Goal: Communication & Community: Share content

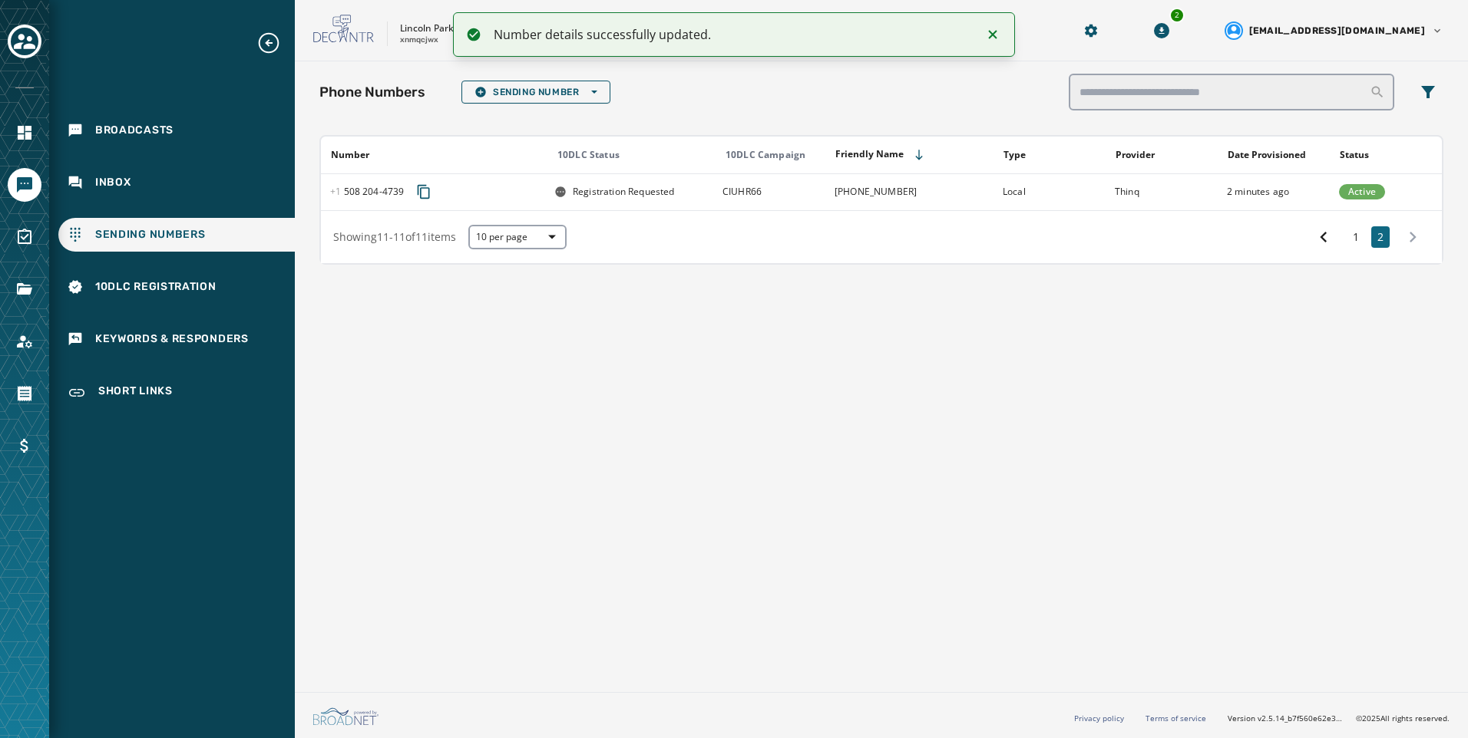
click at [125, 190] on span "Inbox" at bounding box center [113, 182] width 36 height 15
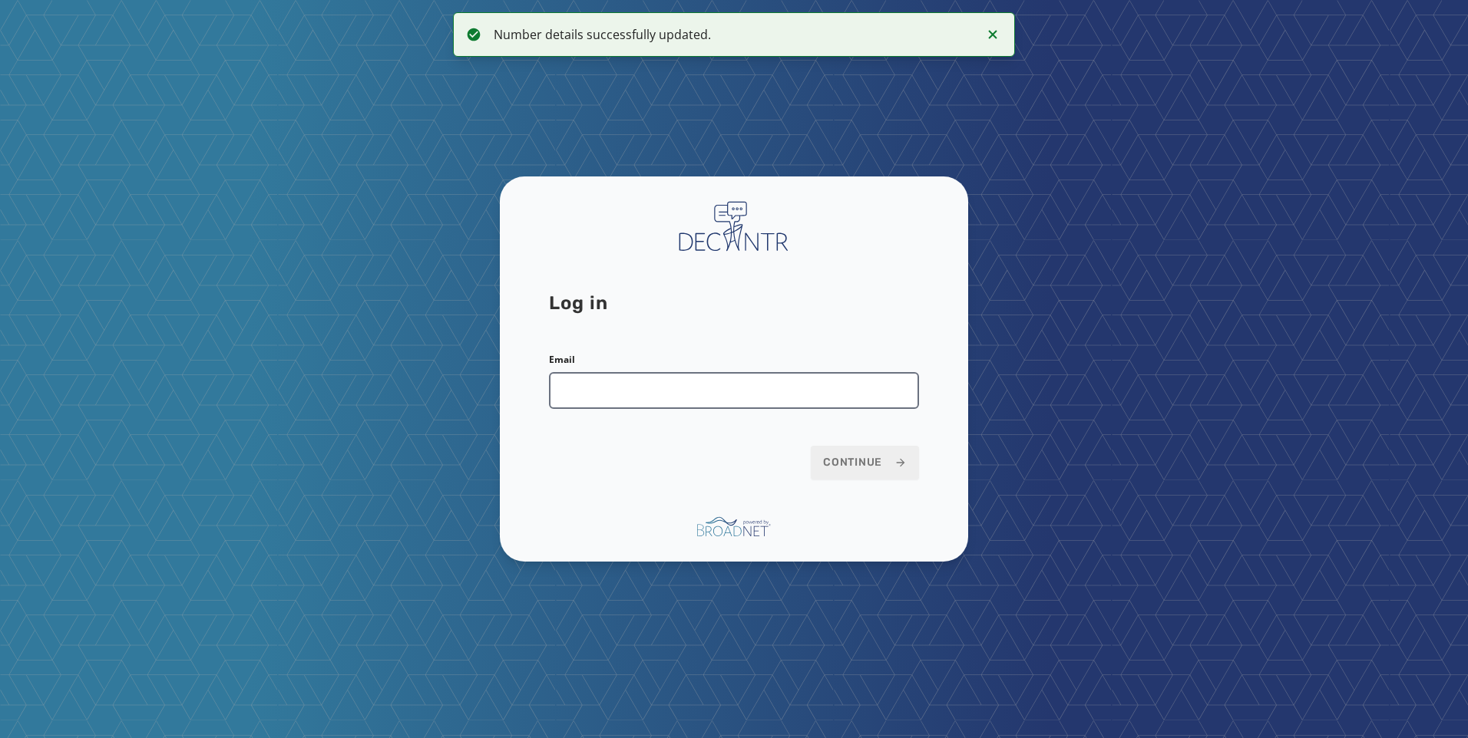
click at [624, 382] on input "Email" at bounding box center [734, 390] width 370 height 37
type input "**********"
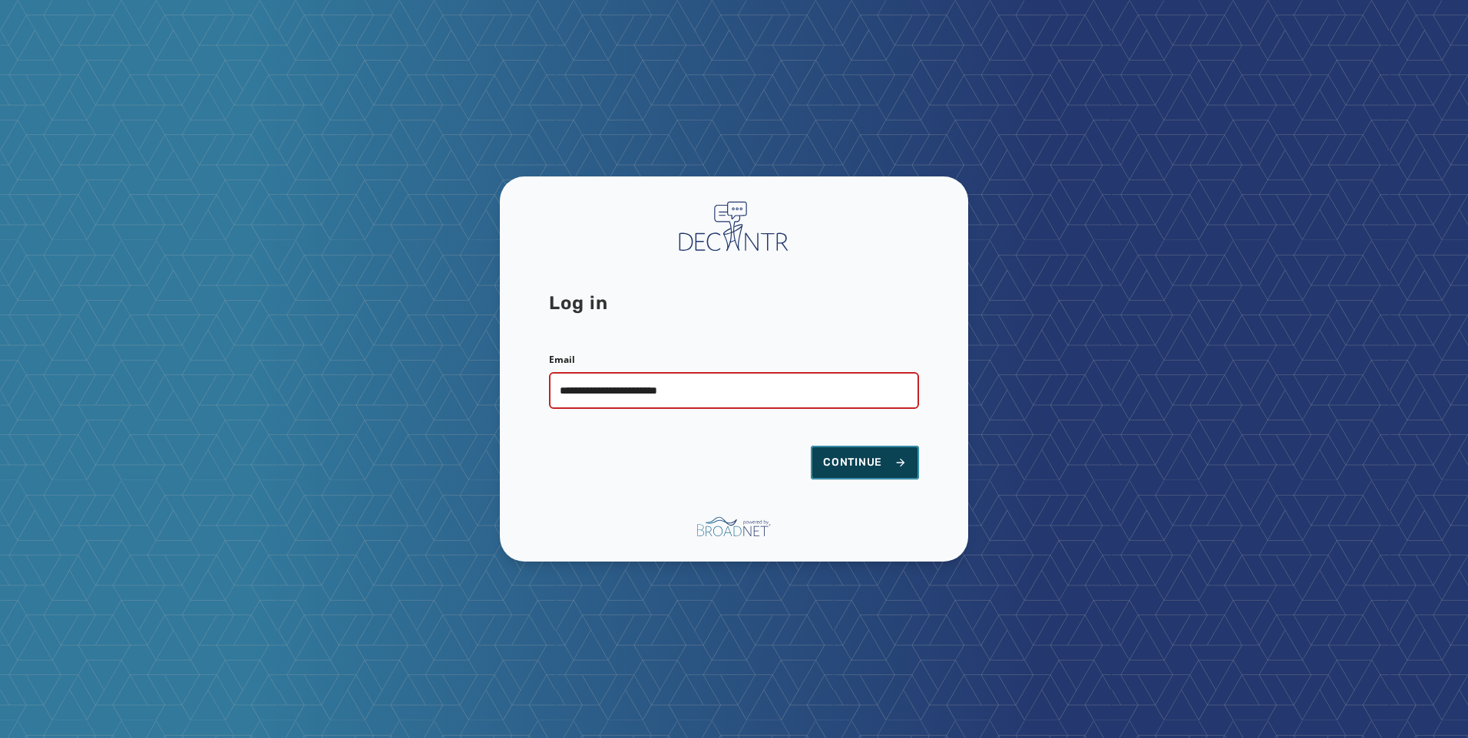
click at [844, 475] on button "Continue" at bounding box center [865, 463] width 108 height 34
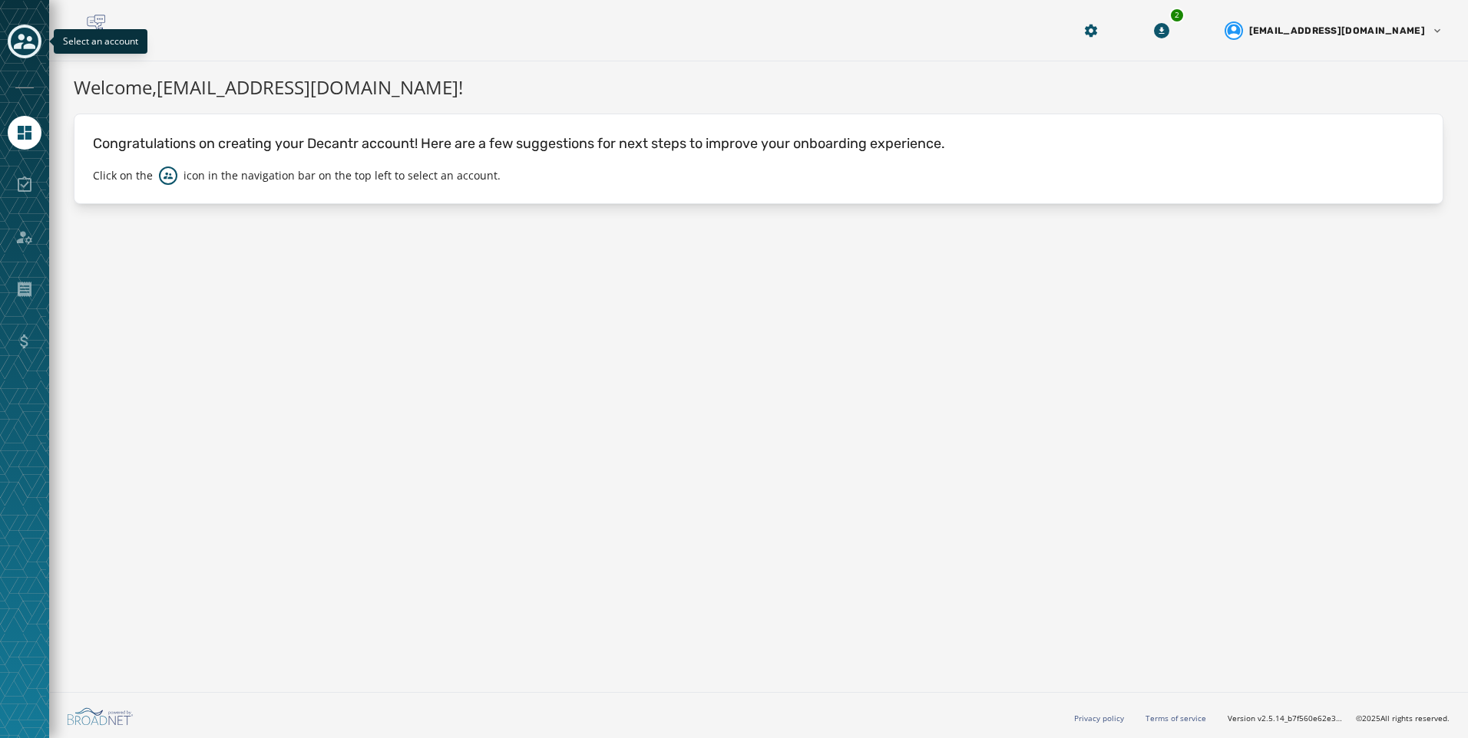
click at [29, 44] on icon "Toggle account select drawer" at bounding box center [24, 41] width 21 height 15
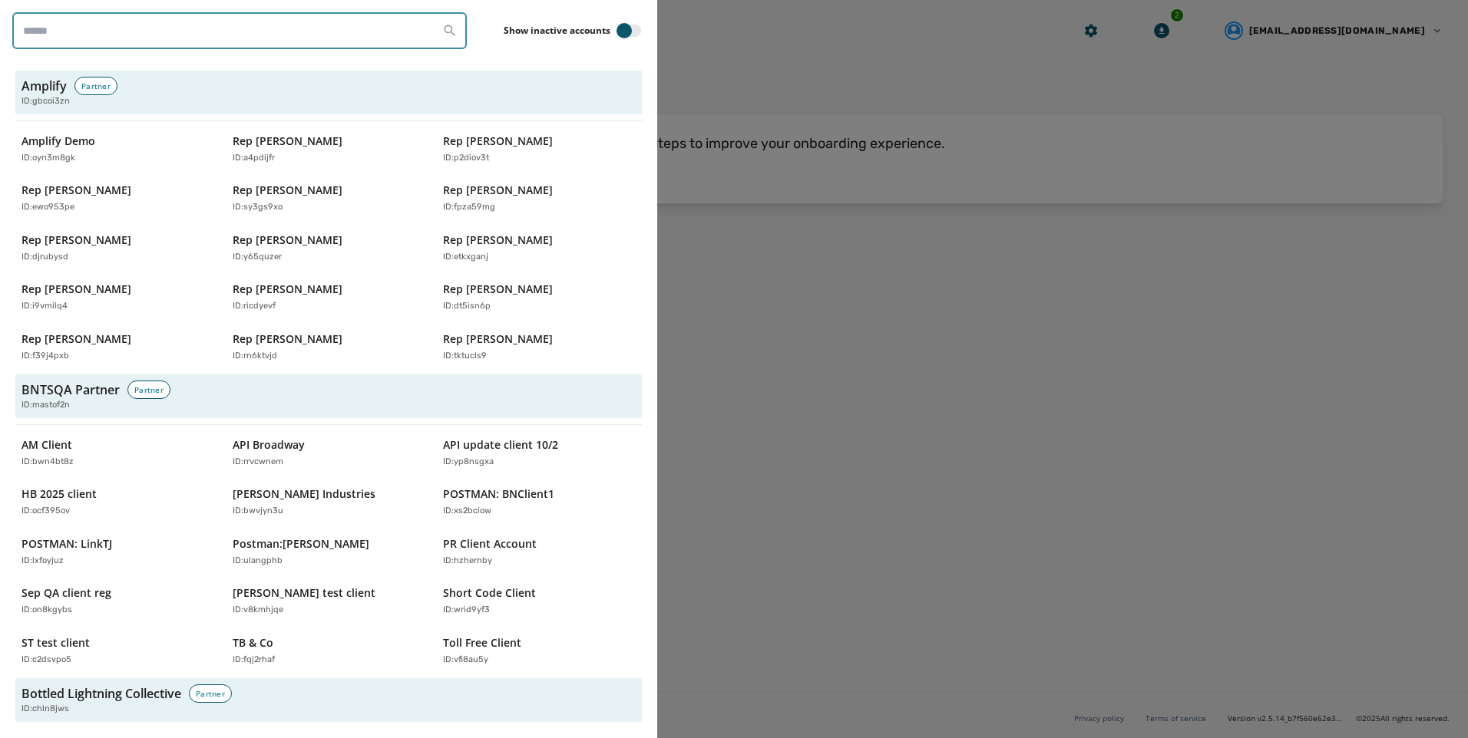
click at [110, 31] on input "search" at bounding box center [239, 30] width 454 height 37
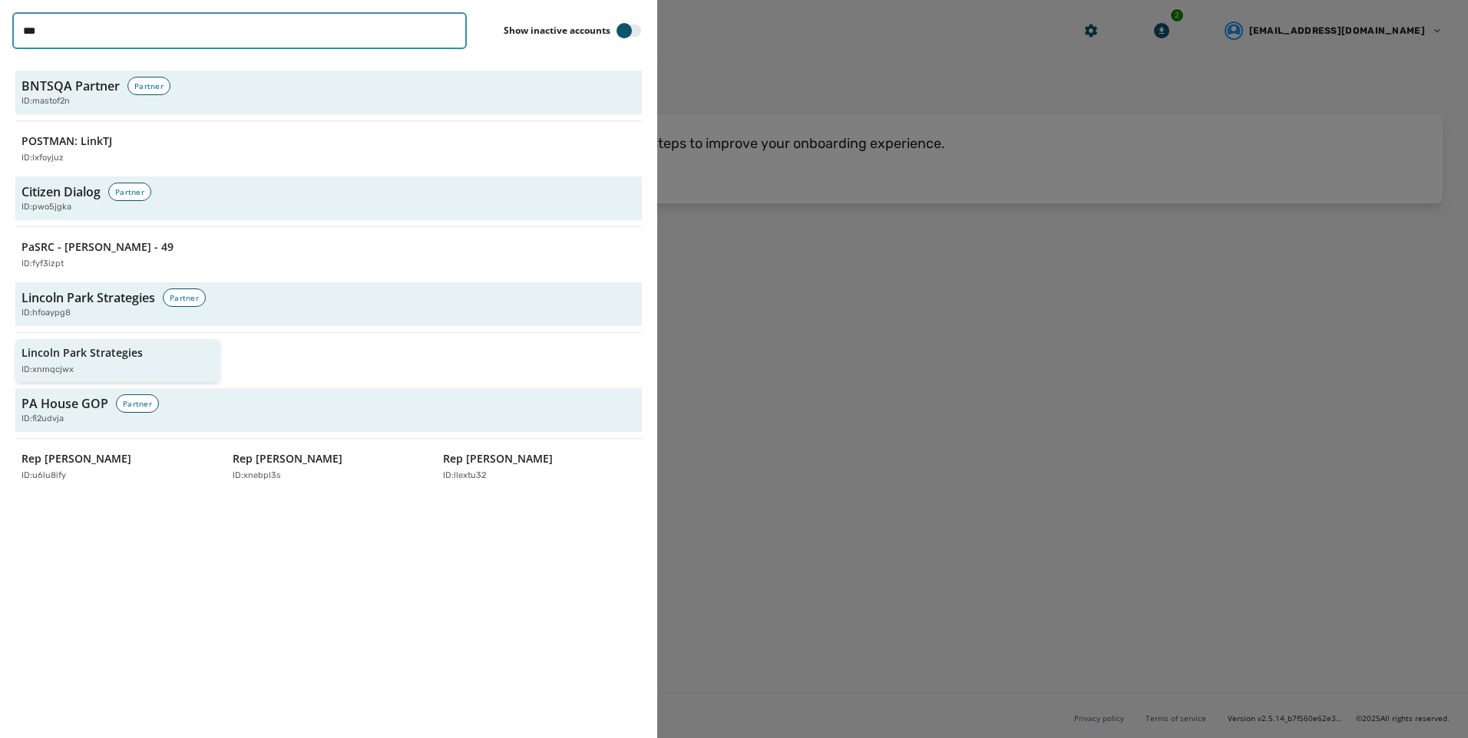
type input "***"
click at [73, 372] on p "ID: xnmqcjwx" at bounding box center [47, 370] width 52 height 13
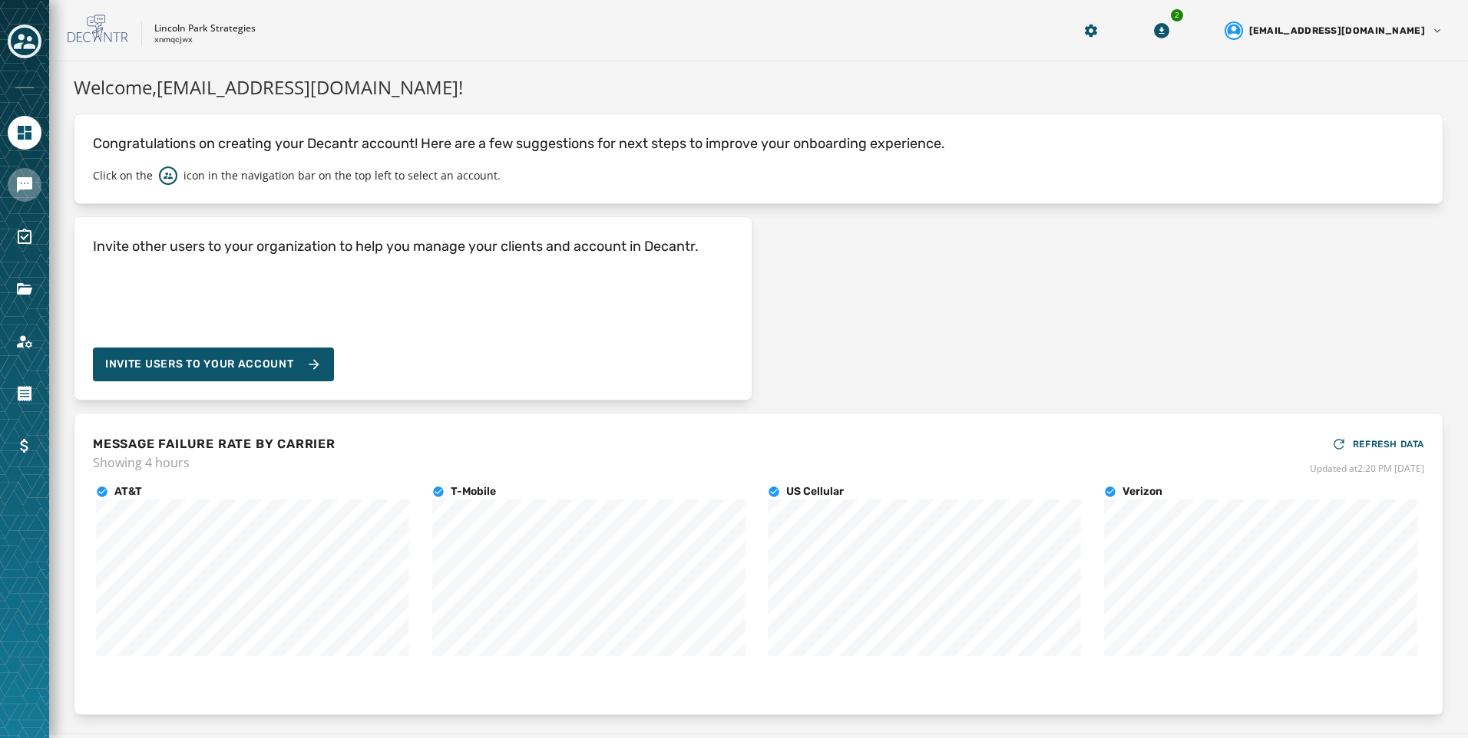
click at [39, 193] on link "Navigate to Messaging" at bounding box center [25, 185] width 34 height 34
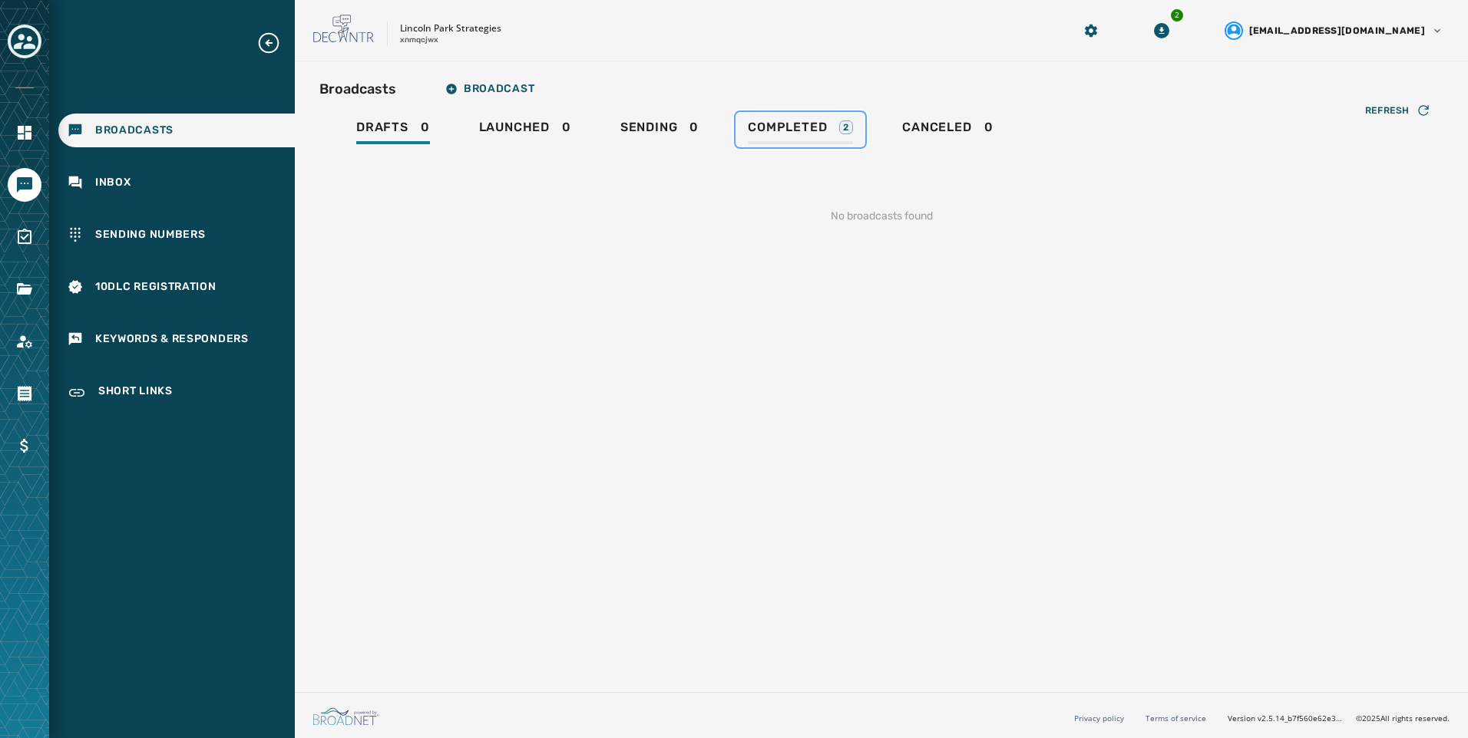
click at [835, 144] on link "Completed 2" at bounding box center [800, 129] width 130 height 35
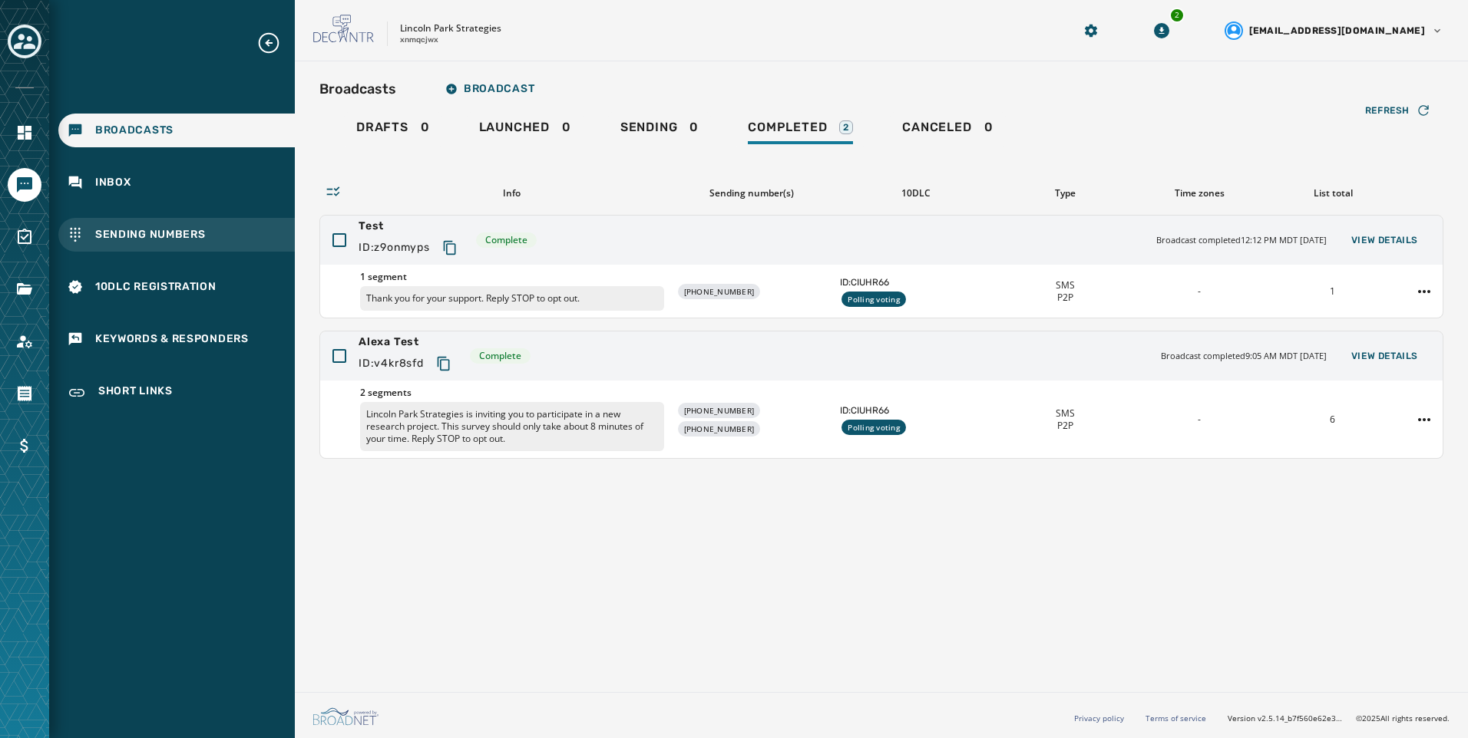
click at [201, 250] on div "Sending Numbers" at bounding box center [176, 235] width 236 height 34
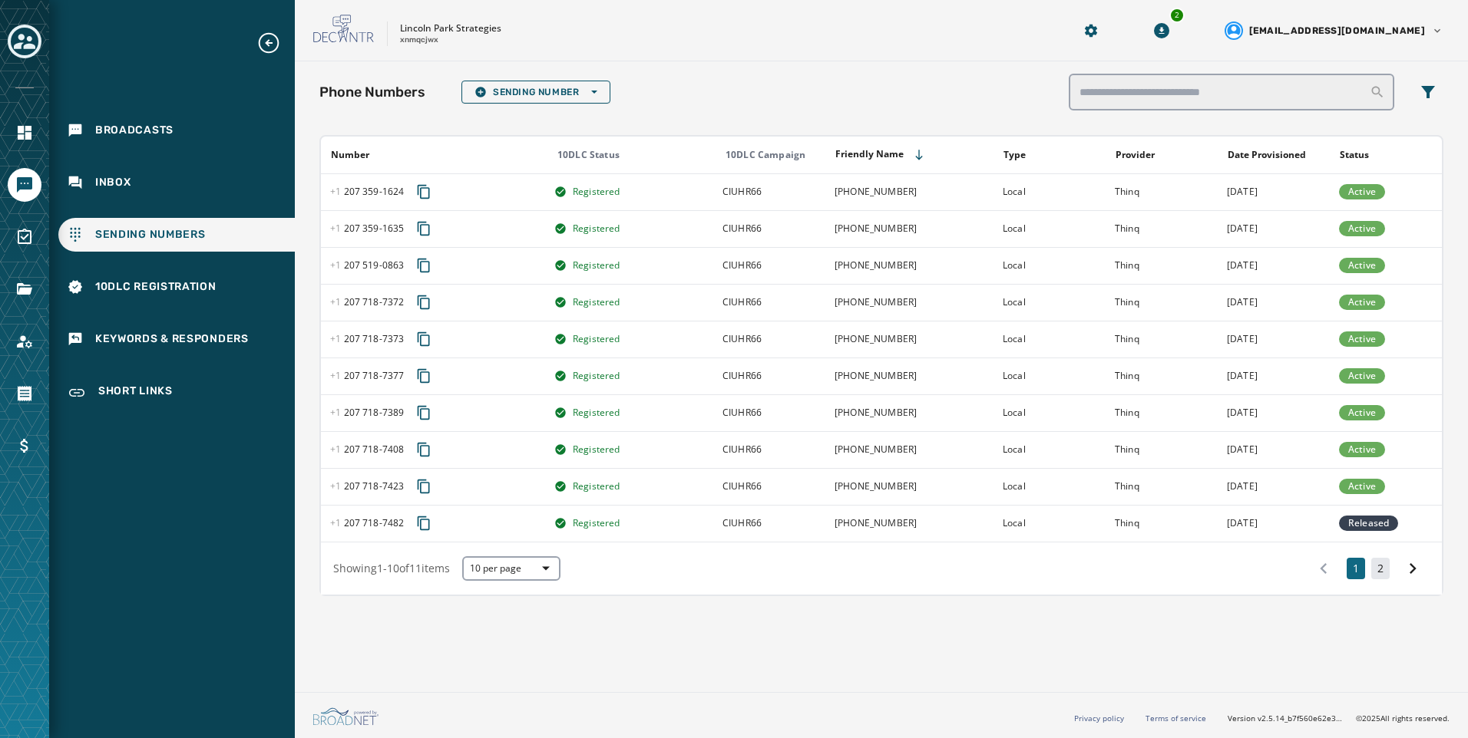
click at [1381, 567] on button "2" at bounding box center [1380, 568] width 18 height 21
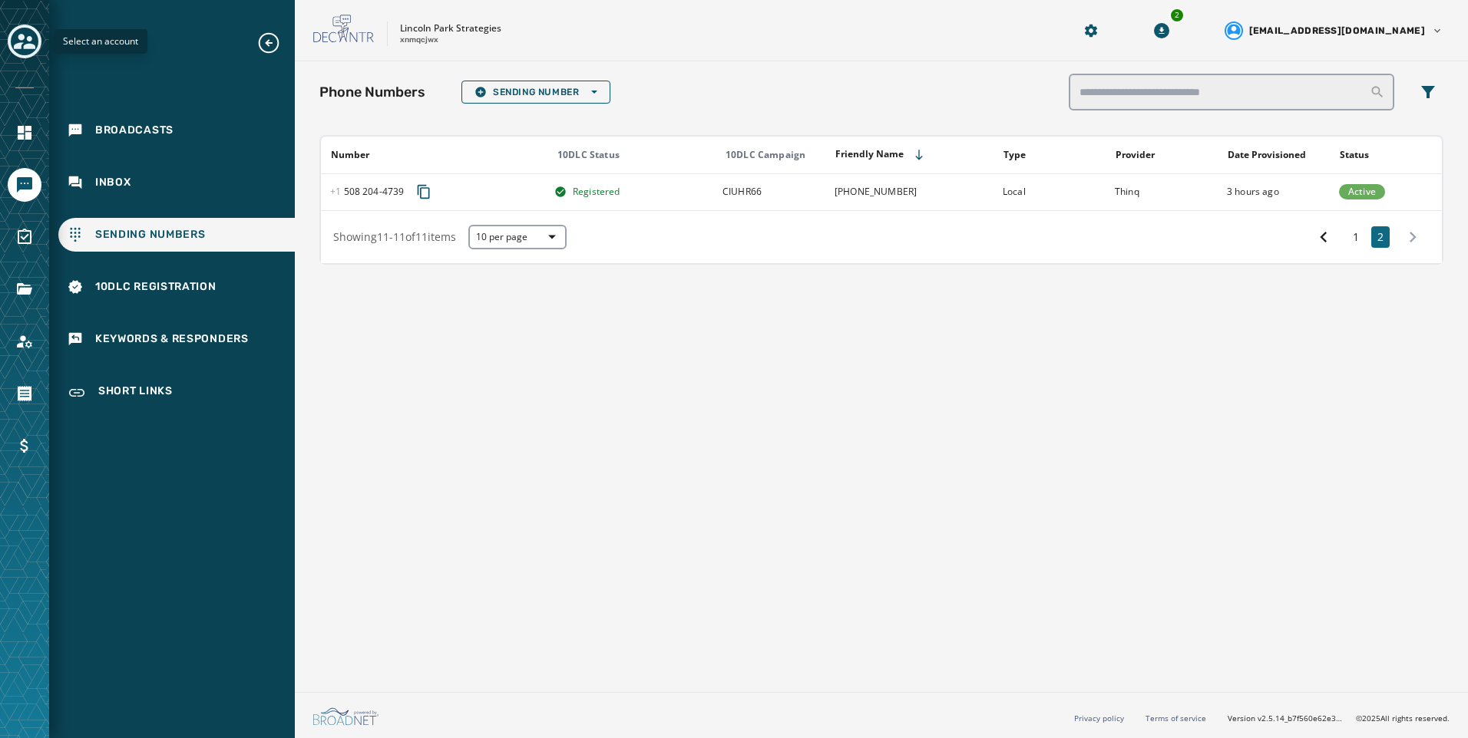
click at [18, 37] on icon "Toggle account select drawer" at bounding box center [24, 41] width 21 height 21
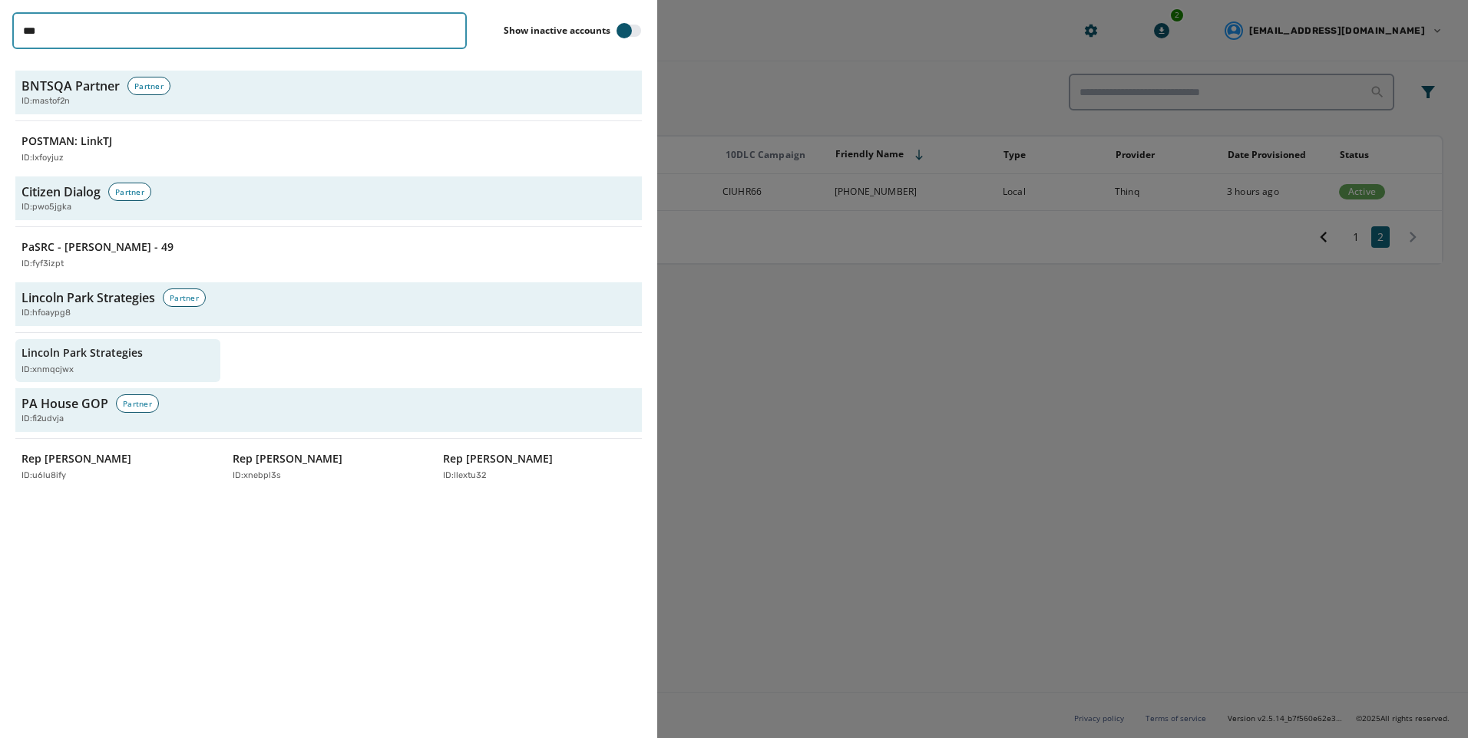
drag, startPoint x: 77, startPoint y: 27, endPoint x: -3, endPoint y: 29, distance: 79.9
click at [0, 29] on html "Broadcasts Inbox Sending Numbers 10DLC Registration Keywords & Responders Short…" at bounding box center [734, 369] width 1468 height 738
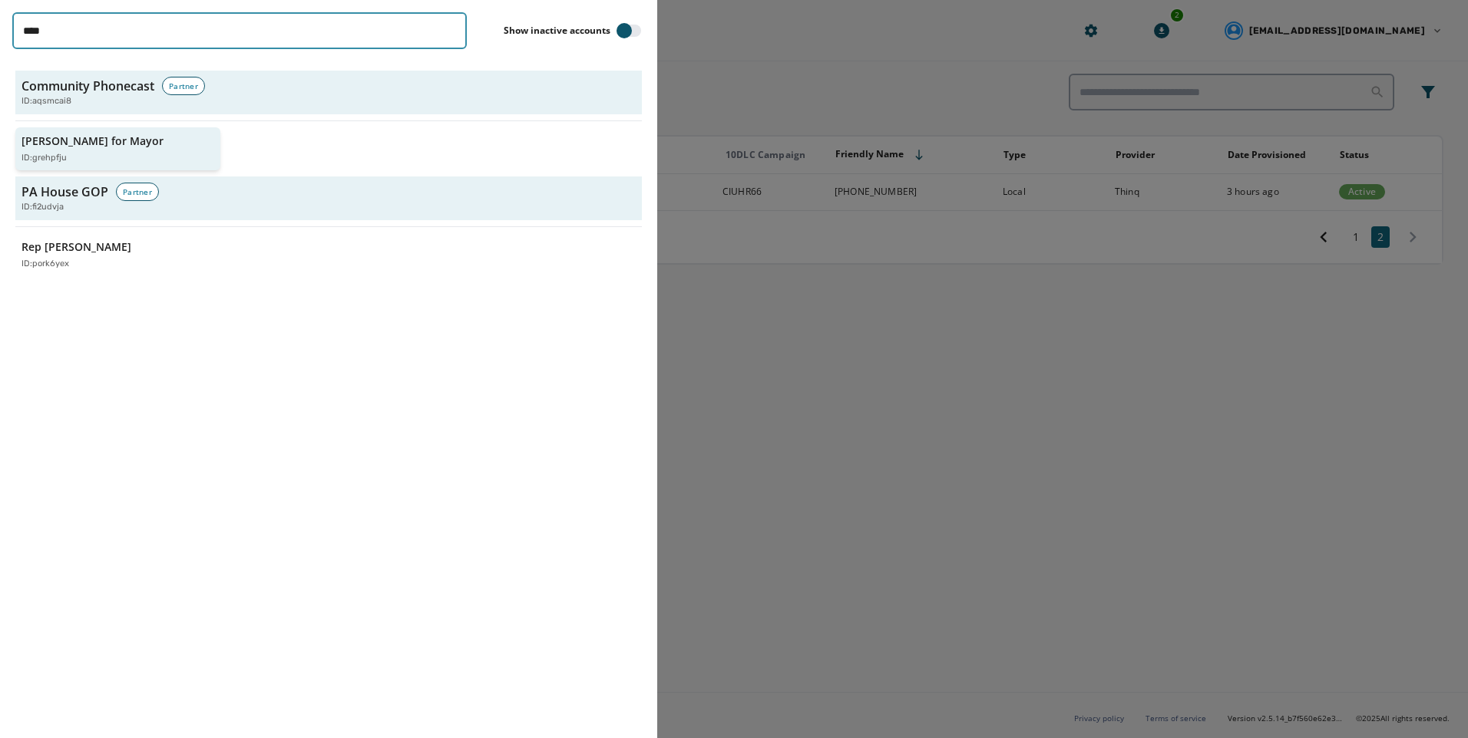
type input "****"
click at [88, 163] on div "ID: grehpfju" at bounding box center [109, 158] width 177 height 13
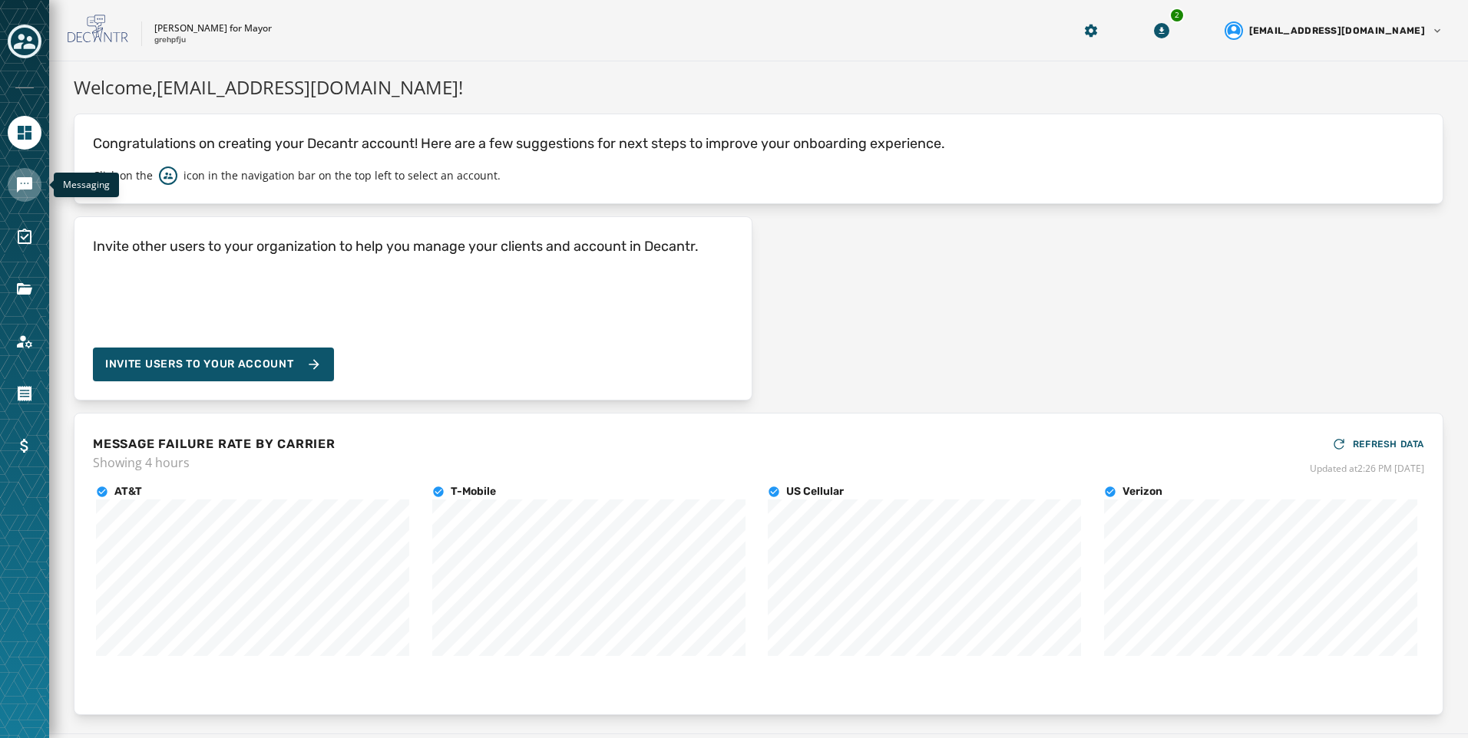
click at [26, 180] on icon "Navigate to Messaging" at bounding box center [24, 184] width 15 height 15
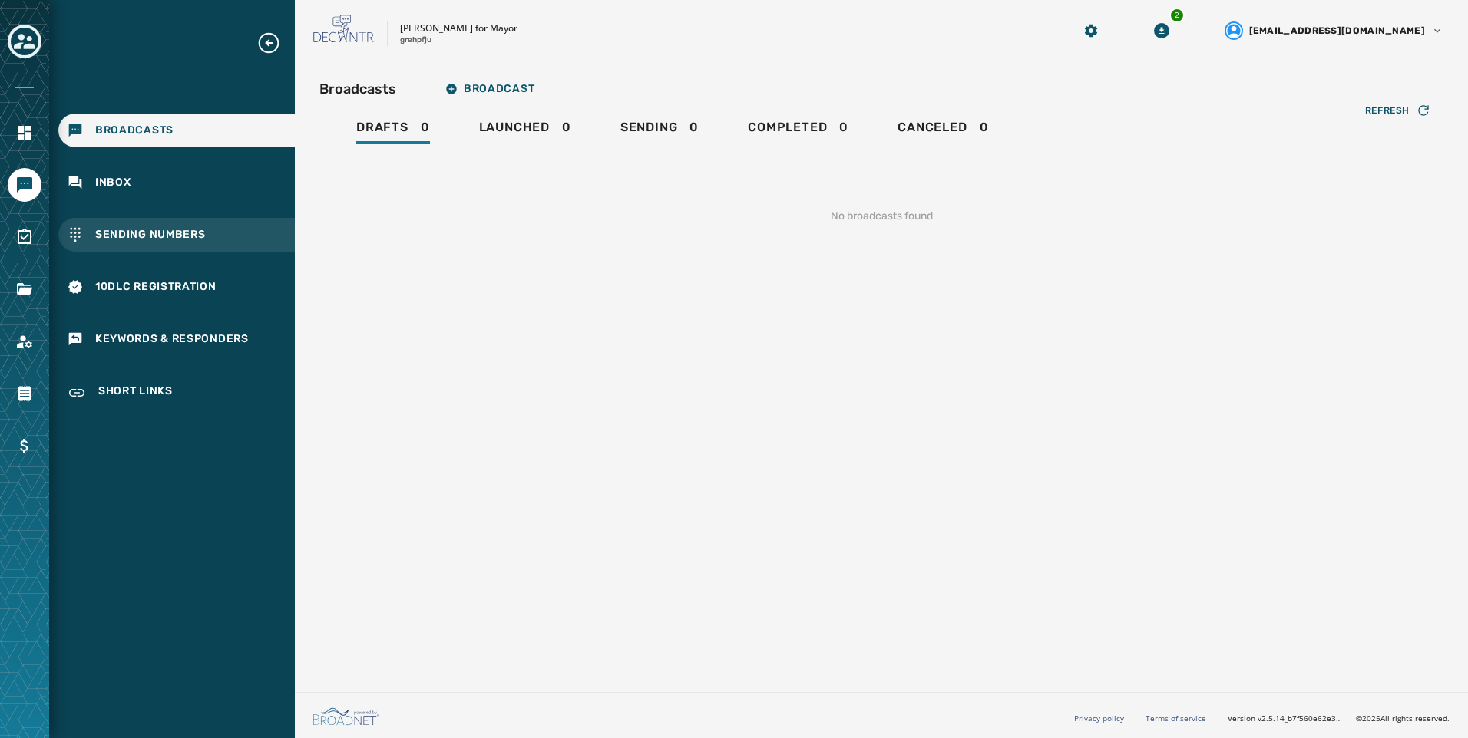
click at [228, 226] on div "Sending Numbers" at bounding box center [176, 235] width 236 height 34
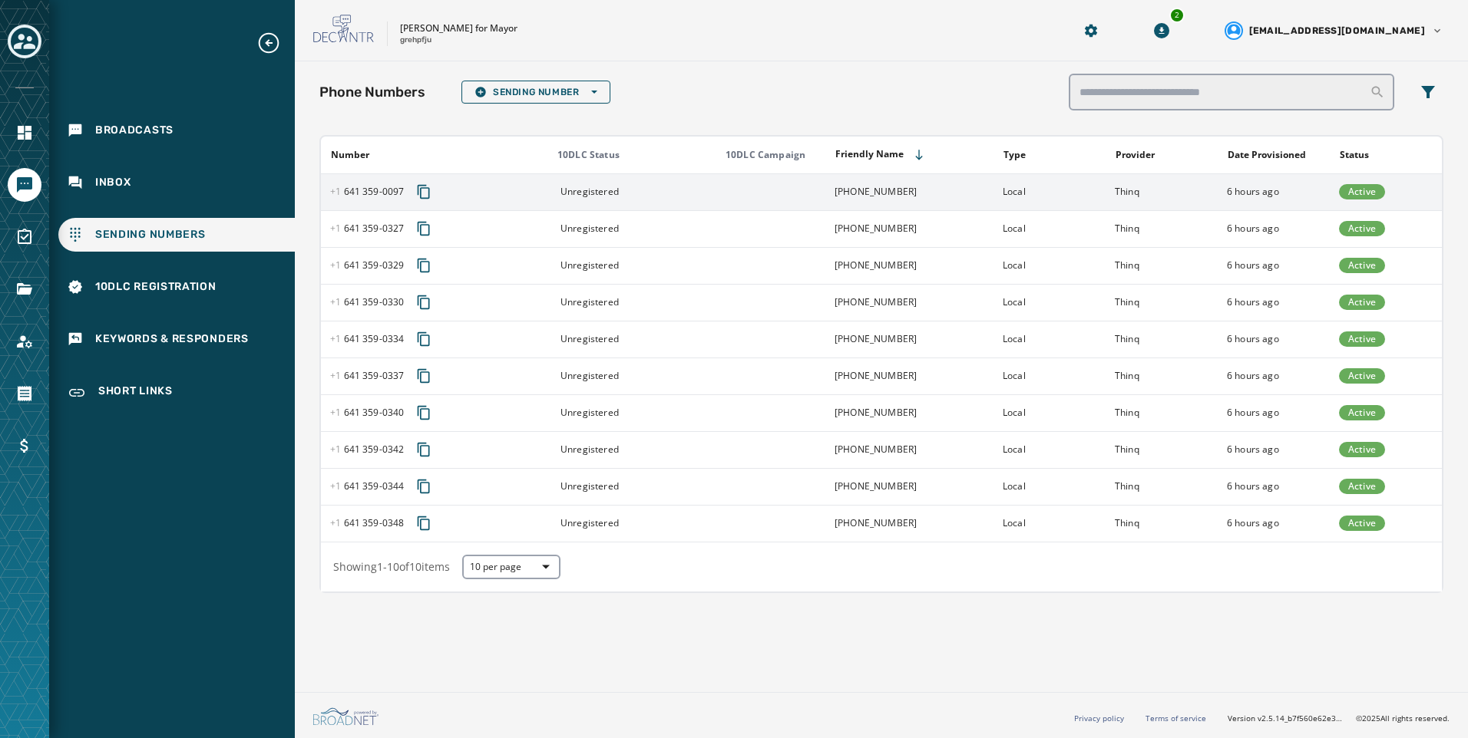
click at [1171, 201] on td "Thinq" at bounding box center [1161, 191] width 112 height 37
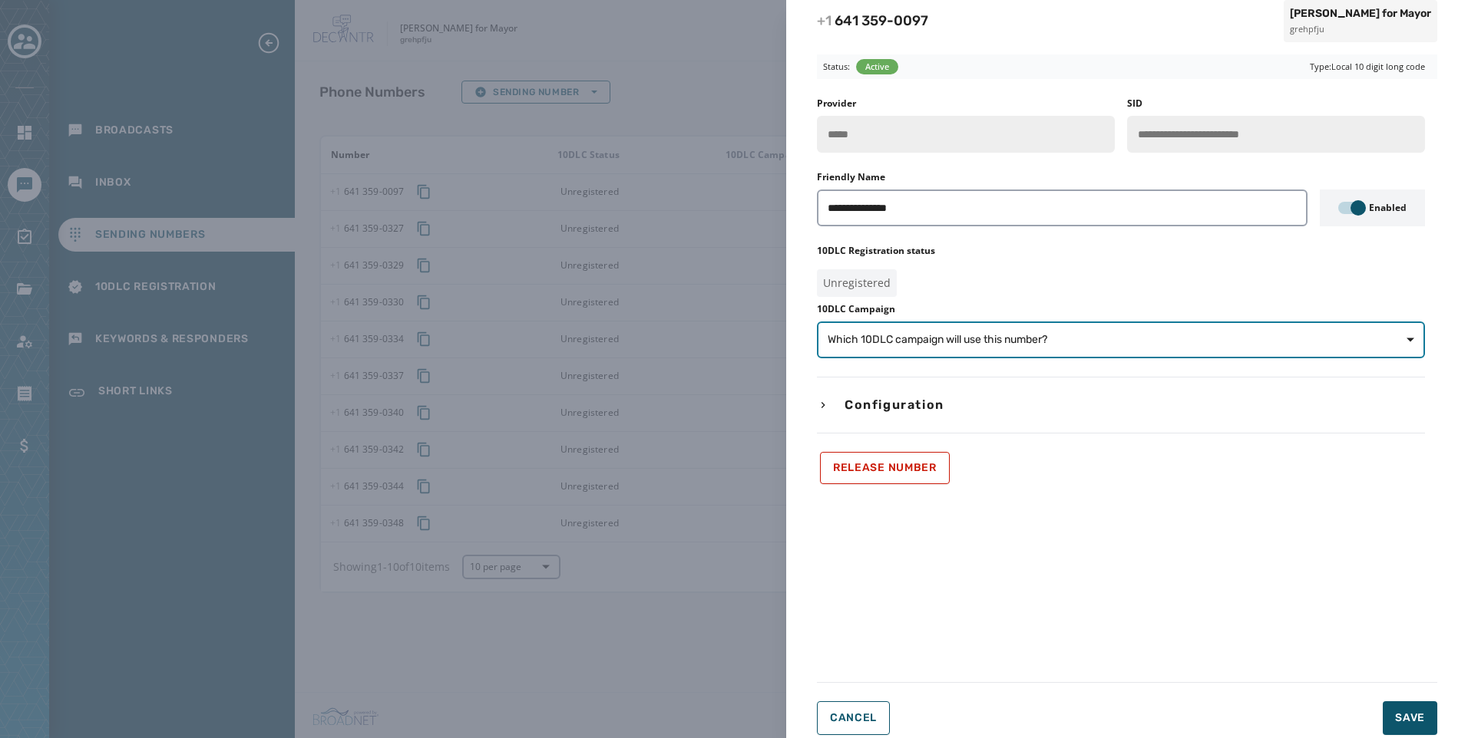
click at [1080, 338] on span "Which 10DLC campaign will use this number?" at bounding box center [1121, 339] width 586 height 15
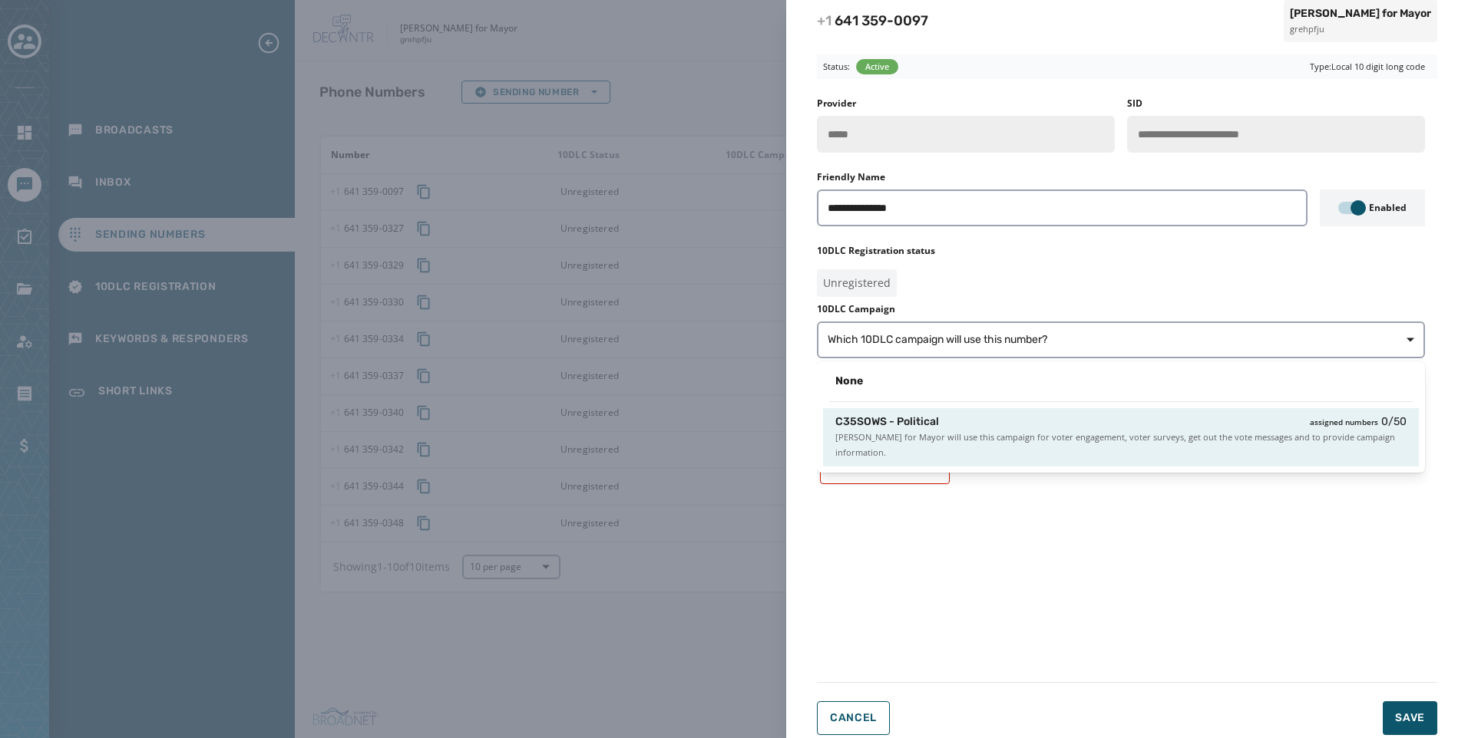
click at [1072, 444] on span "Russ Crawford for Mayor will use this campaign for voter engagement, voter surv…" at bounding box center [1120, 445] width 571 height 31
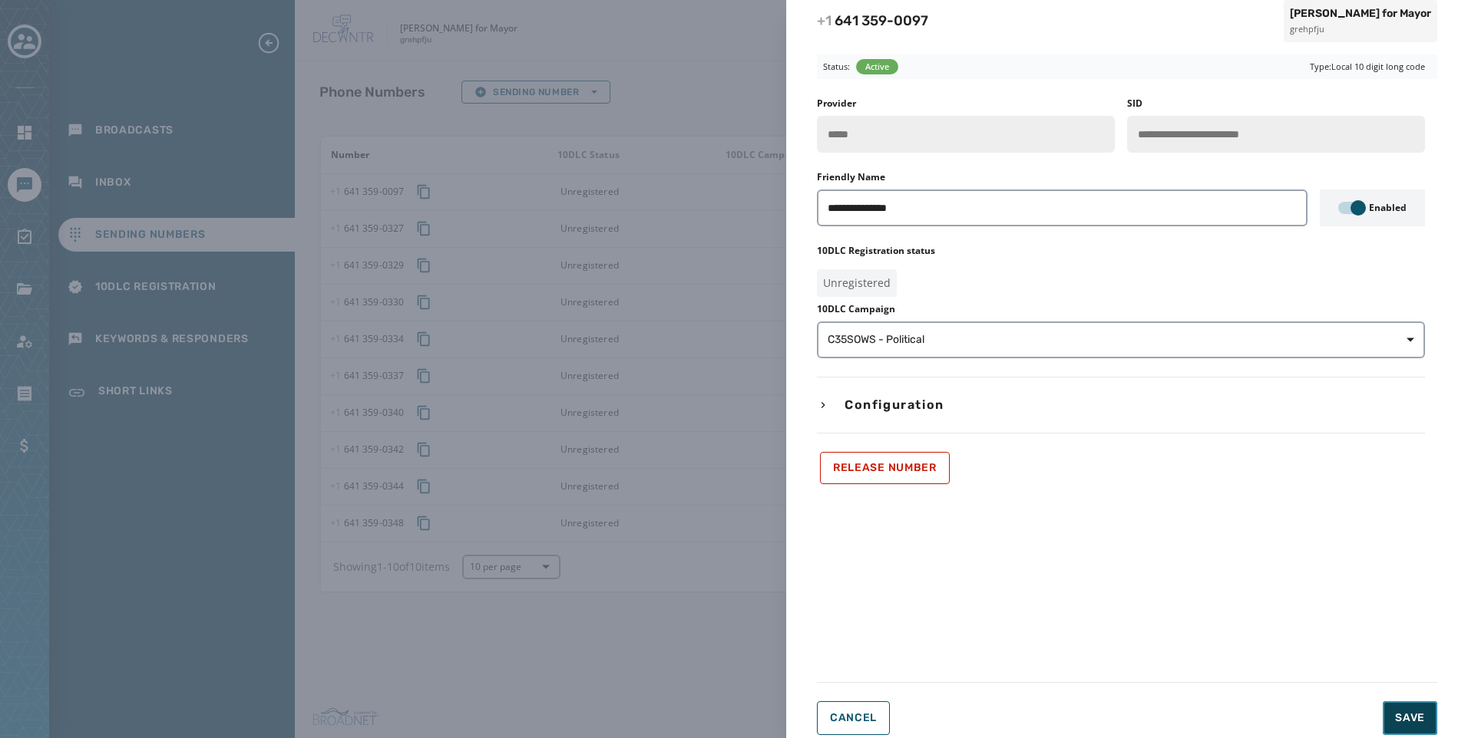
click at [1403, 711] on button "Save" at bounding box center [1410, 719] width 55 height 34
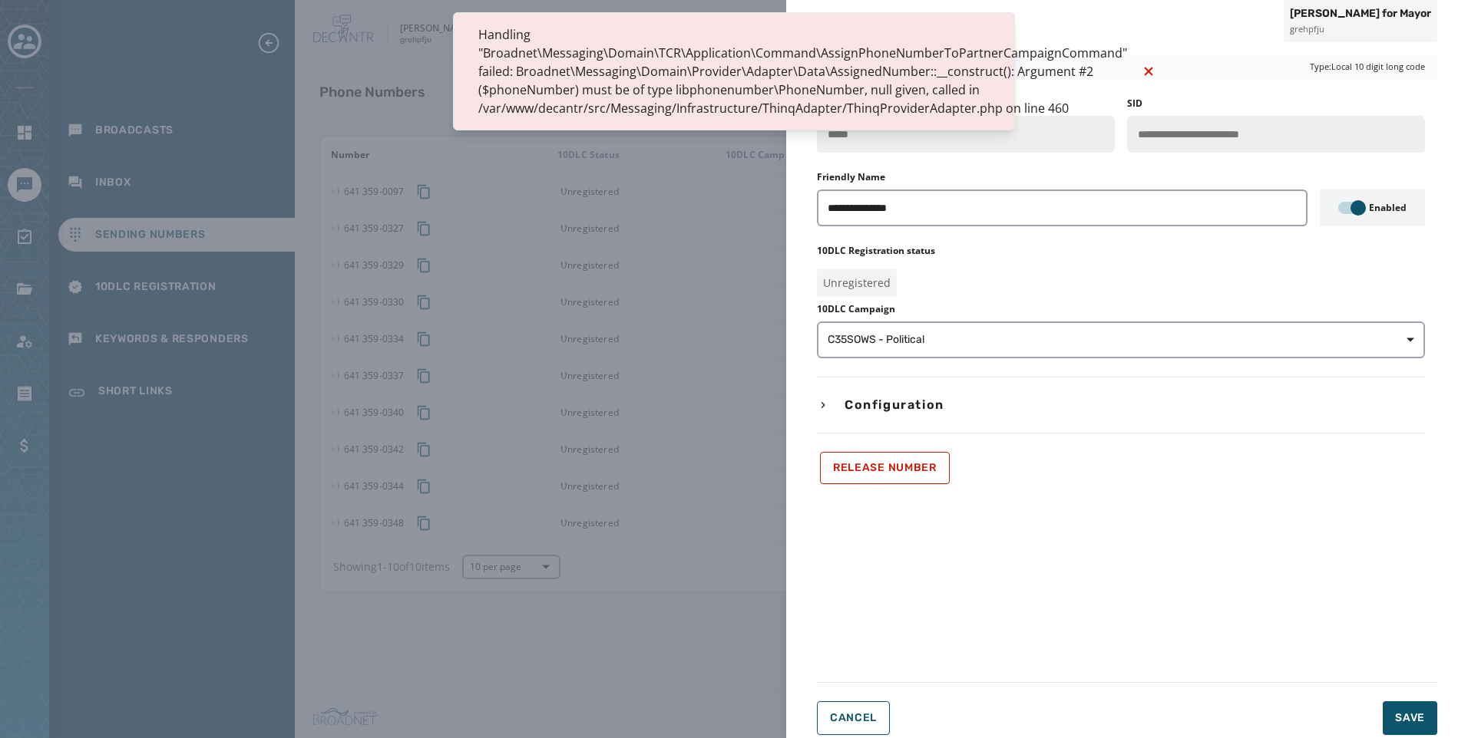
click at [885, 689] on form "**********" at bounding box center [1127, 396] width 620 height 682
click at [864, 714] on span "Cancel" at bounding box center [853, 718] width 47 height 12
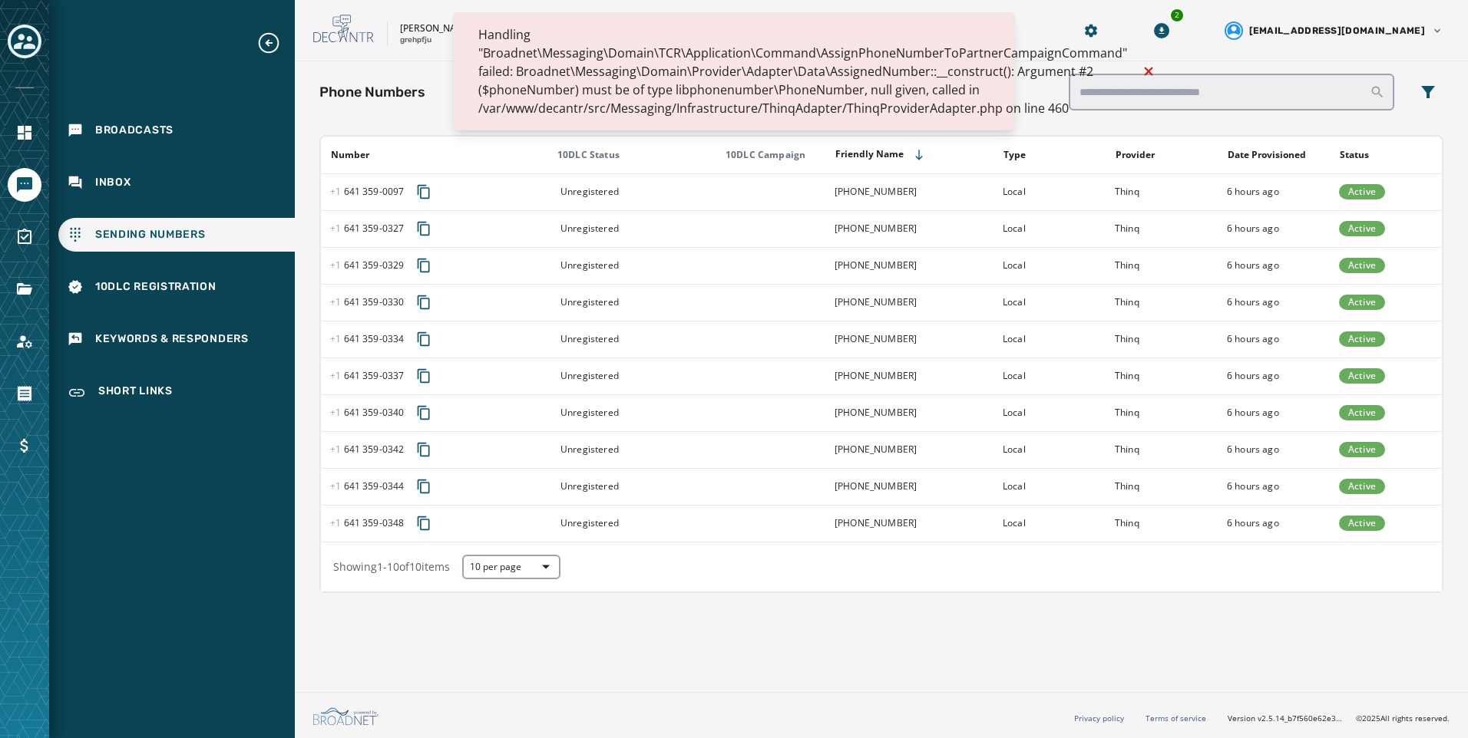
click at [1144, 72] on icon "Notifications (F8)" at bounding box center [1148, 71] width 8 height 8
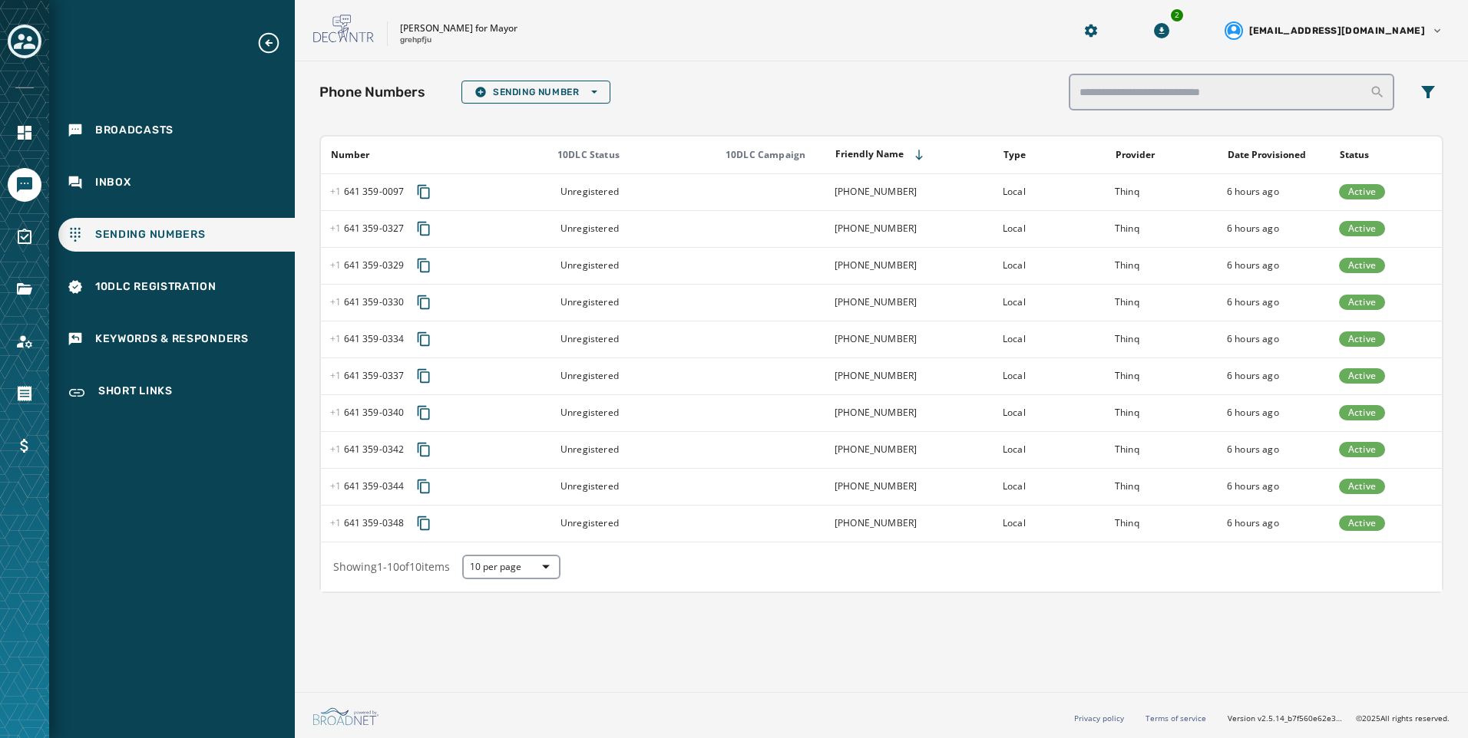
click at [172, 228] on span "Sending Numbers" at bounding box center [150, 234] width 111 height 15
click at [26, 37] on icon "Toggle account select drawer" at bounding box center [24, 41] width 21 height 21
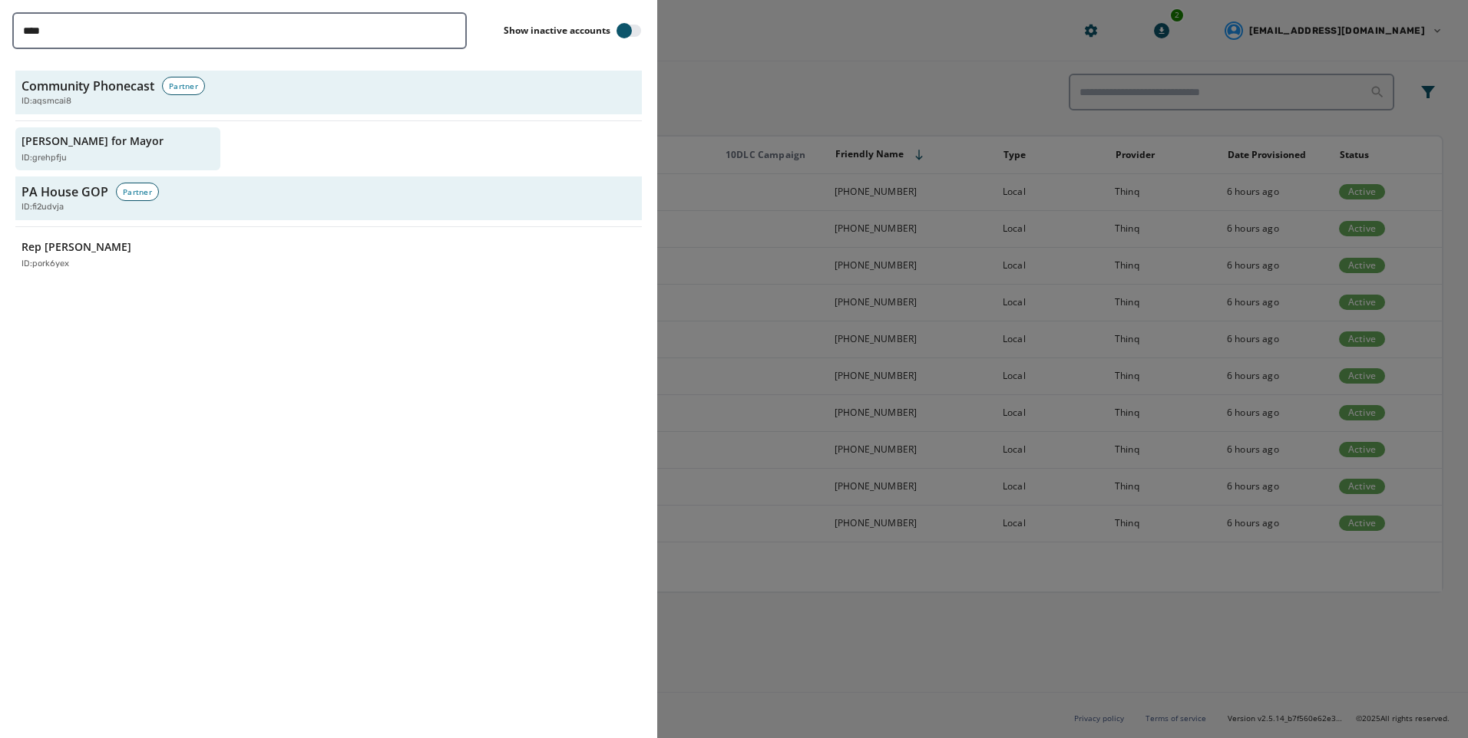
drag, startPoint x: 197, startPoint y: 51, endPoint x: 447, endPoint y: 34, distance: 250.1
click at [207, 51] on div "**** Show inactive accounts Community Phonecast Partner ID: aqsmcai8 Russ Crawf…" at bounding box center [328, 369] width 657 height 738
click at [451, 28] on input "****" at bounding box center [239, 30] width 454 height 37
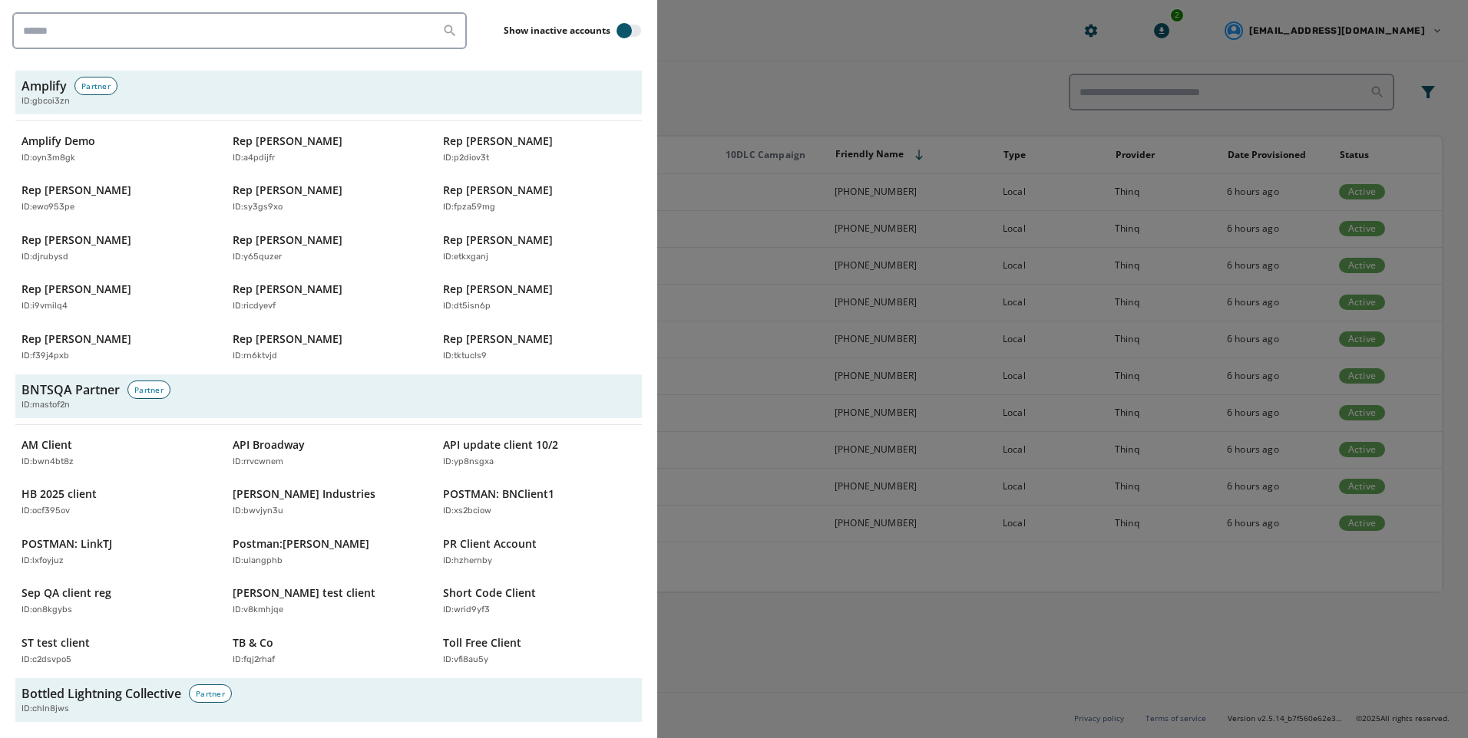
click at [929, 51] on div at bounding box center [734, 369] width 1468 height 738
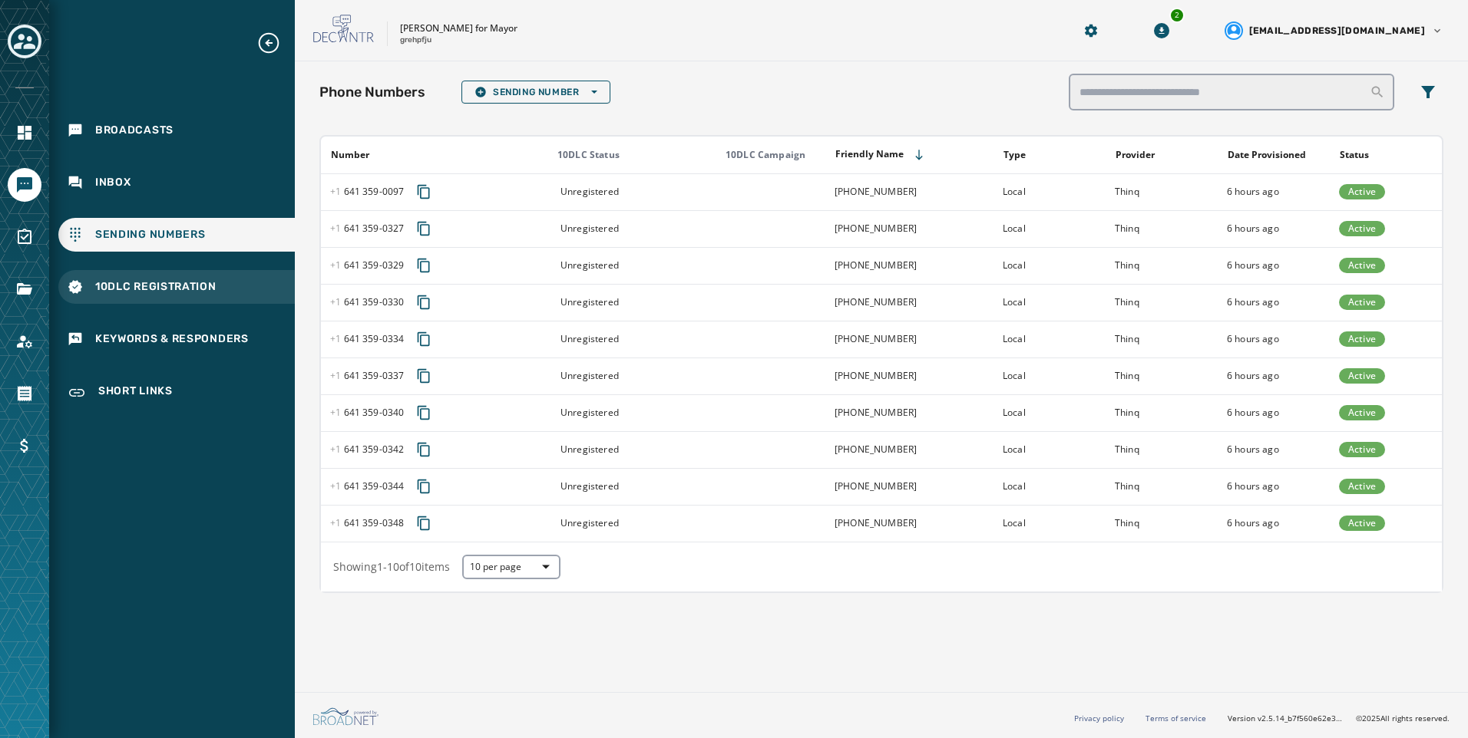
click at [123, 295] on div "10DLC Registration" at bounding box center [176, 287] width 236 height 34
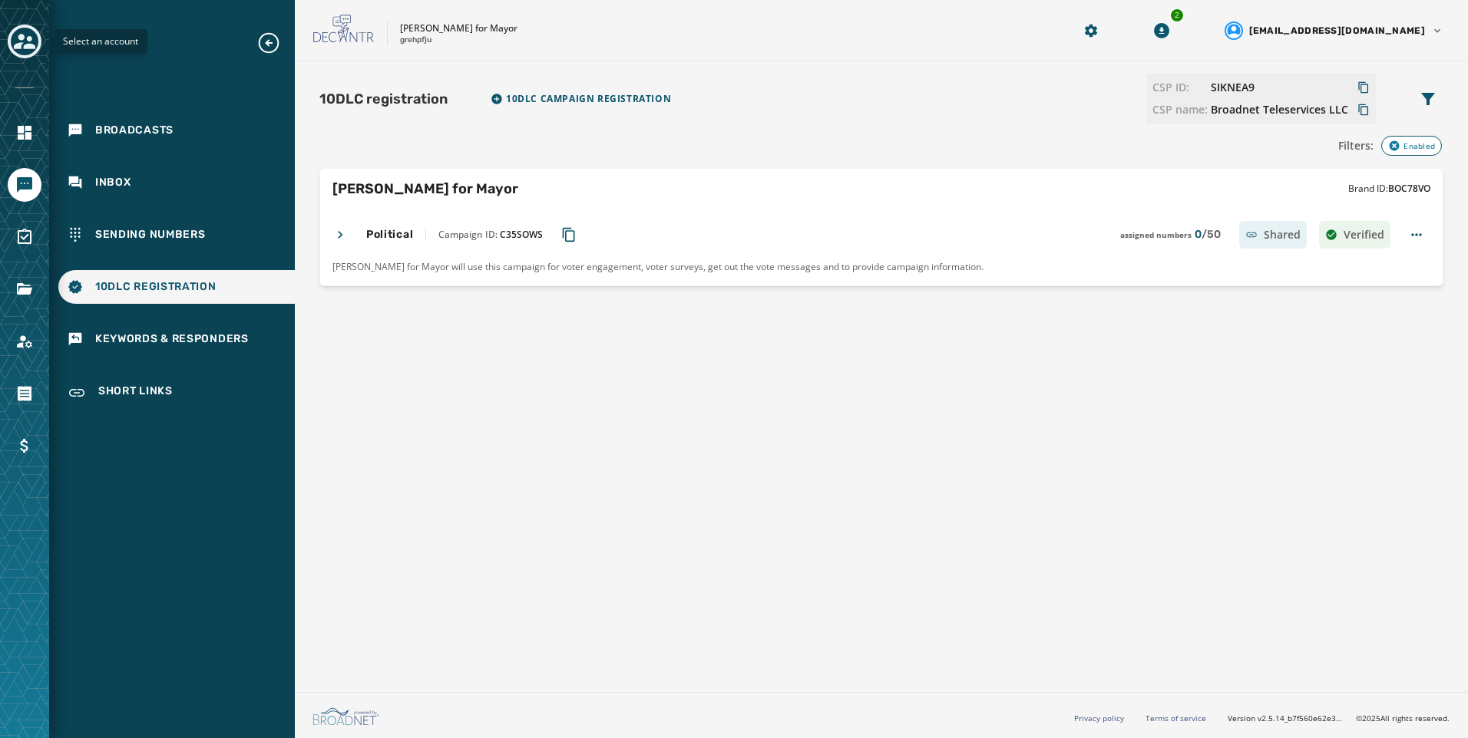
click at [13, 44] on div "Toggle account select drawer" at bounding box center [25, 42] width 28 height 28
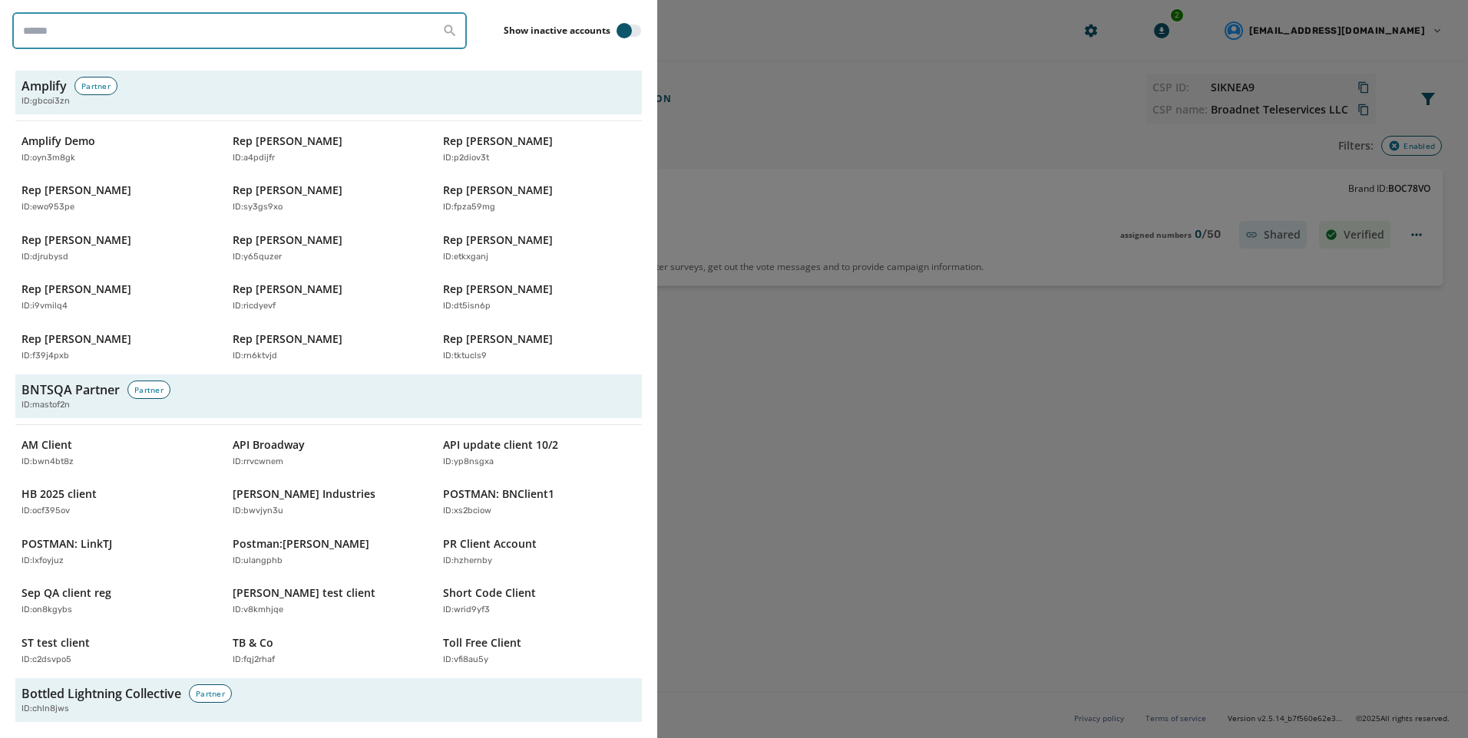
click at [234, 31] on input "search" at bounding box center [239, 30] width 454 height 37
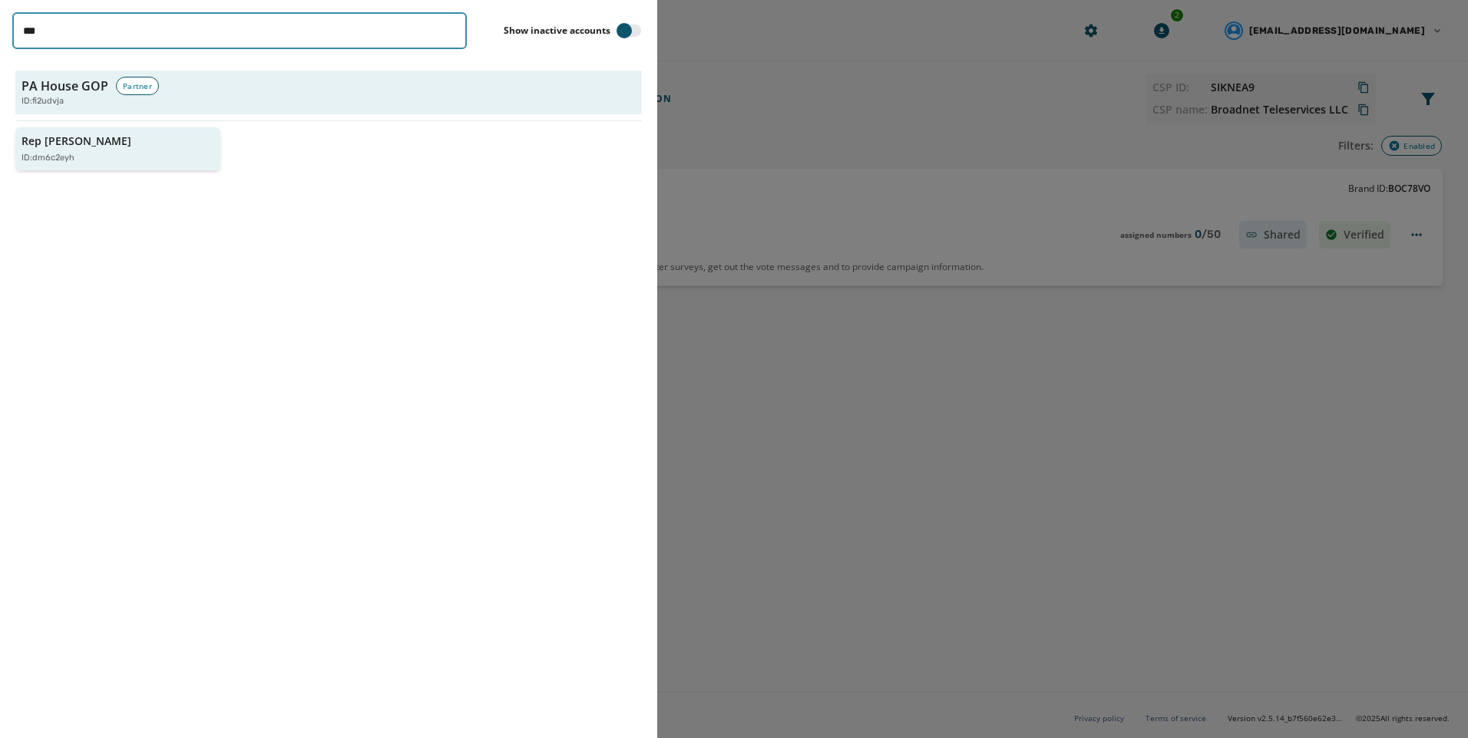
type input "***"
click at [111, 130] on button "Rep Joe D'Orsie ID: dm6c2eyh" at bounding box center [117, 149] width 205 height 44
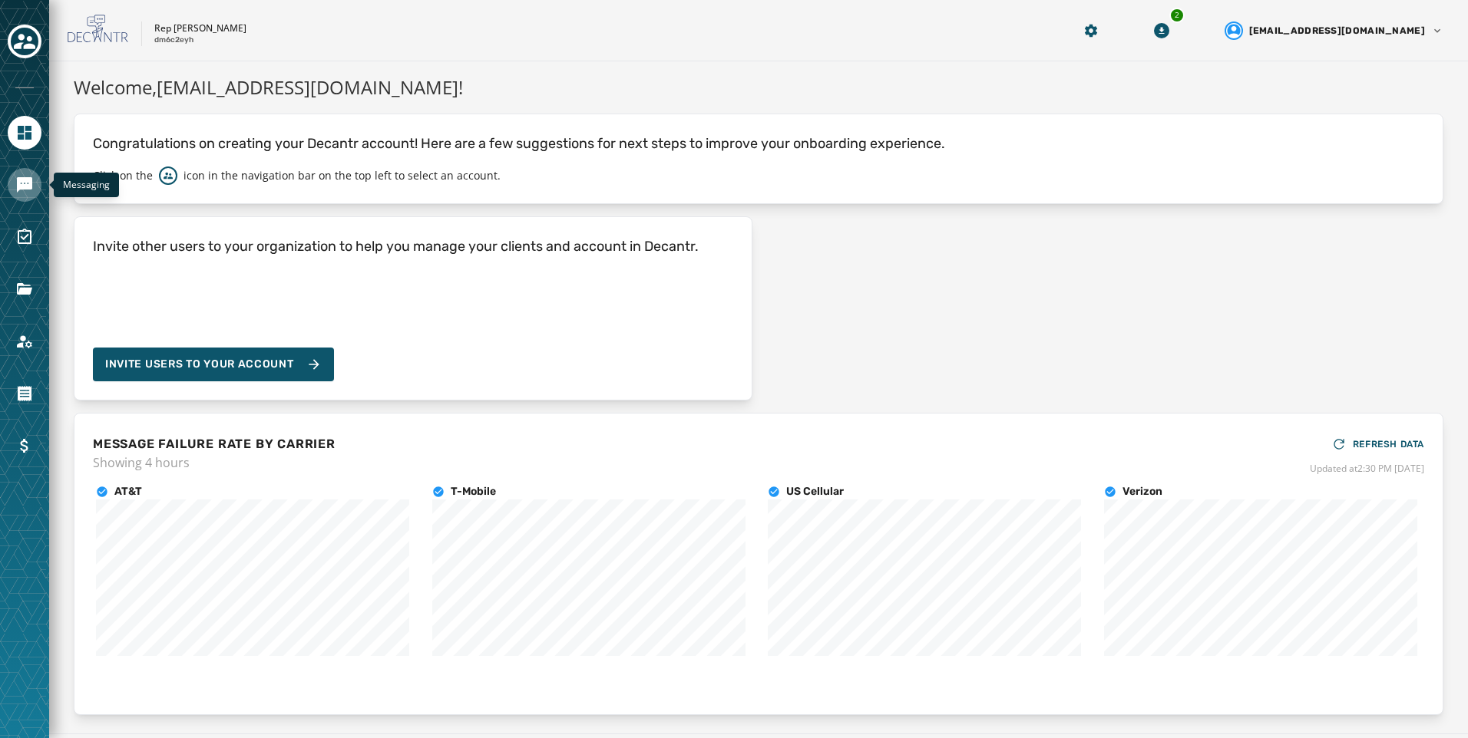
click at [22, 190] on icon "Navigate to Messaging" at bounding box center [24, 184] width 15 height 15
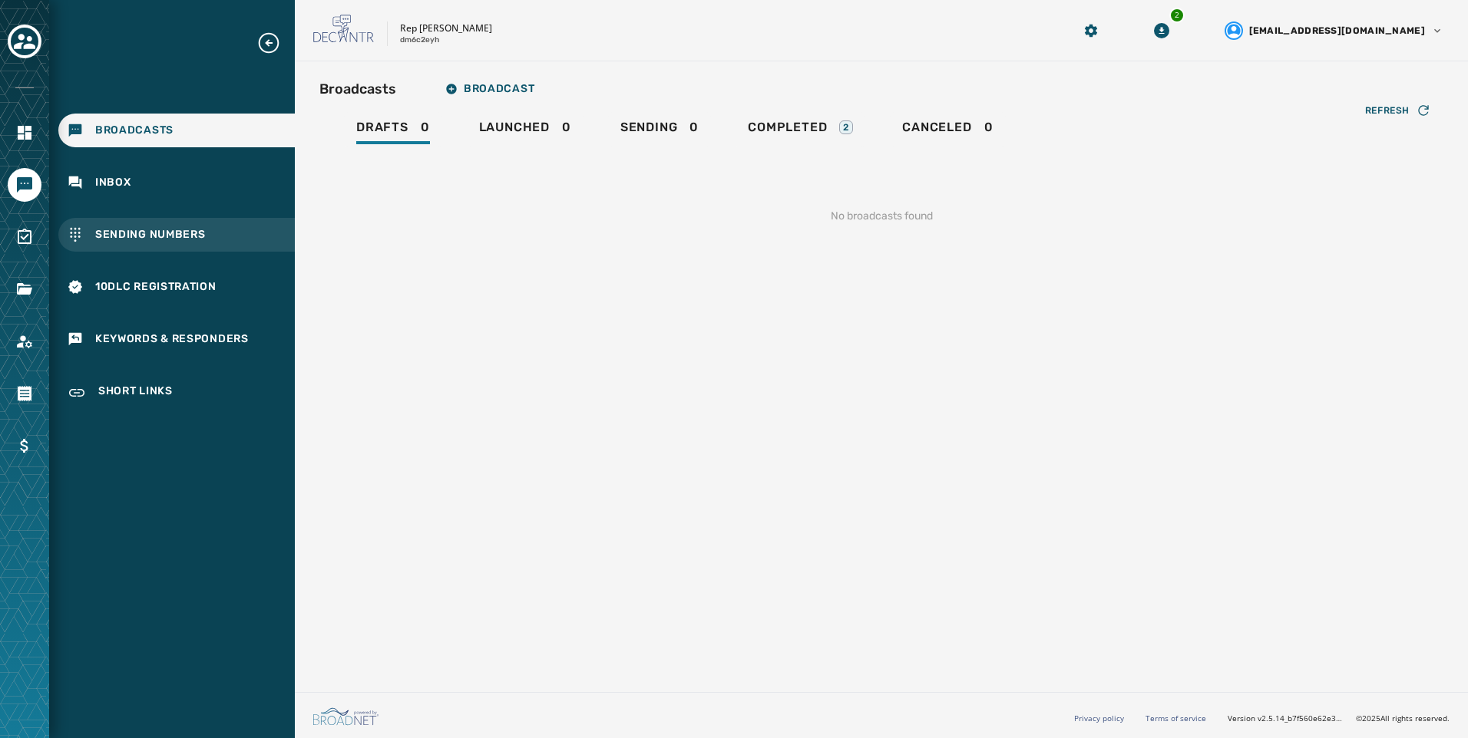
click at [143, 242] on span "Sending Numbers" at bounding box center [150, 234] width 111 height 15
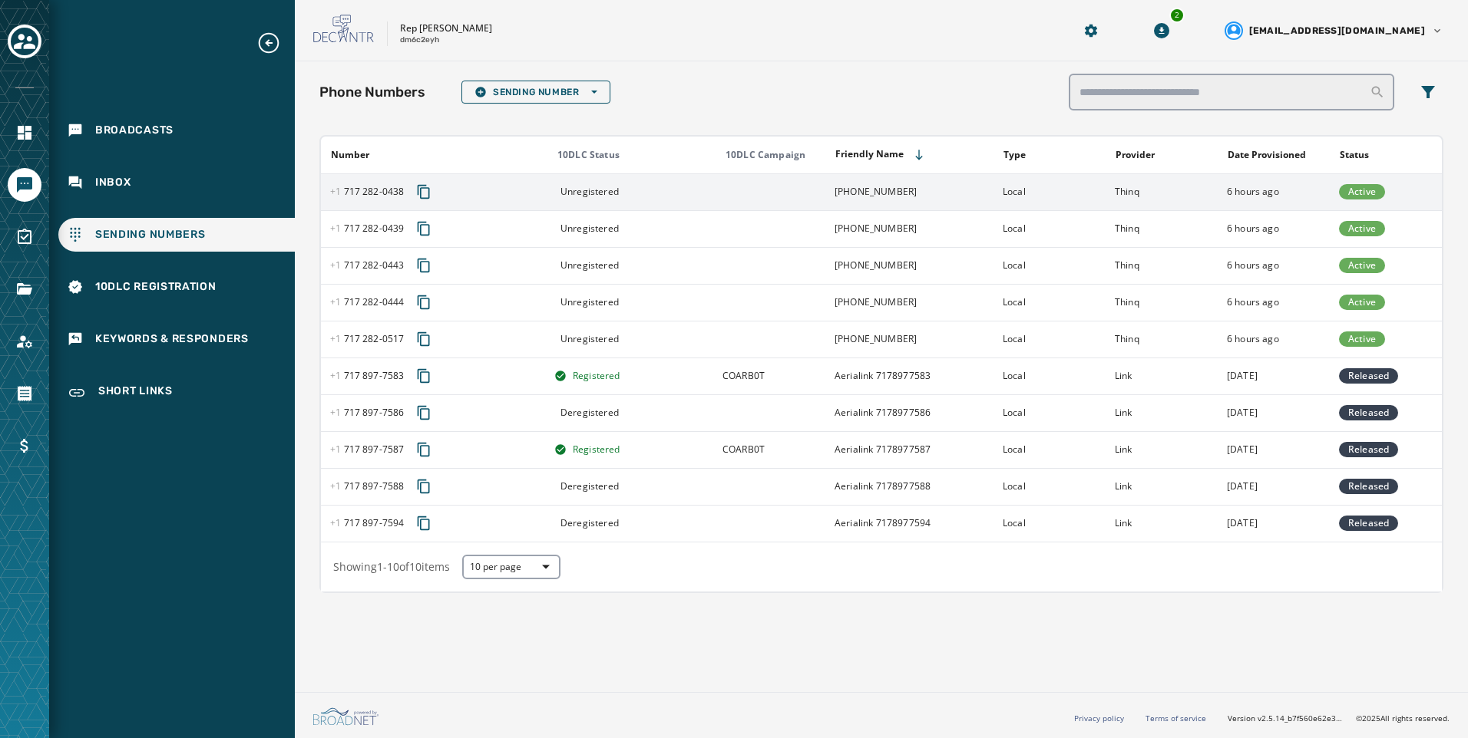
click at [1076, 206] on td "Local" at bounding box center [1049, 191] width 112 height 37
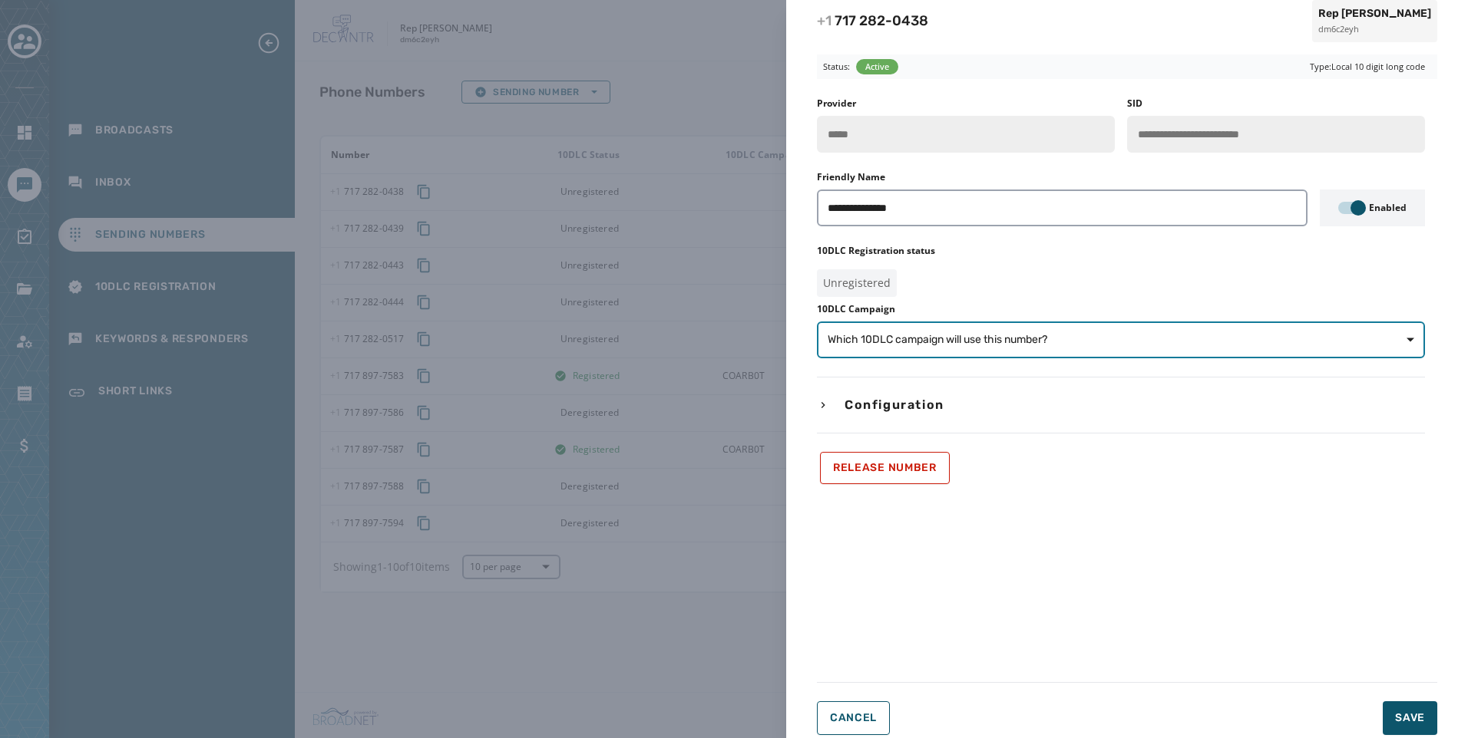
click at [1075, 334] on span "Which 10DLC campaign will use this number?" at bounding box center [1121, 339] width 586 height 15
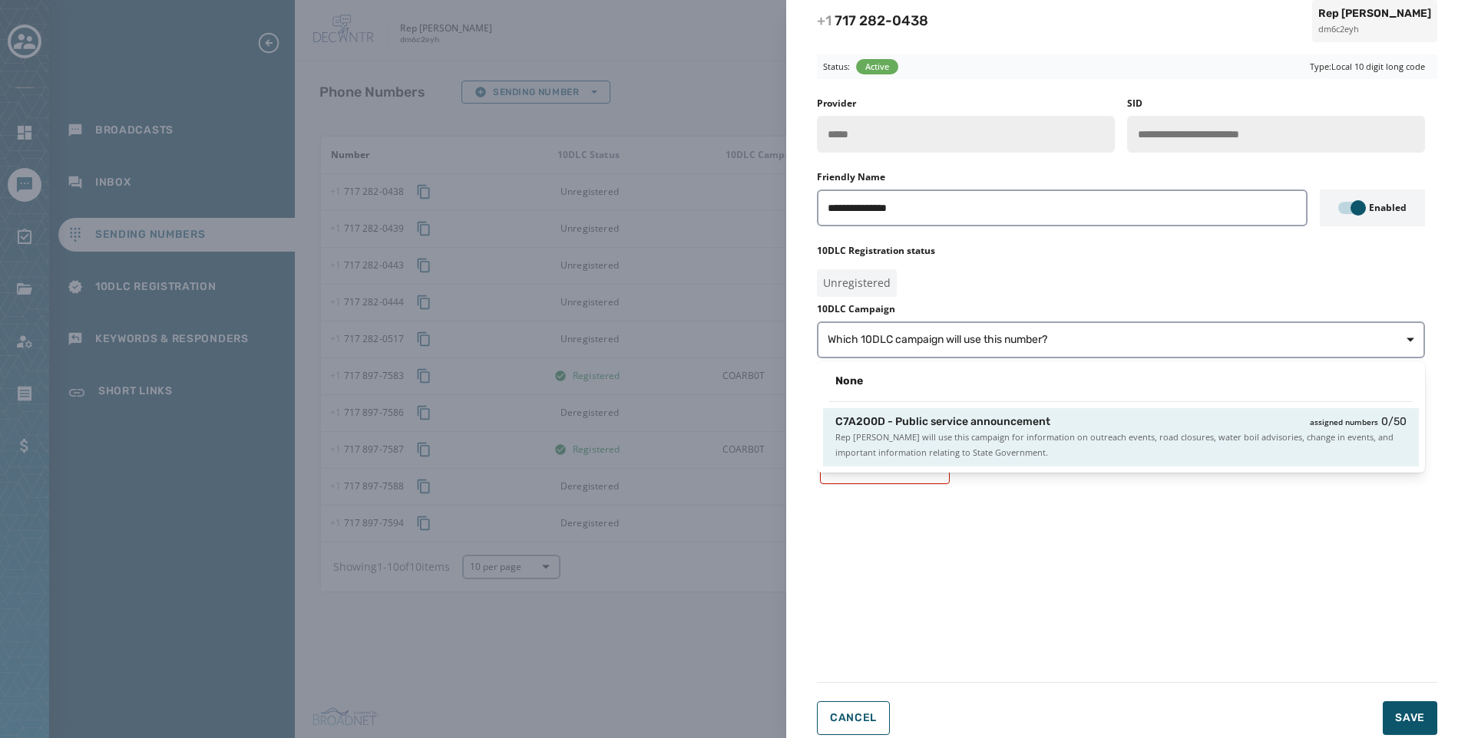
click at [1075, 444] on span "Rep Joe D'Orsie will use this campaign for information on outreach events, road…" at bounding box center [1120, 445] width 571 height 31
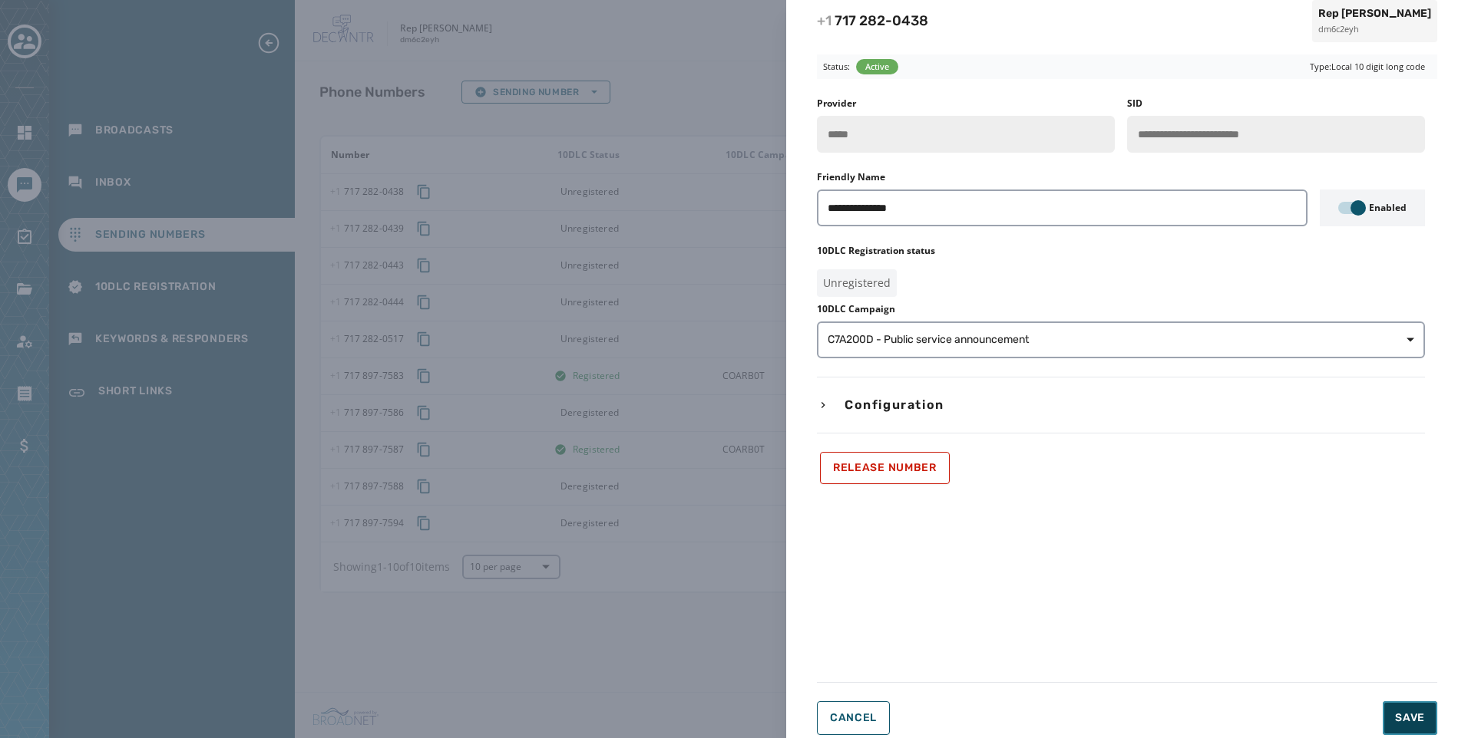
click at [1399, 713] on span "Save" at bounding box center [1410, 718] width 30 height 15
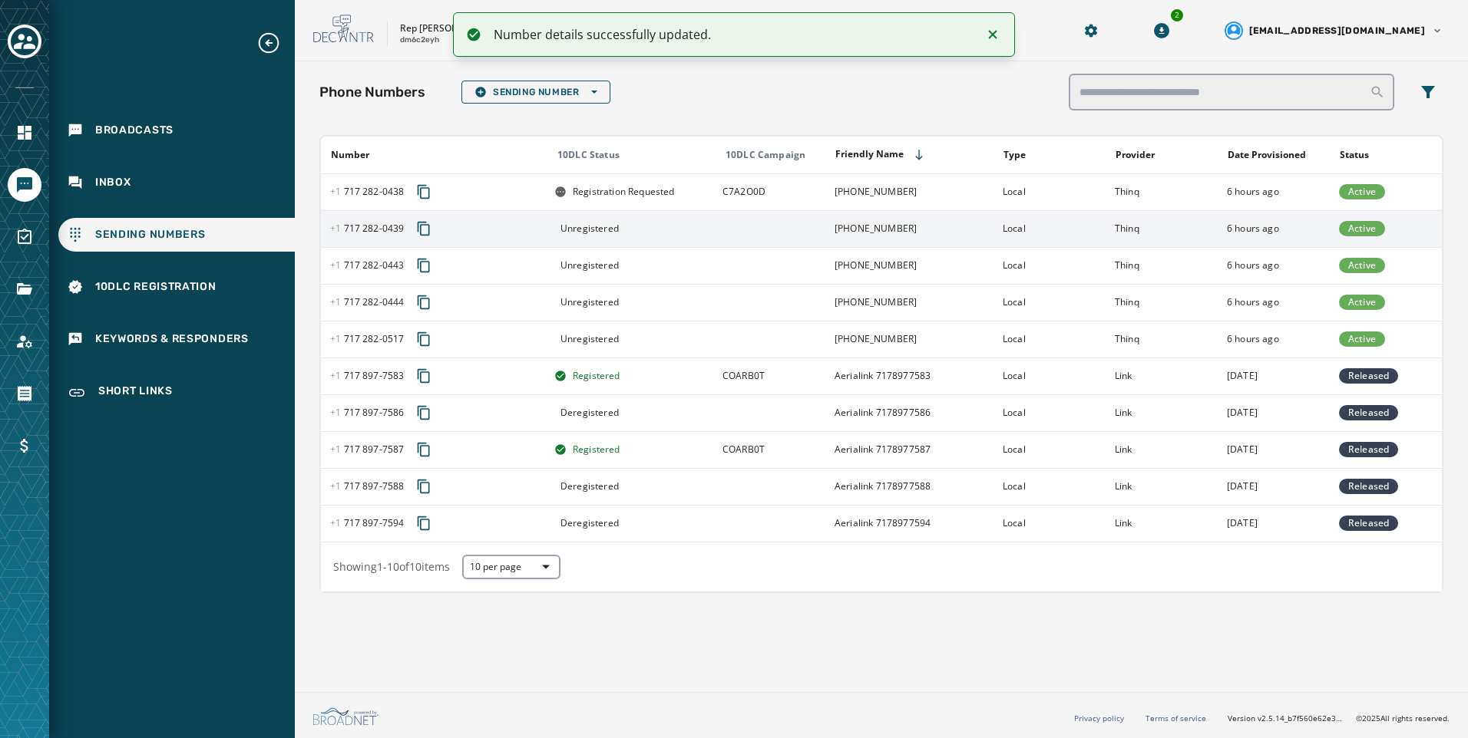
click at [1000, 241] on td "Local" at bounding box center [1049, 228] width 112 height 37
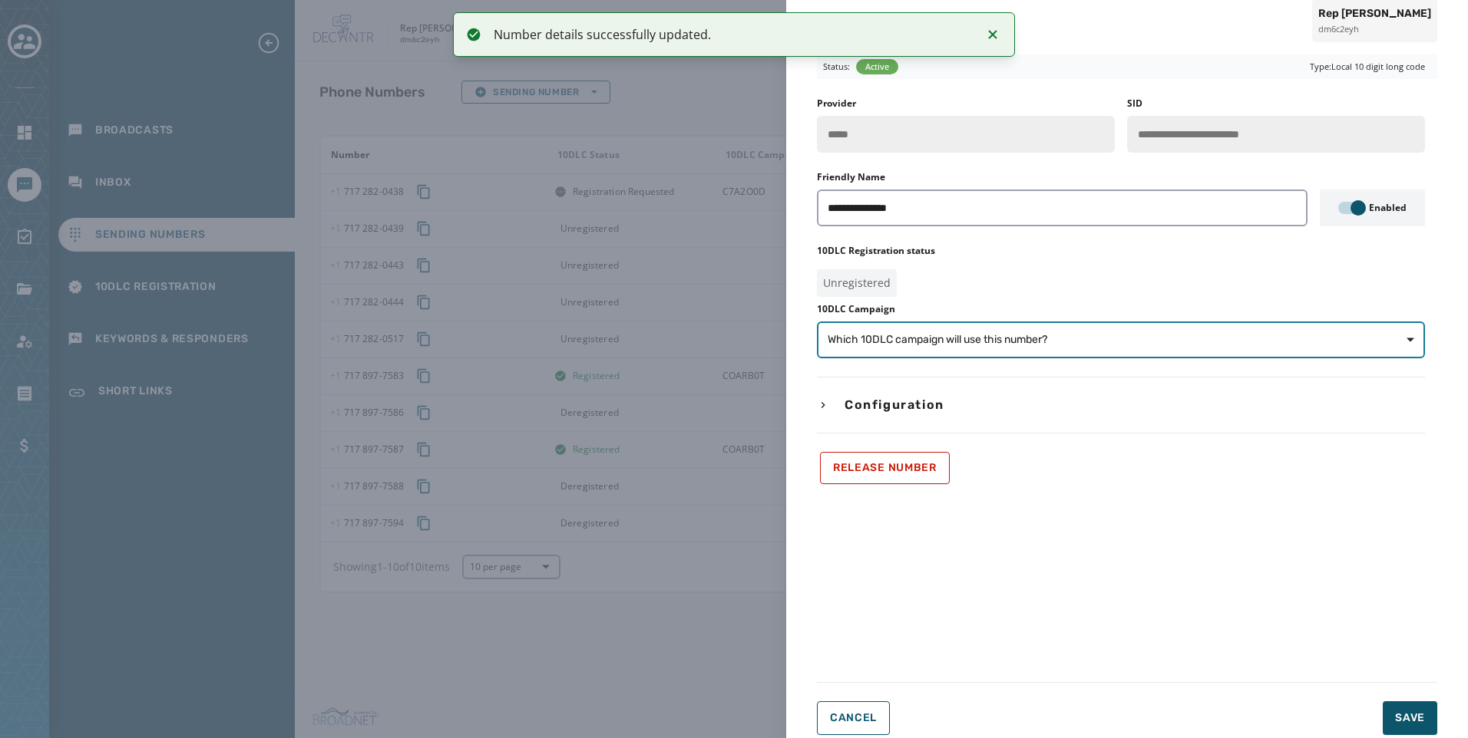
click at [984, 330] on button "Which 10DLC campaign will use this number?" at bounding box center [1121, 340] width 608 height 37
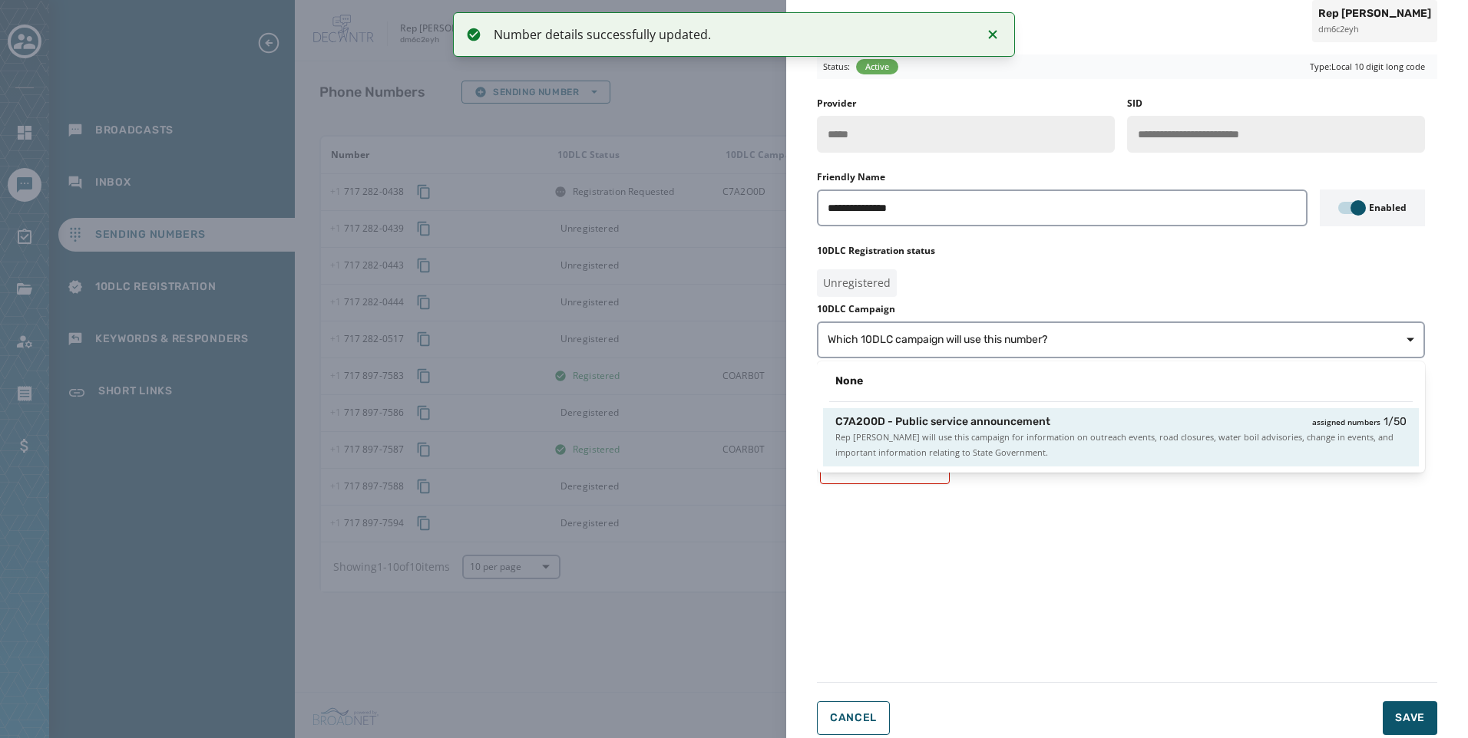
click at [1033, 451] on span "Rep Joe D'Orsie will use this campaign for information on outreach events, road…" at bounding box center [1120, 445] width 571 height 31
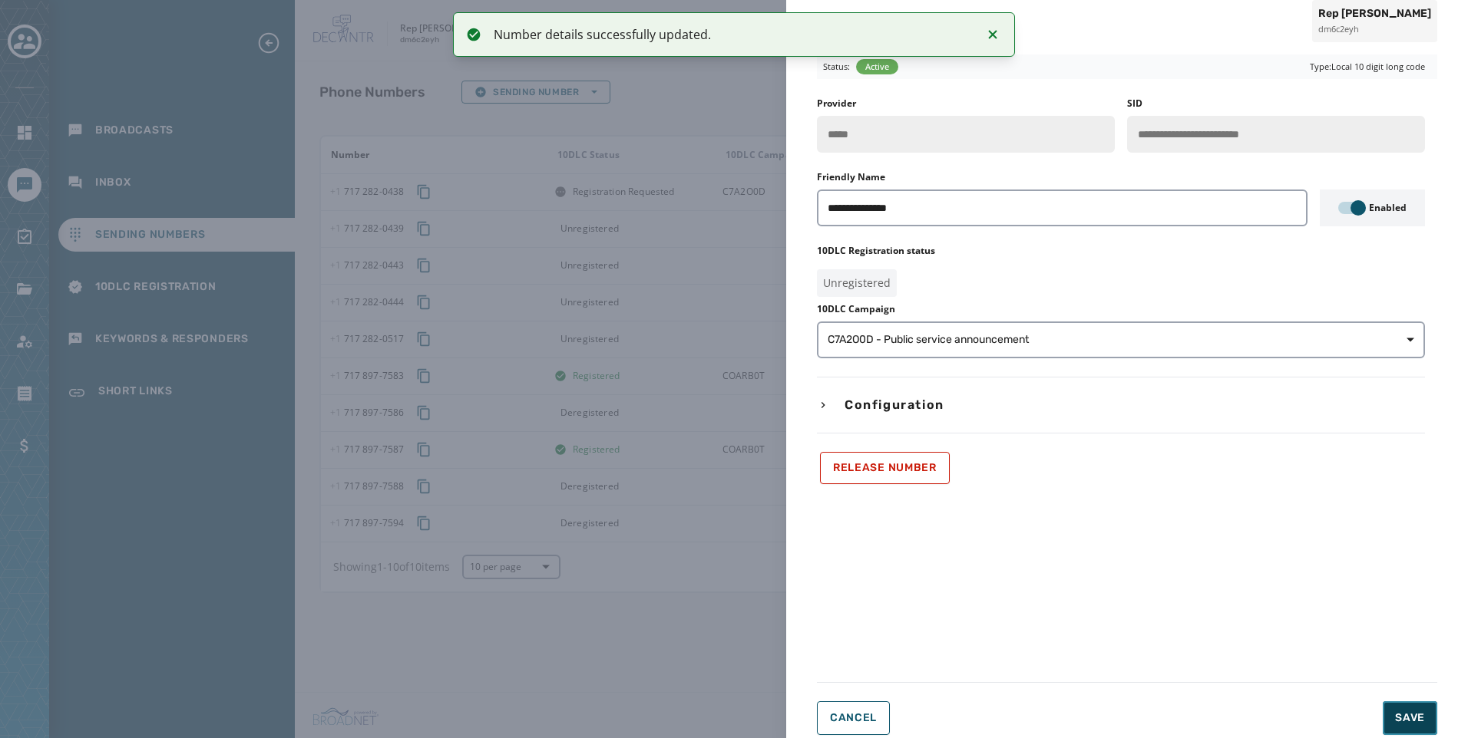
click at [1430, 717] on button "Save" at bounding box center [1410, 719] width 55 height 34
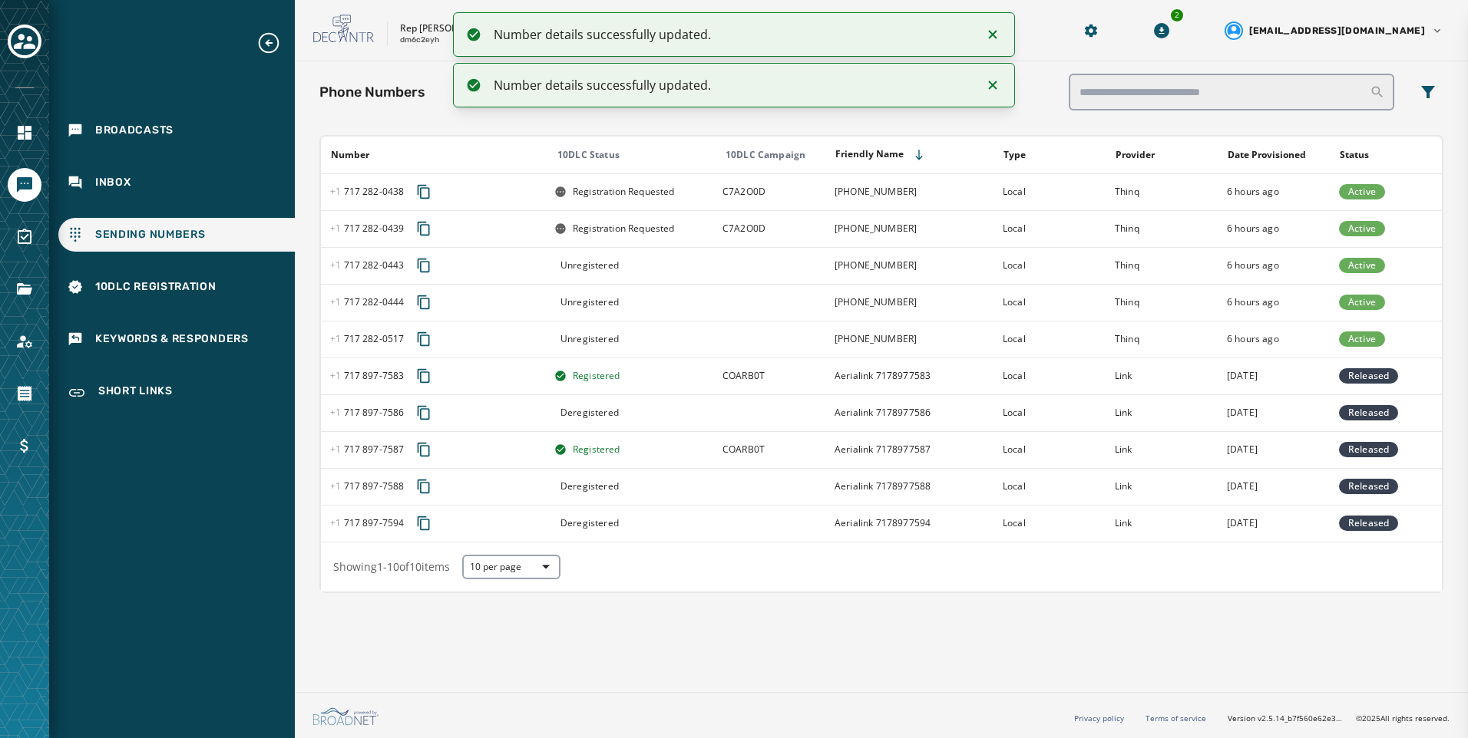
click at [781, 270] on td at bounding box center [769, 265] width 112 height 37
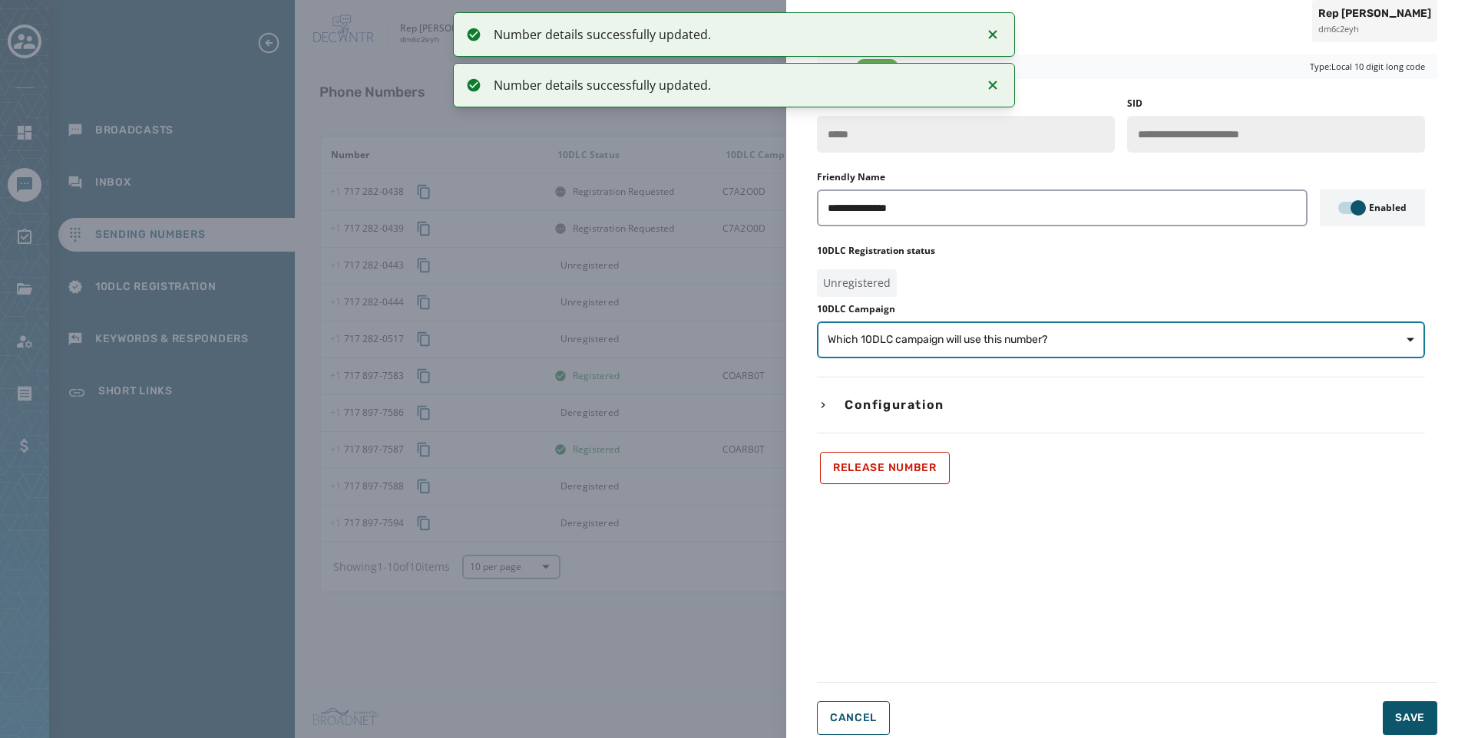
click at [937, 345] on span "Which 10DLC campaign will use this number?" at bounding box center [938, 339] width 220 height 15
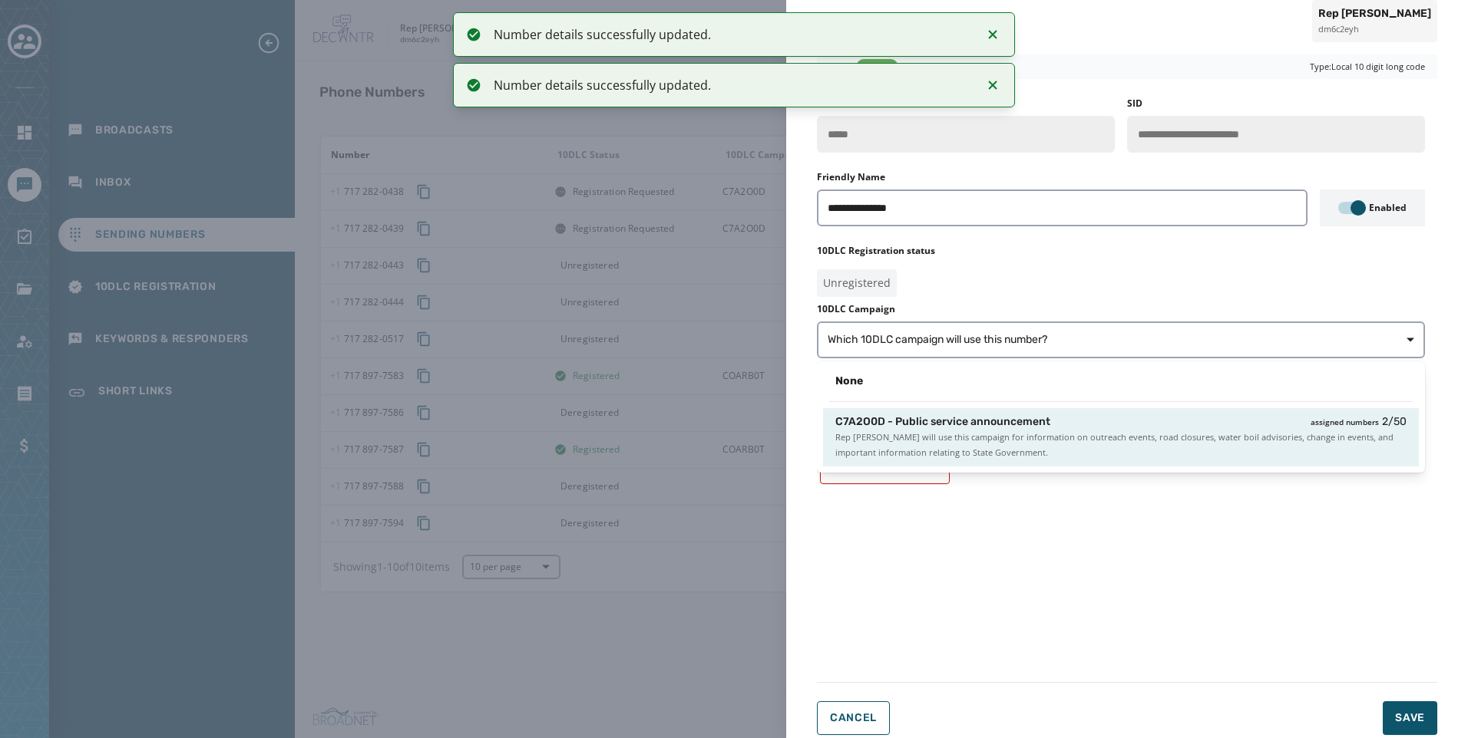
click at [997, 429] on span "C7A2O0D - Public service announcement" at bounding box center [942, 422] width 215 height 15
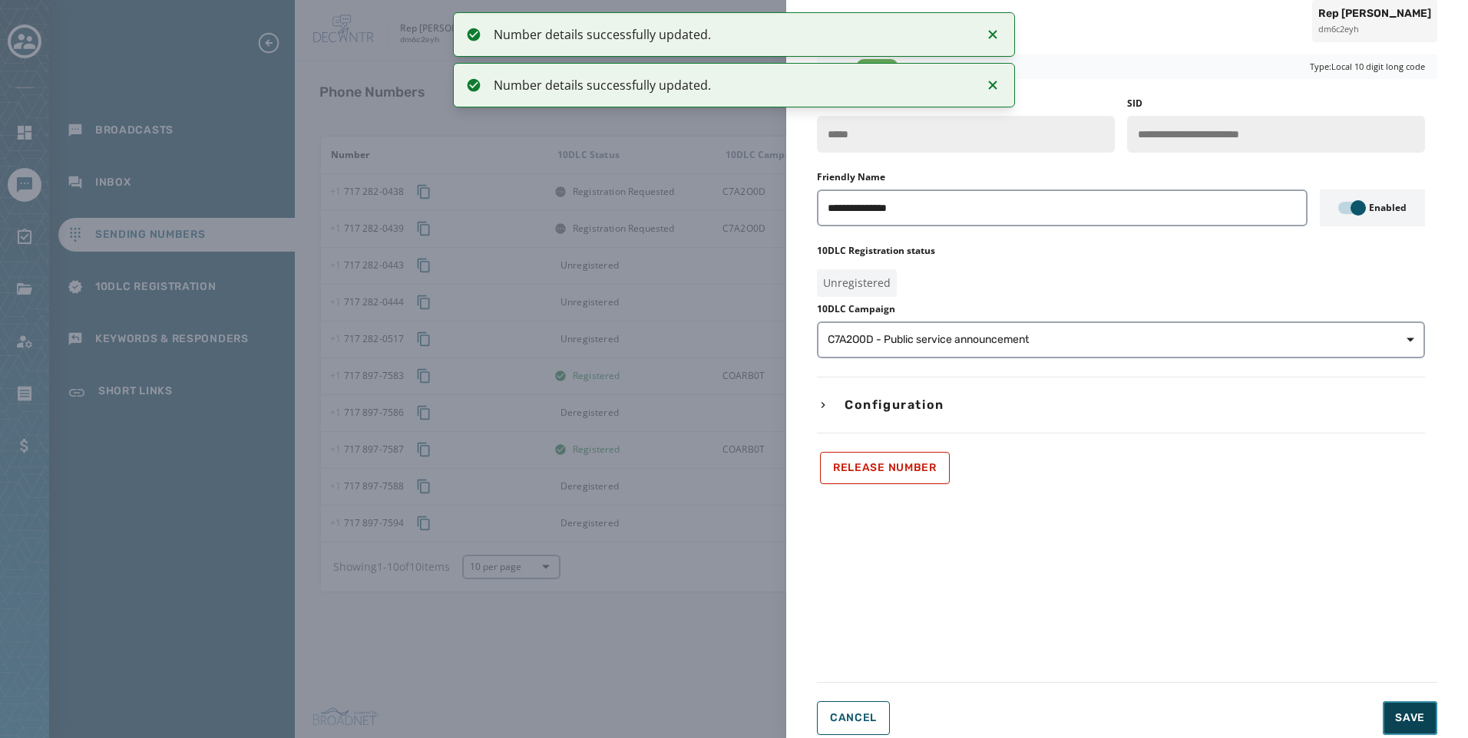
click at [1413, 715] on span "Save" at bounding box center [1410, 718] width 30 height 15
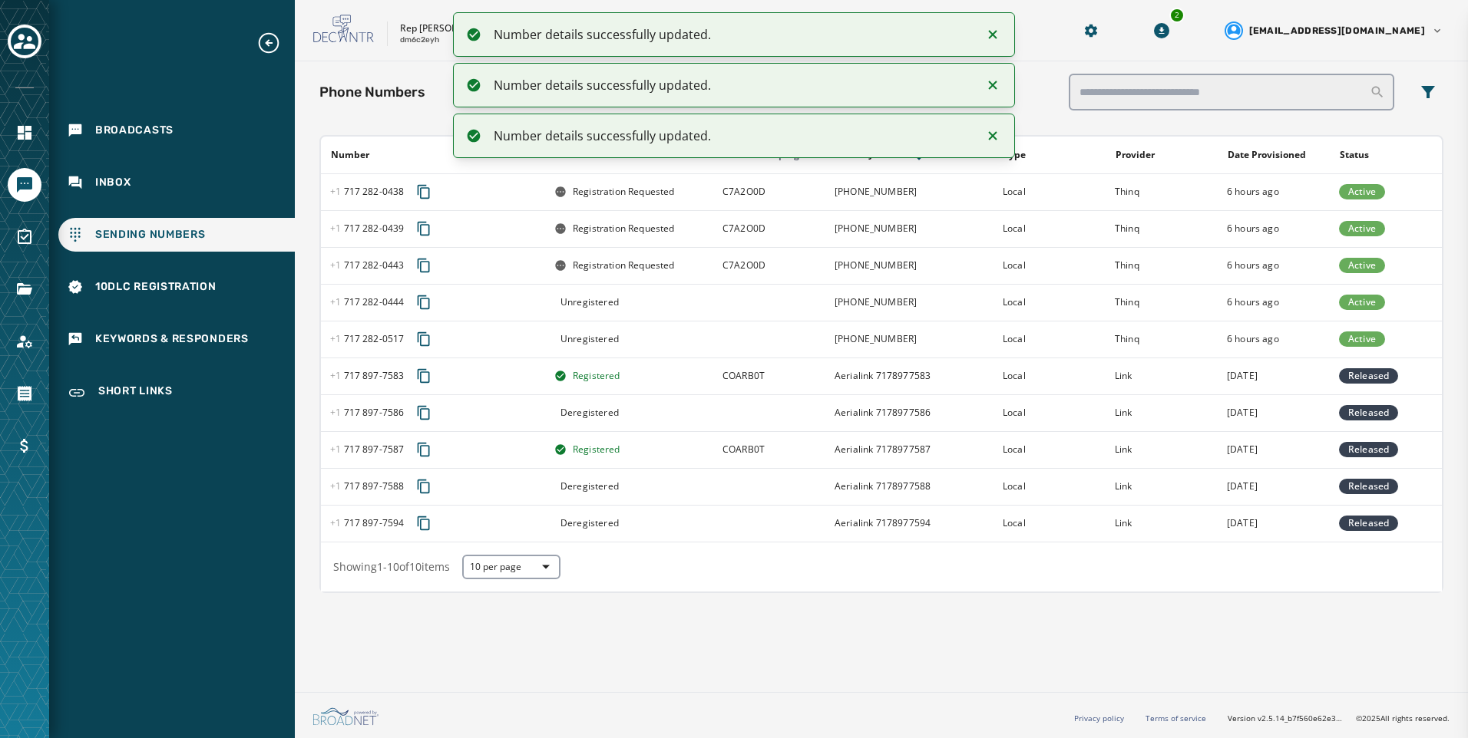
click at [754, 299] on td at bounding box center [769, 302] width 112 height 37
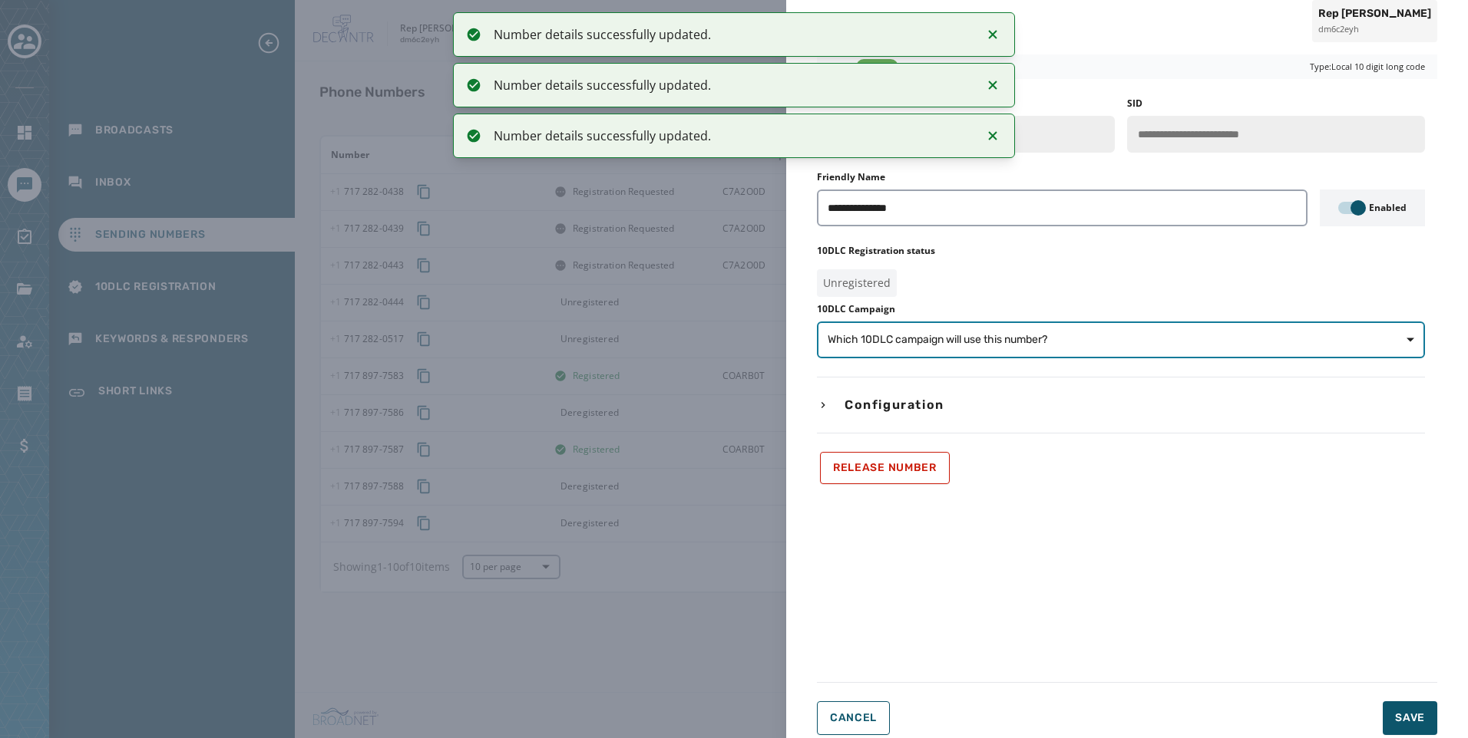
click at [946, 344] on span "Which 10DLC campaign will use this number?" at bounding box center [938, 339] width 220 height 15
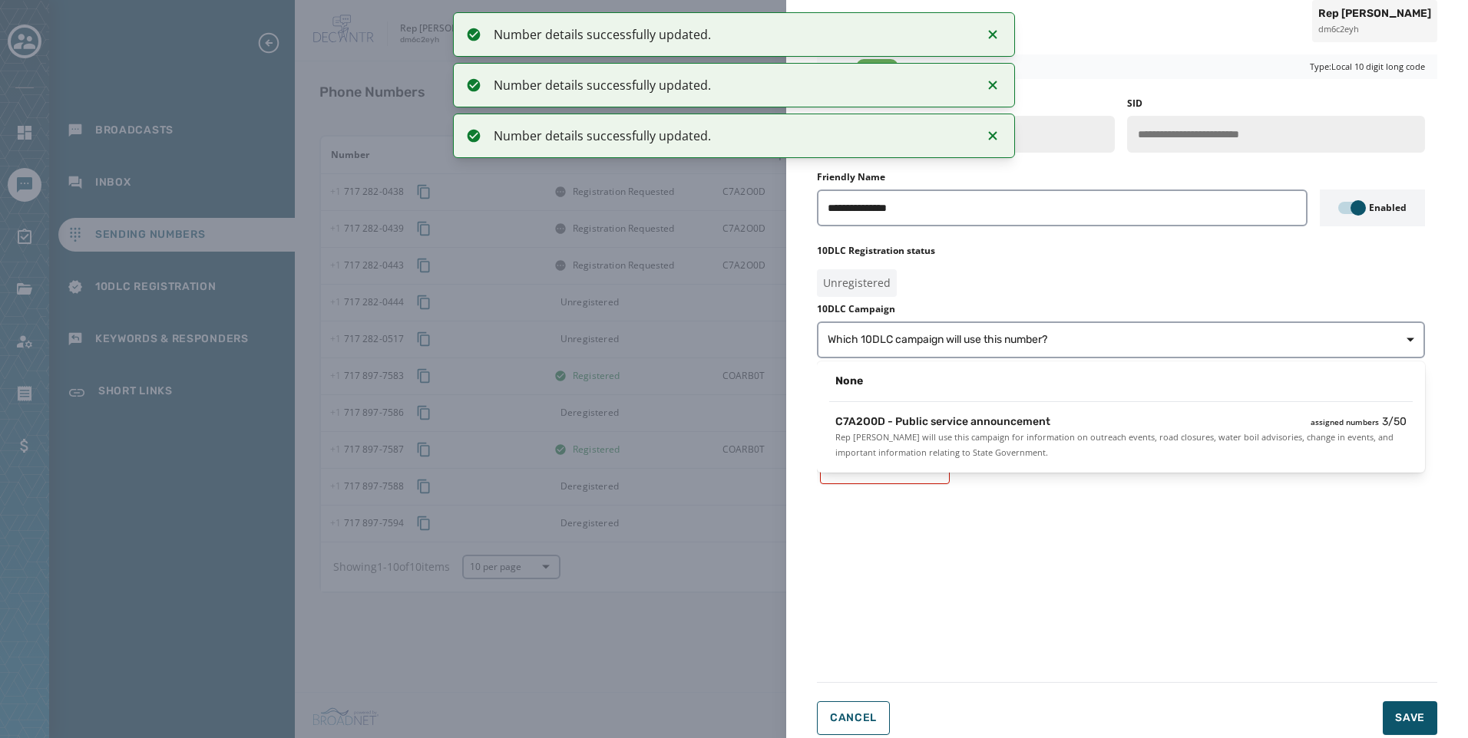
click at [990, 402] on div "None C7A2O0D - Public service announcement assigned numbers 3 / 50 Rep Joe D'Or…" at bounding box center [1121, 417] width 608 height 111
click at [1035, 438] on span "Rep Joe D'Orsie will use this campaign for information on outreach events, road…" at bounding box center [1120, 445] width 571 height 31
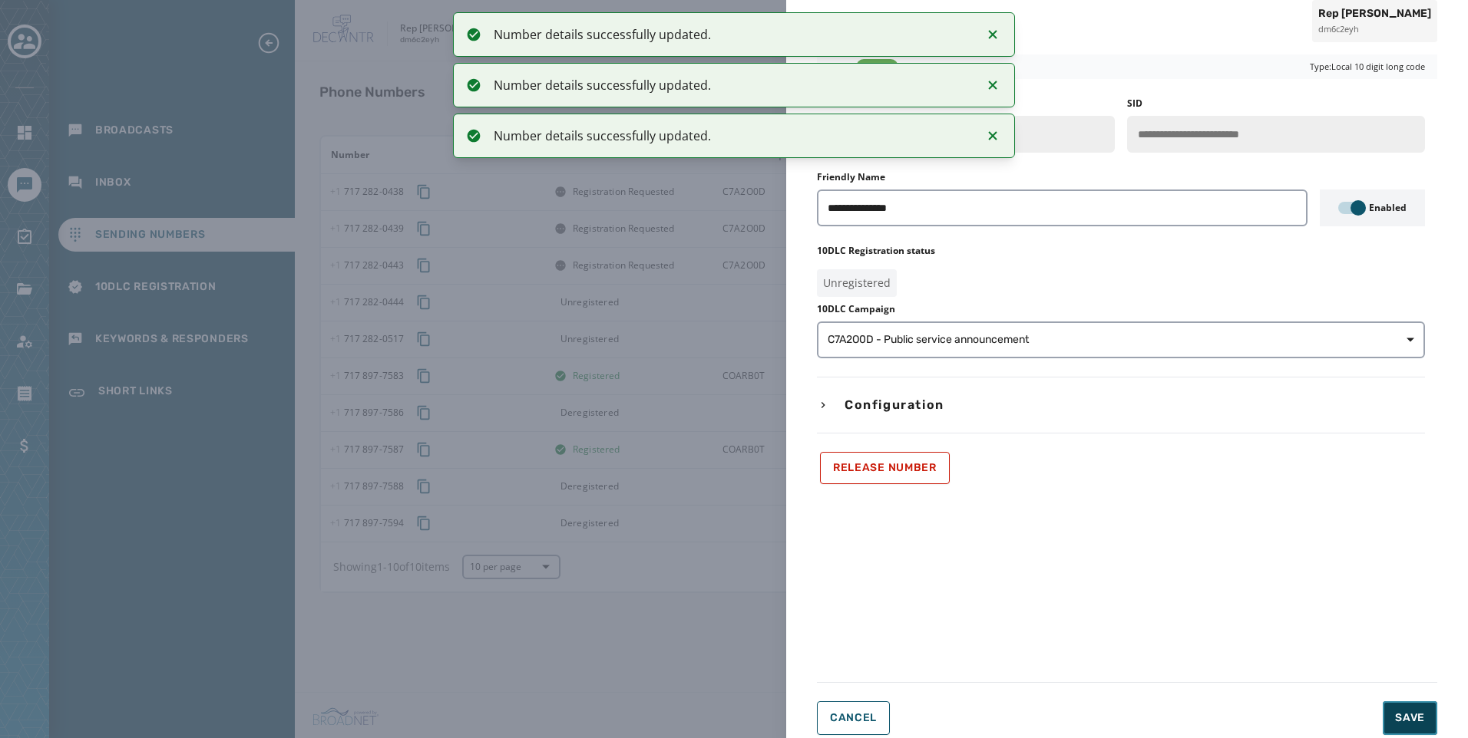
click at [1411, 710] on button "Save" at bounding box center [1410, 719] width 55 height 34
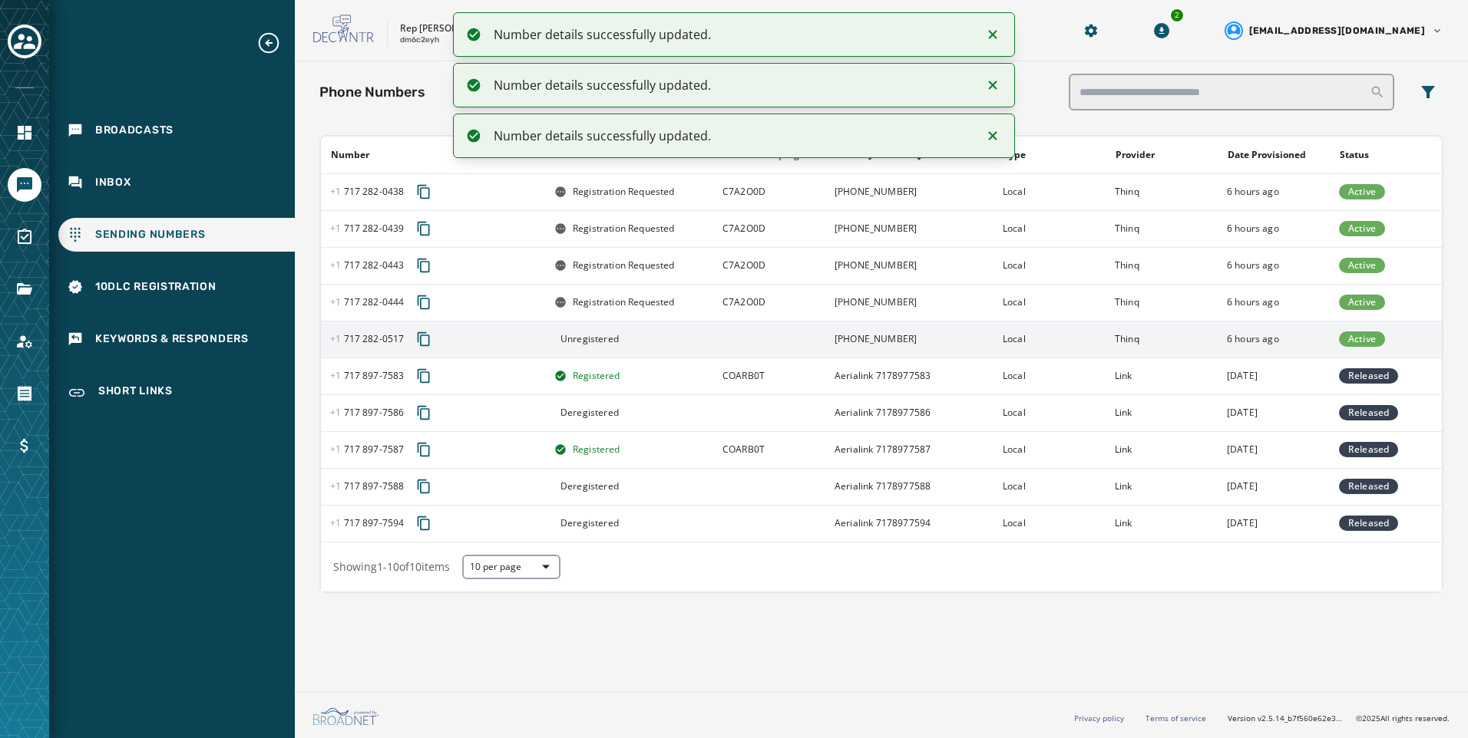
click at [765, 339] on td at bounding box center [769, 339] width 112 height 37
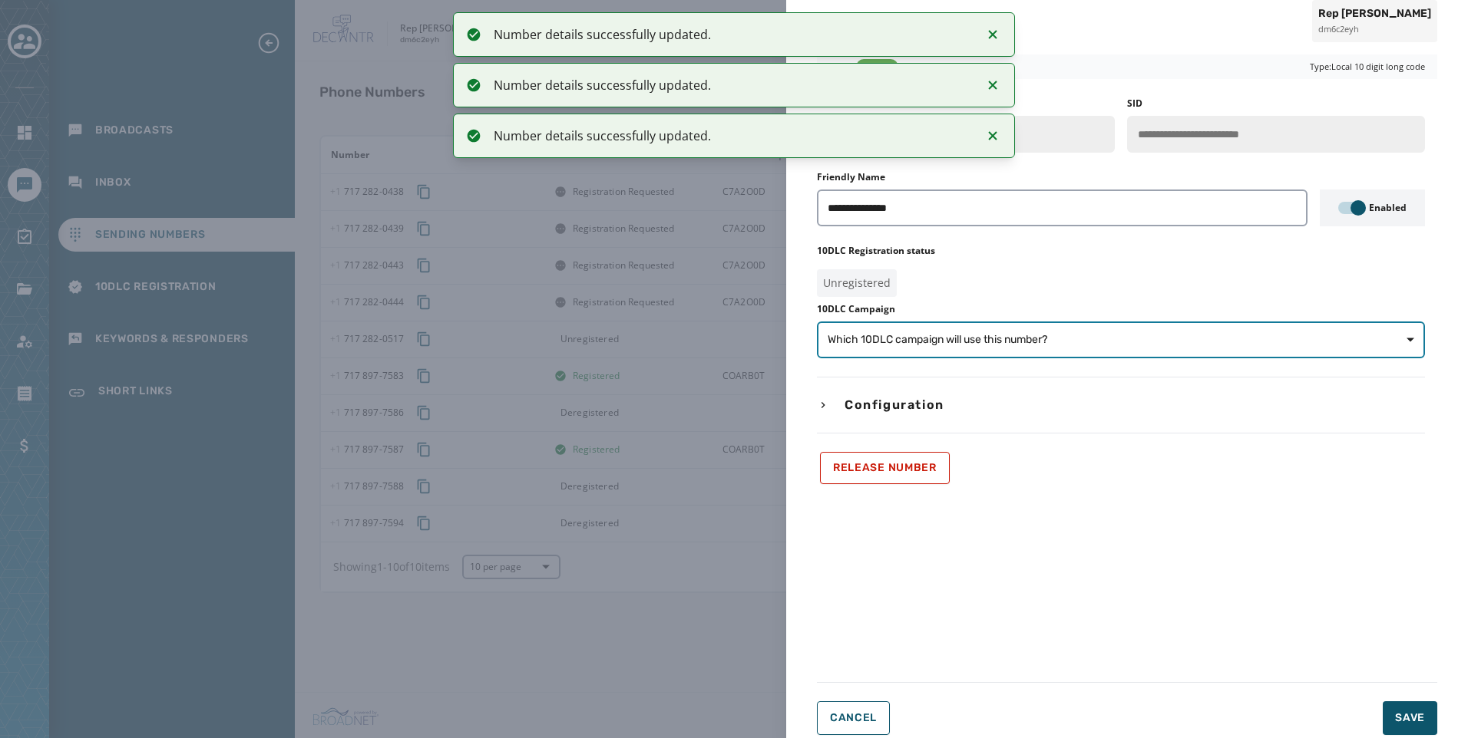
click at [897, 347] on span "Which 10DLC campaign will use this number?" at bounding box center [938, 339] width 220 height 15
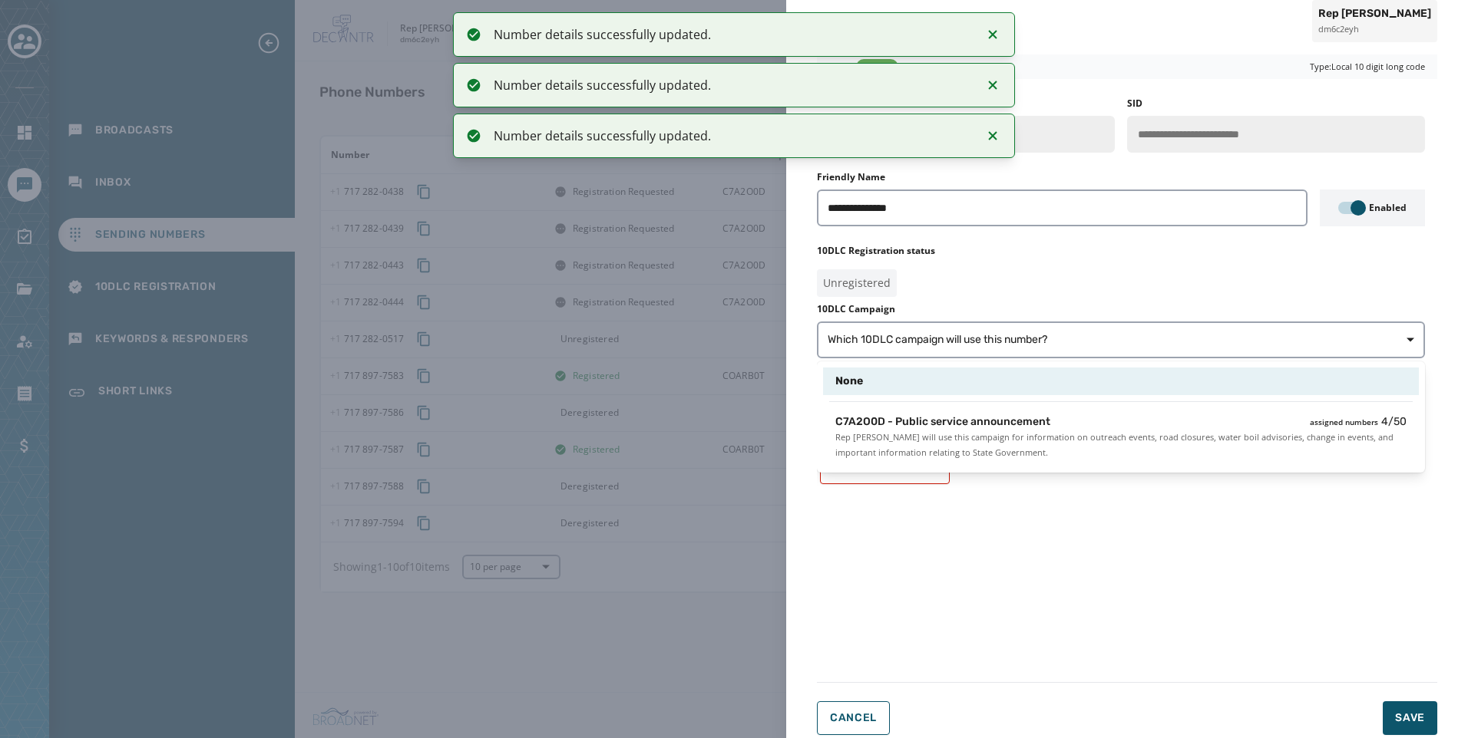
click at [987, 420] on span "C7A2O0D - Public service announcement" at bounding box center [942, 422] width 215 height 15
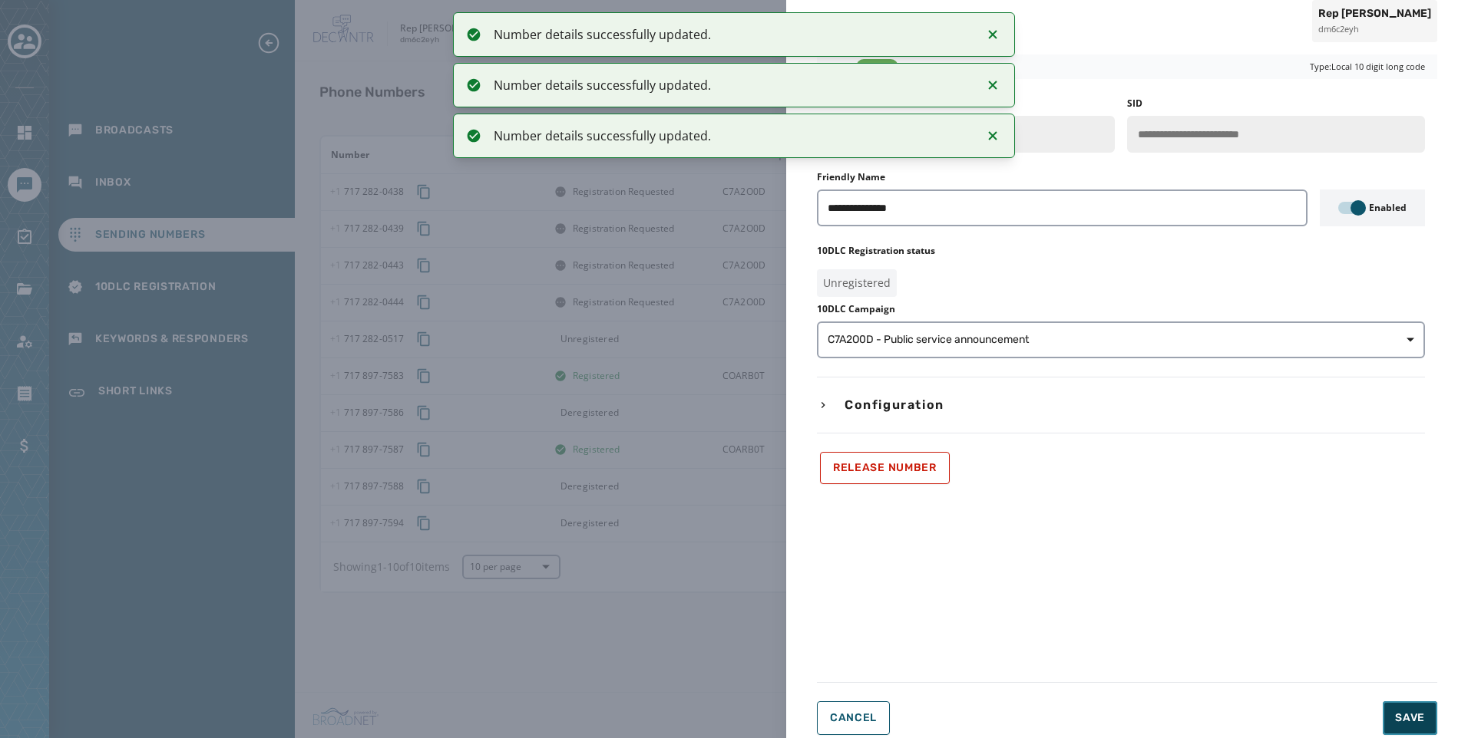
click at [1424, 721] on span "Save" at bounding box center [1410, 718] width 30 height 15
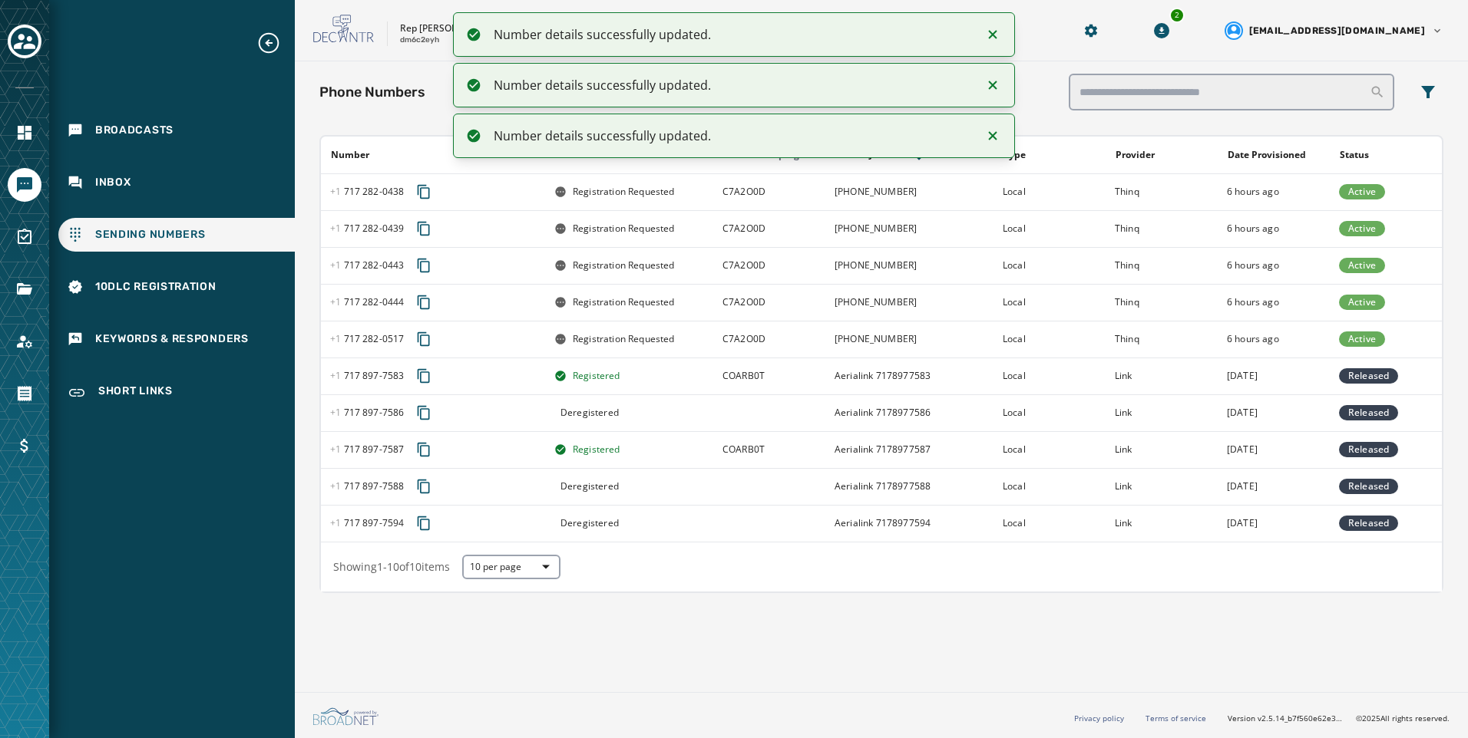
click at [21, 309] on div at bounding box center [24, 369] width 49 height 738
click at [21, 294] on icon "Navigate to Files" at bounding box center [24, 289] width 15 height 12
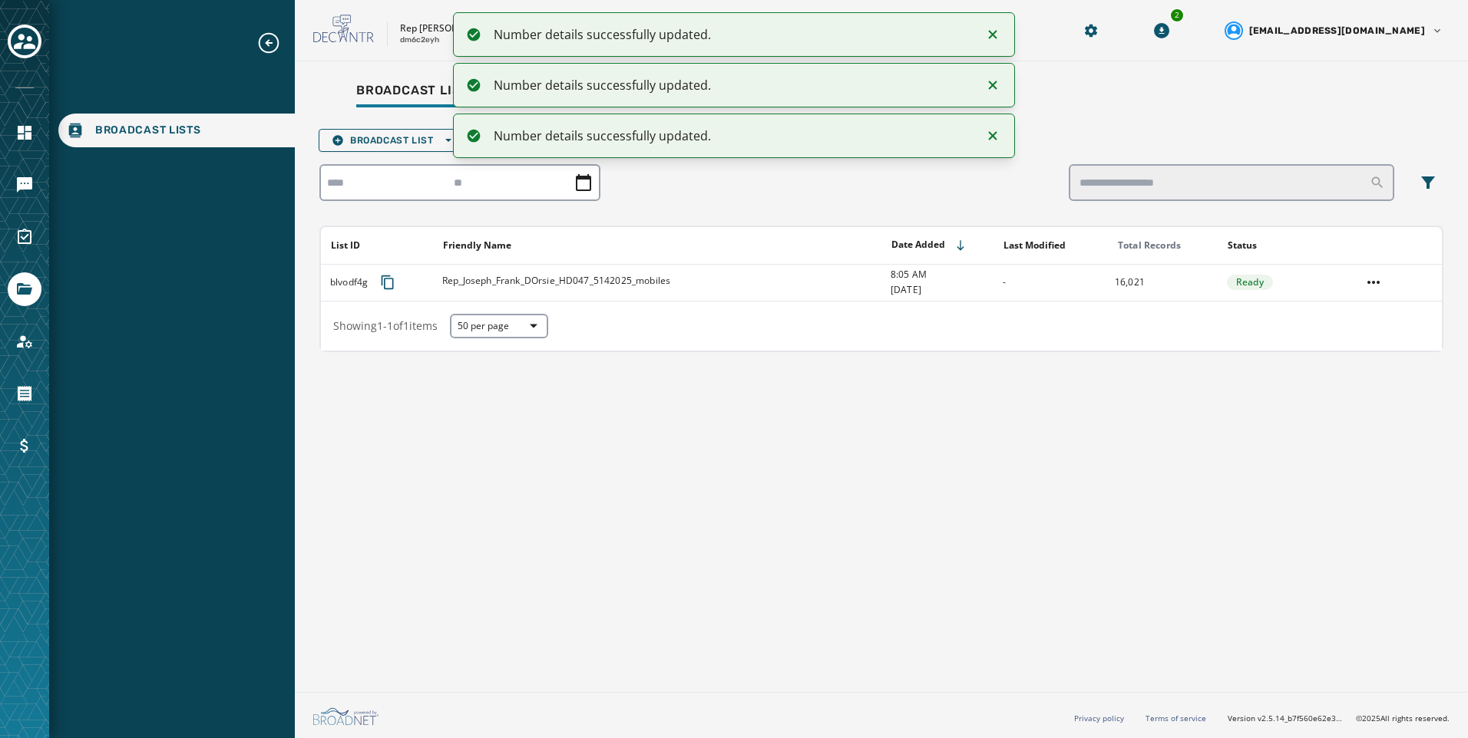
click at [988, 38] on icon "Notifications (F8)" at bounding box center [992, 34] width 18 height 18
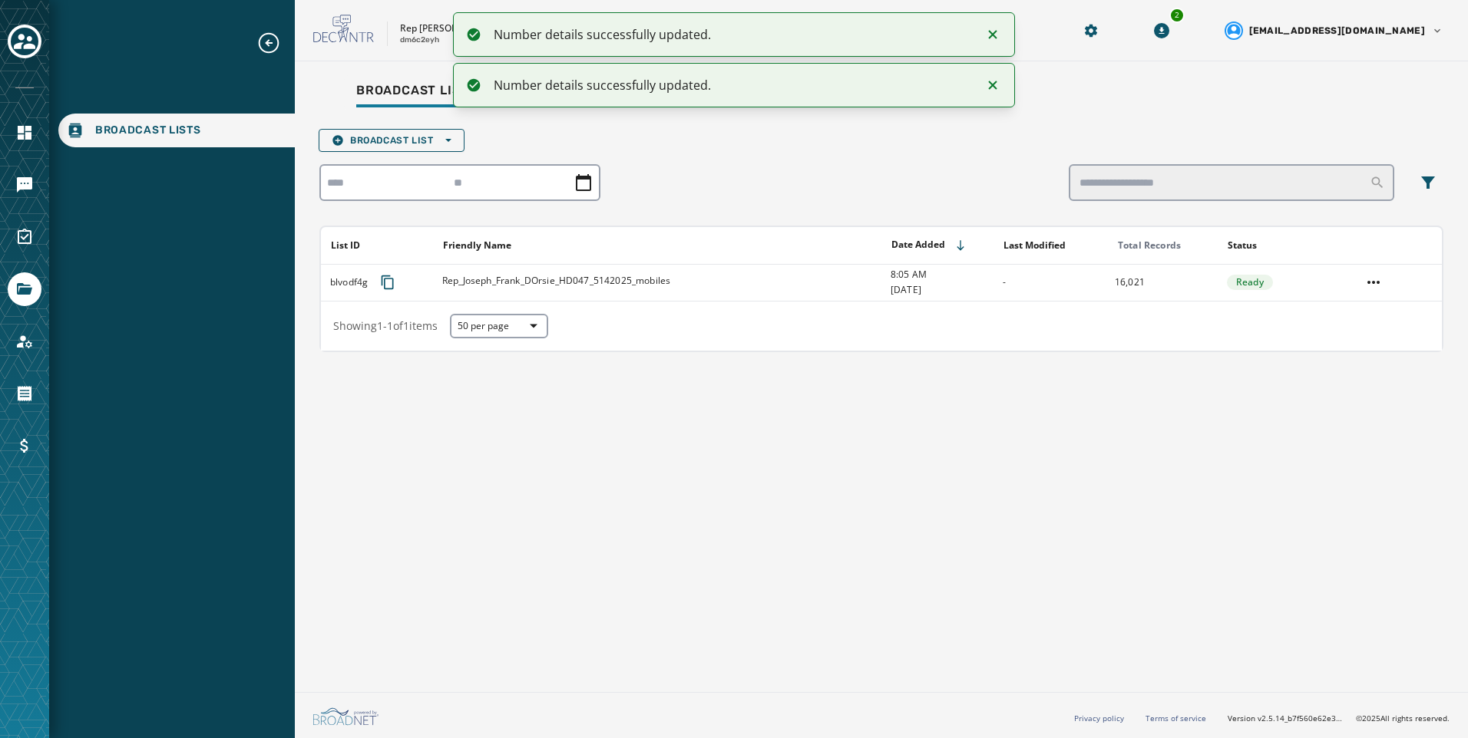
click at [988, 38] on icon "Notifications (F8)" at bounding box center [992, 34] width 18 height 18
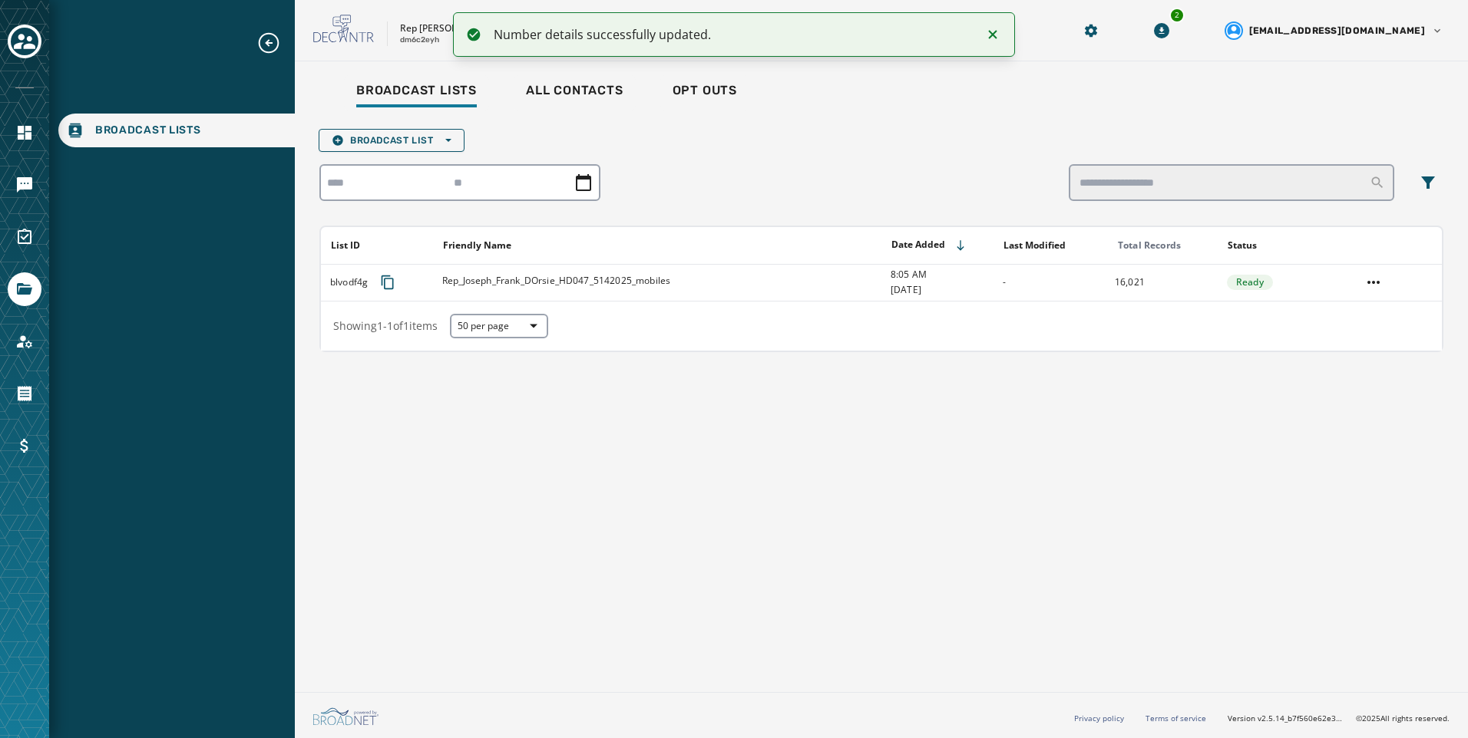
click at [988, 38] on icon "Notifications (F8)" at bounding box center [992, 34] width 18 height 18
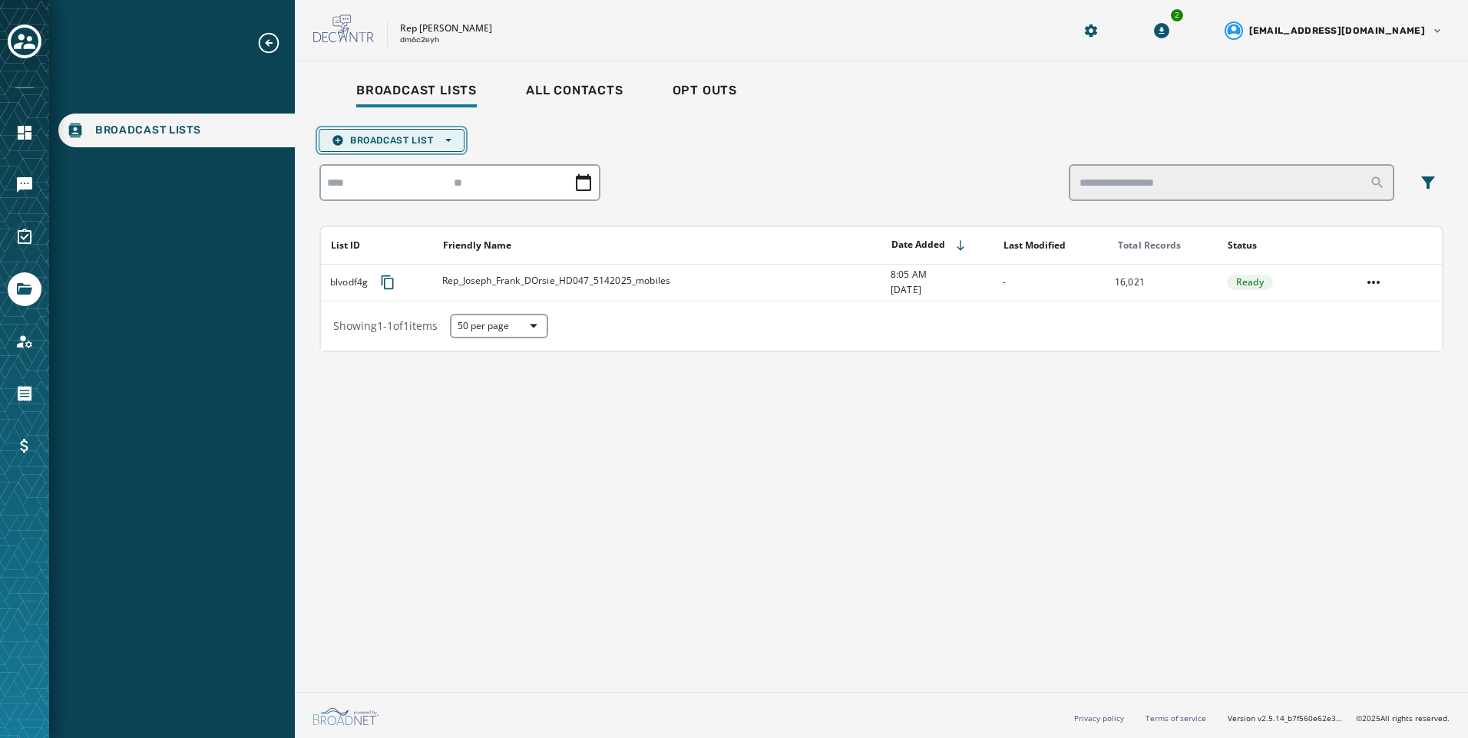
click at [408, 135] on span "Broadcast List Open options" at bounding box center [392, 140] width 120 height 12
click at [415, 170] on button "Upload List" at bounding box center [391, 163] width 144 height 21
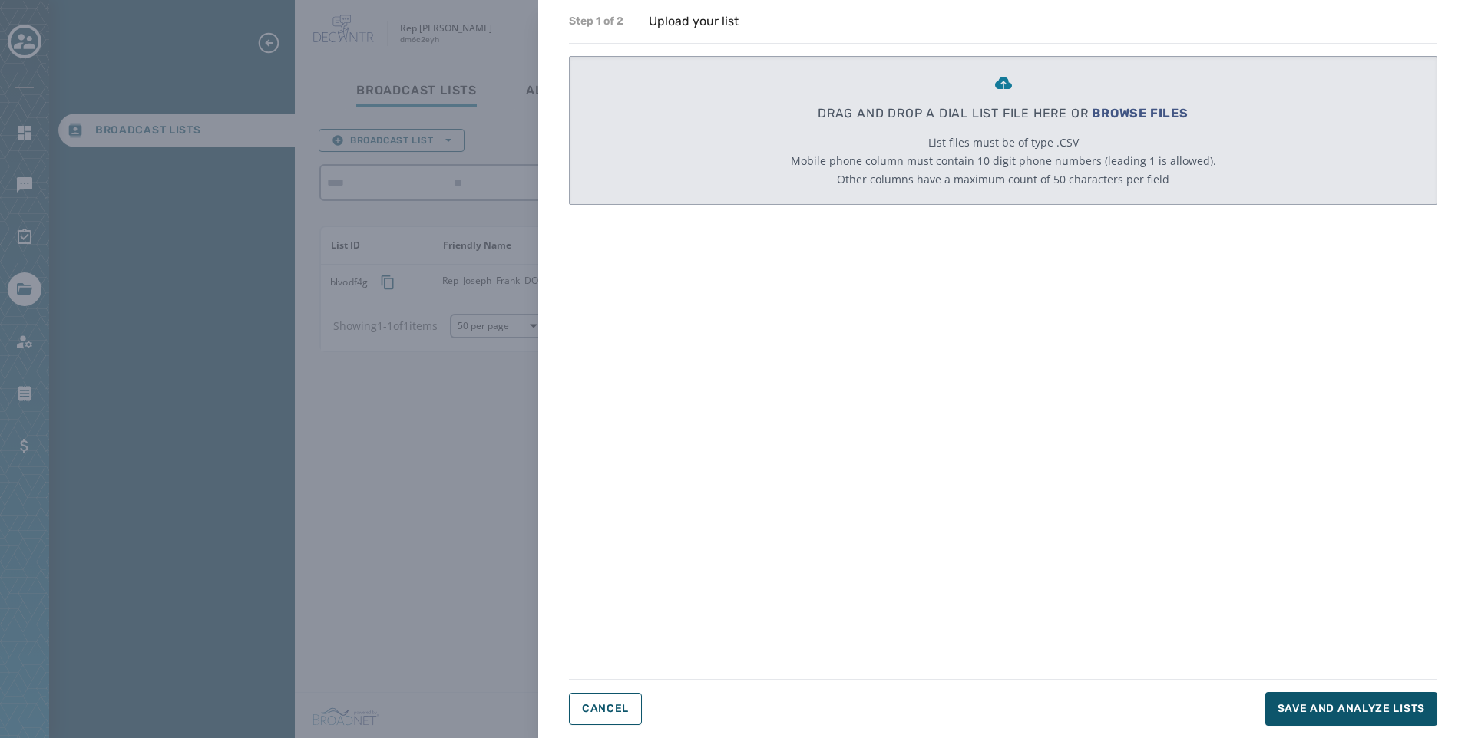
click at [1167, 111] on span "BROWSE FILES" at bounding box center [1140, 113] width 97 height 15
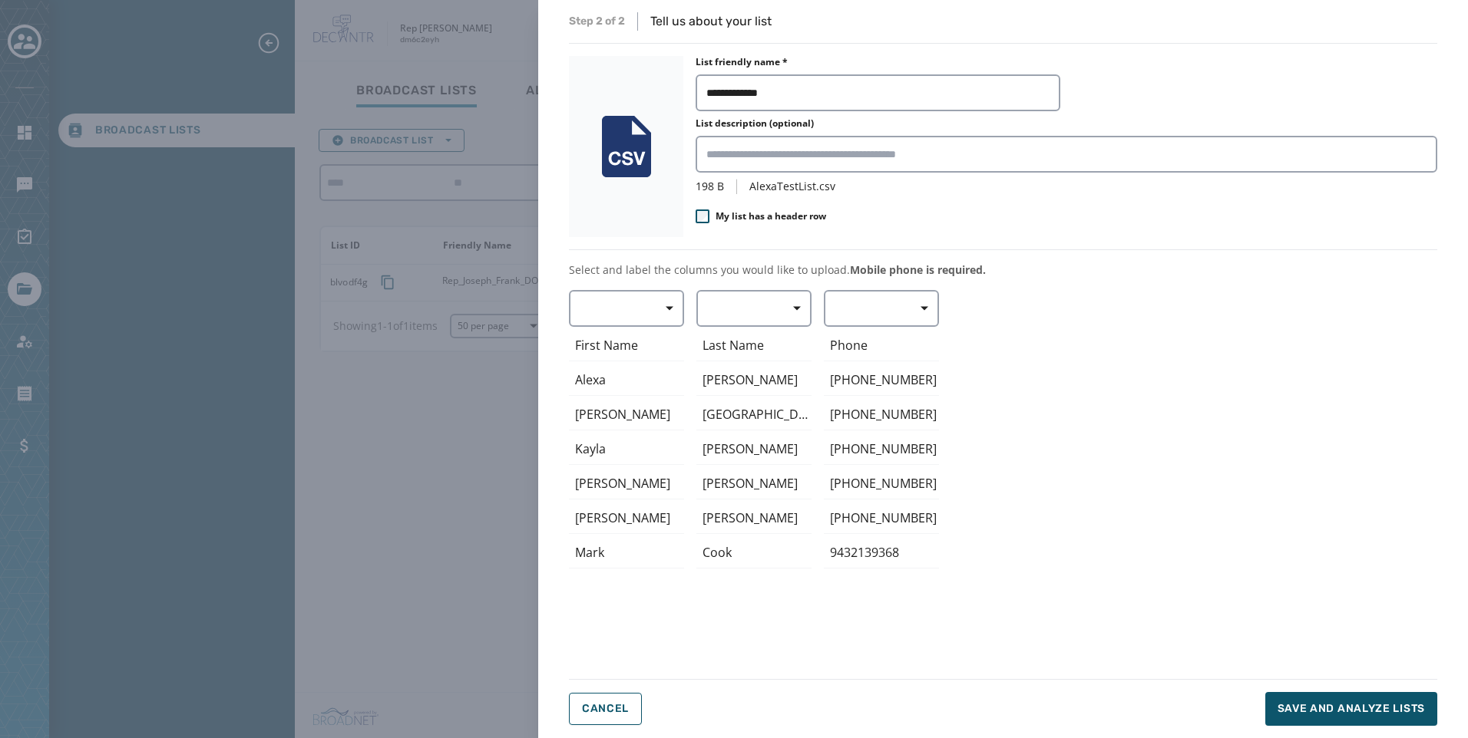
click at [805, 213] on span "My list has a header row" at bounding box center [770, 216] width 111 height 12
click at [874, 292] on button "button" at bounding box center [881, 308] width 115 height 37
click at [874, 310] on button "button" at bounding box center [881, 308] width 115 height 37
click at [885, 401] on span "First Name" at bounding box center [877, 399] width 71 height 15
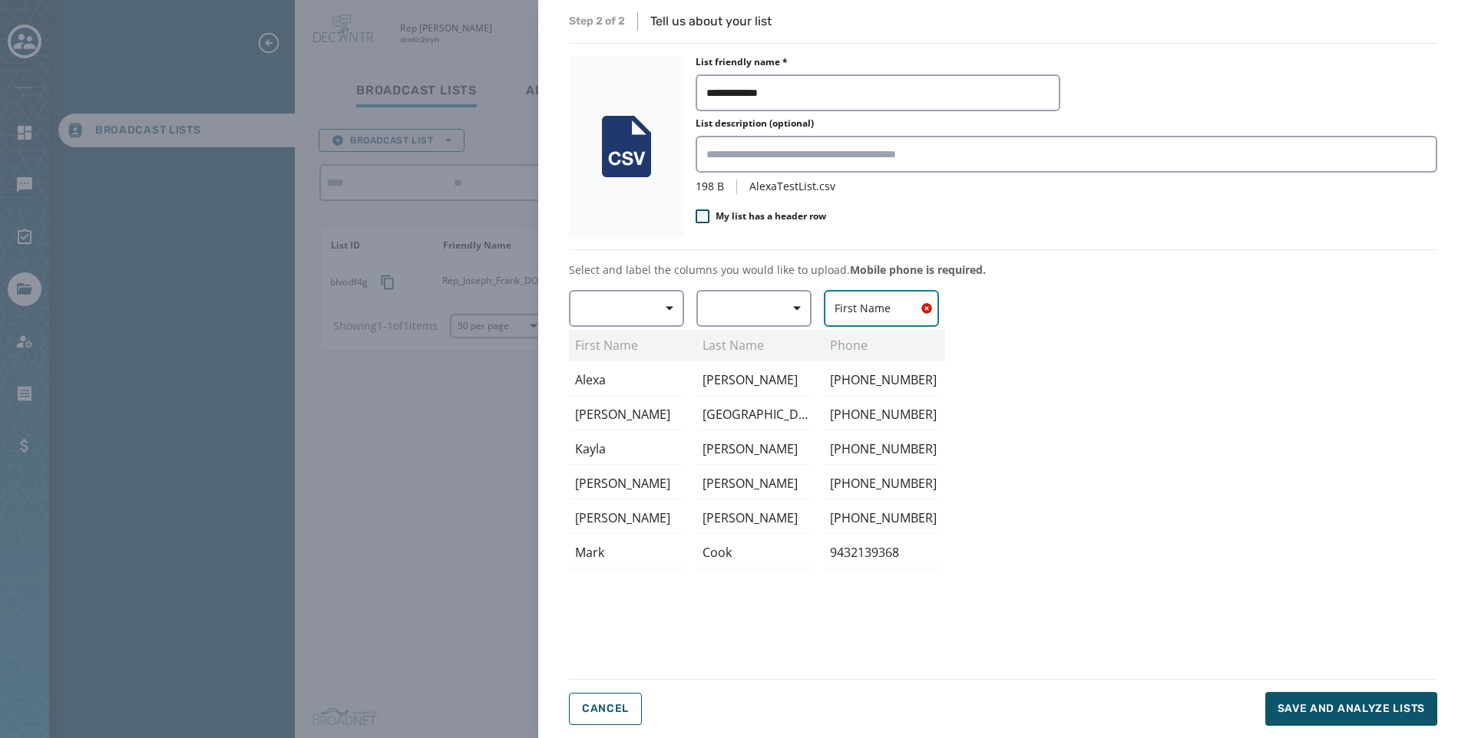
click at [872, 311] on span "First Name" at bounding box center [881, 308] width 94 height 15
click at [875, 339] on span "Mobile Phone" at bounding box center [877, 343] width 71 height 15
click at [1278, 706] on span "Save and analyze lists" at bounding box center [1350, 709] width 147 height 15
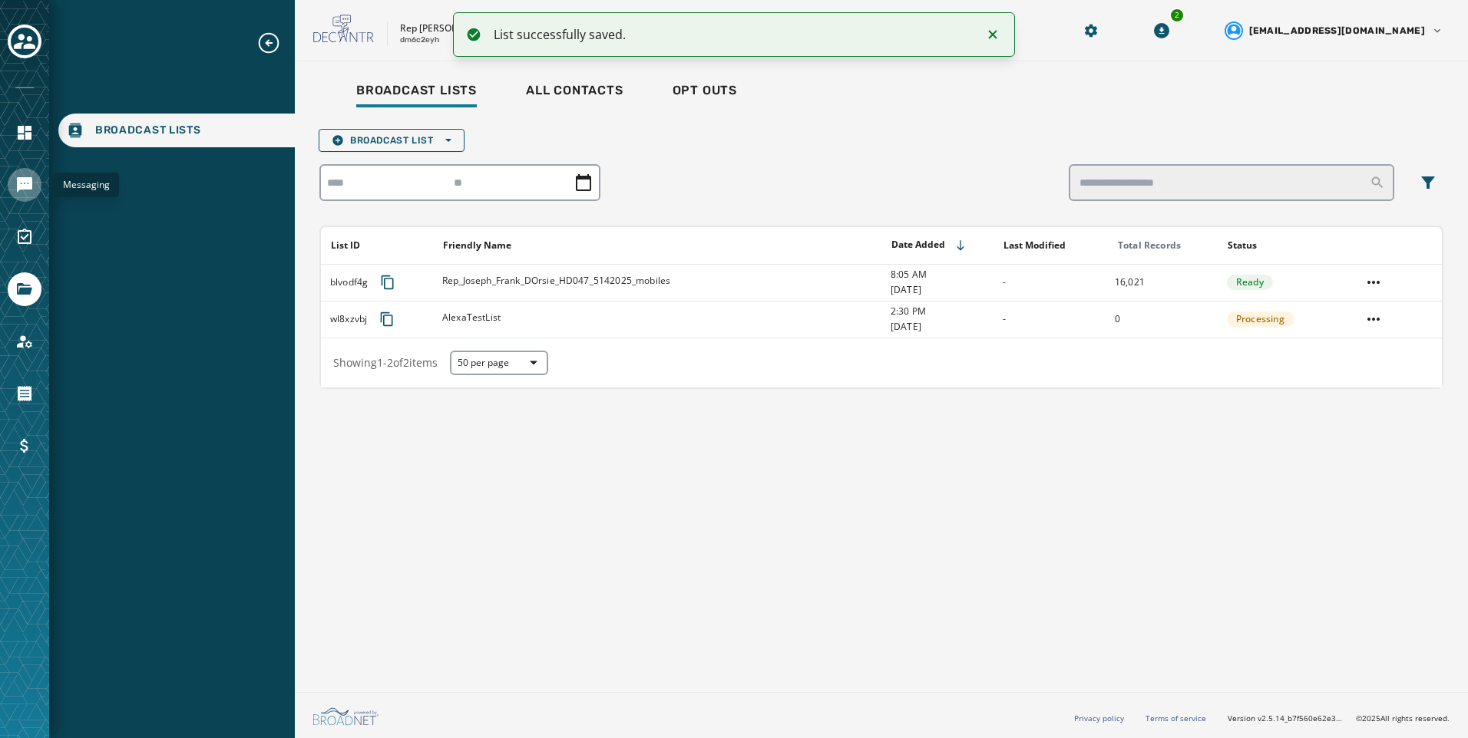
click at [17, 179] on icon "Navigate to Messaging" at bounding box center [24, 184] width 15 height 15
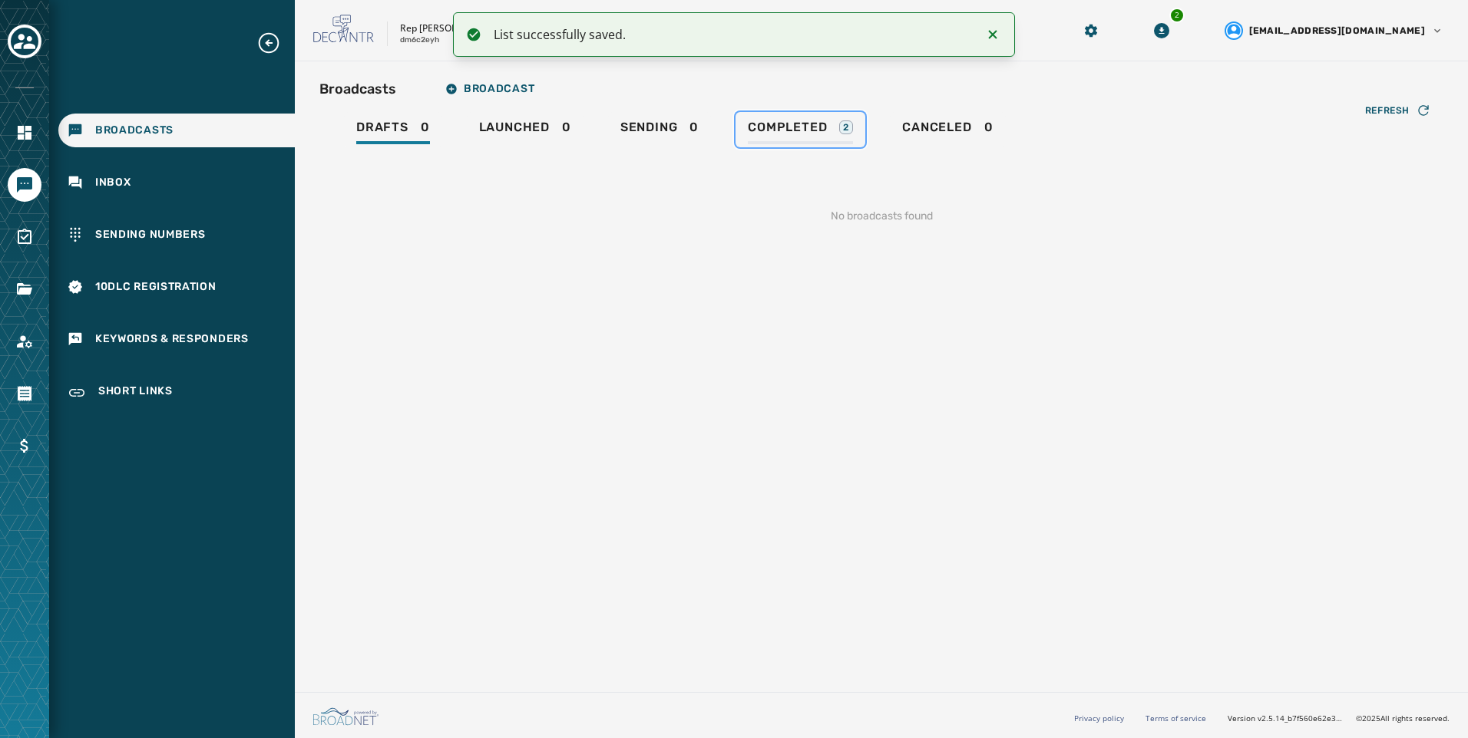
click at [836, 116] on link "Completed 2" at bounding box center [800, 129] width 130 height 35
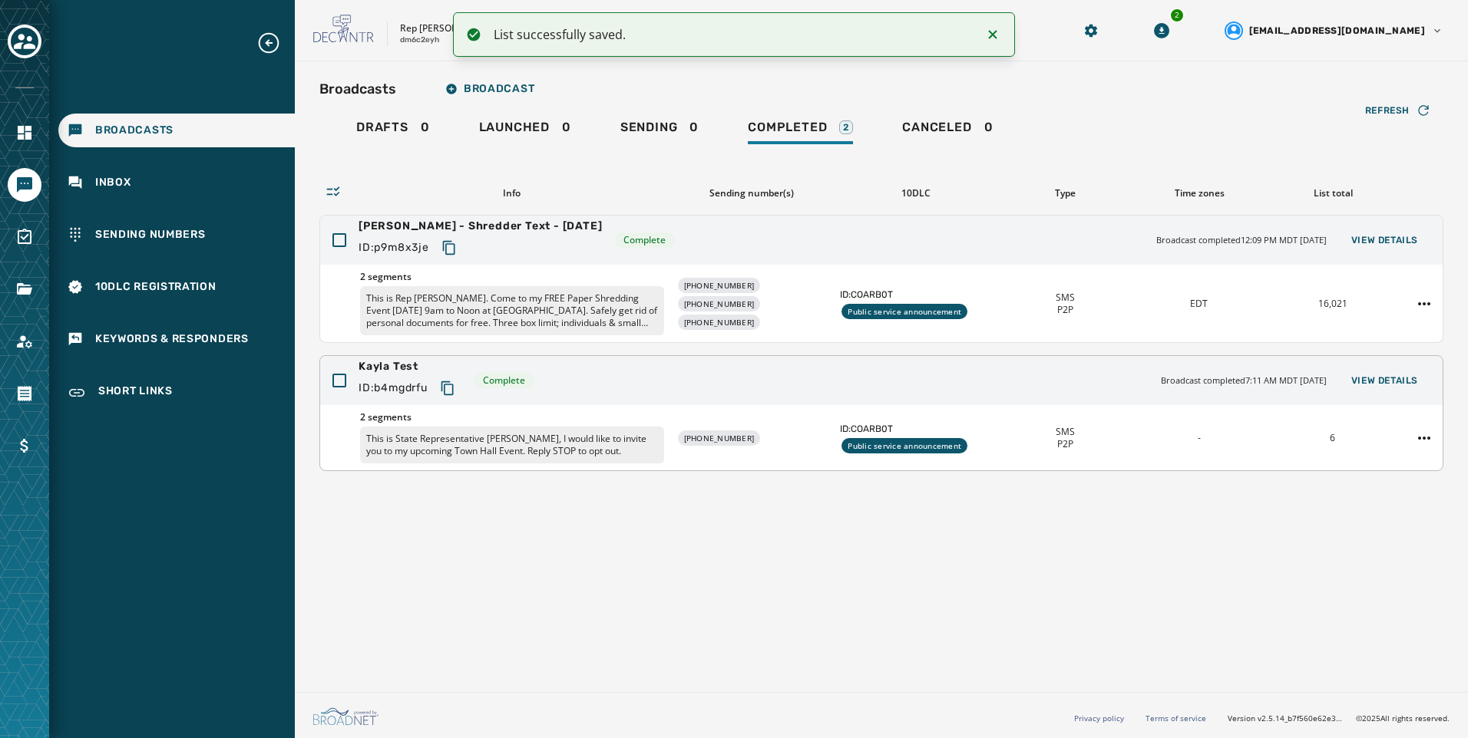
click at [590, 461] on p "This is State Representative Joe D’Orsie, I would like to invite you to my upco…" at bounding box center [512, 445] width 304 height 37
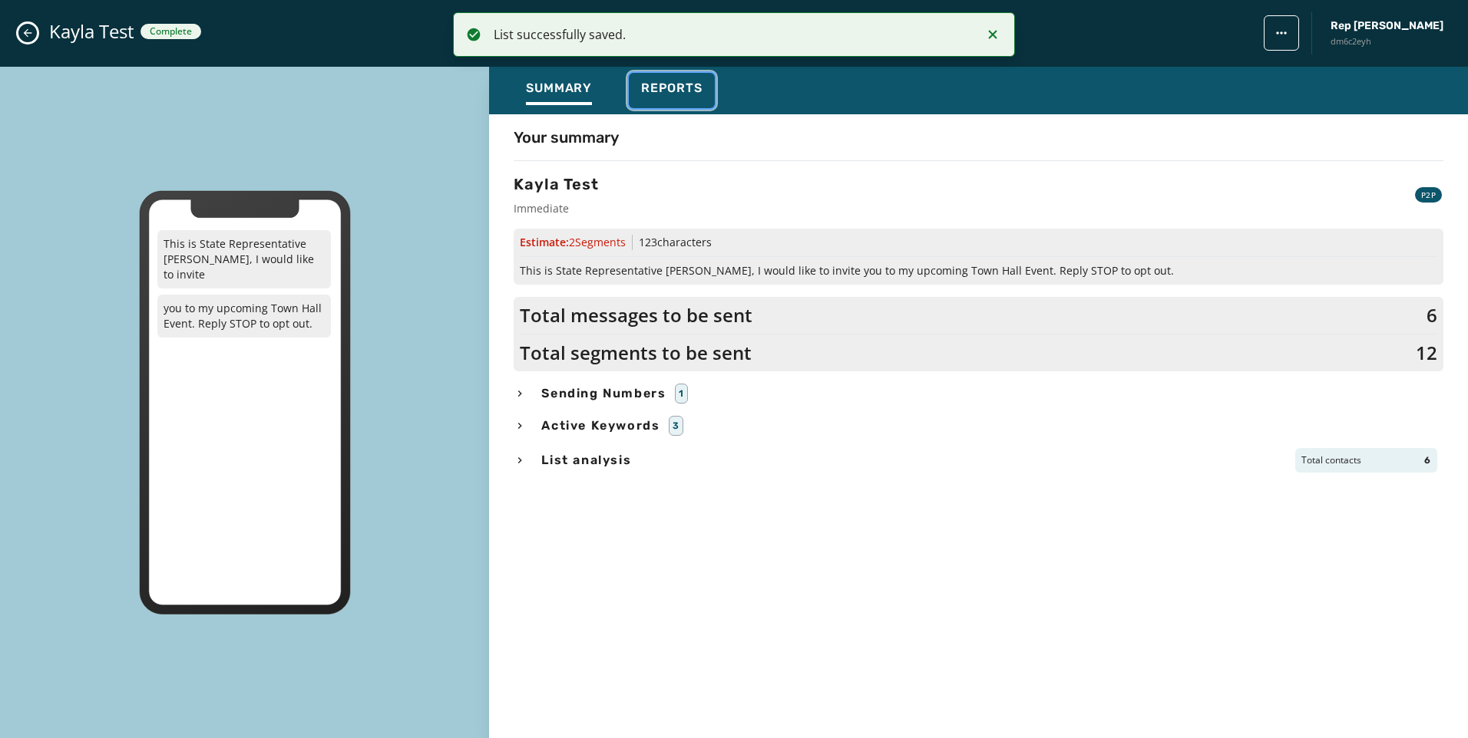
click at [683, 99] on div "Reports" at bounding box center [671, 93] width 61 height 25
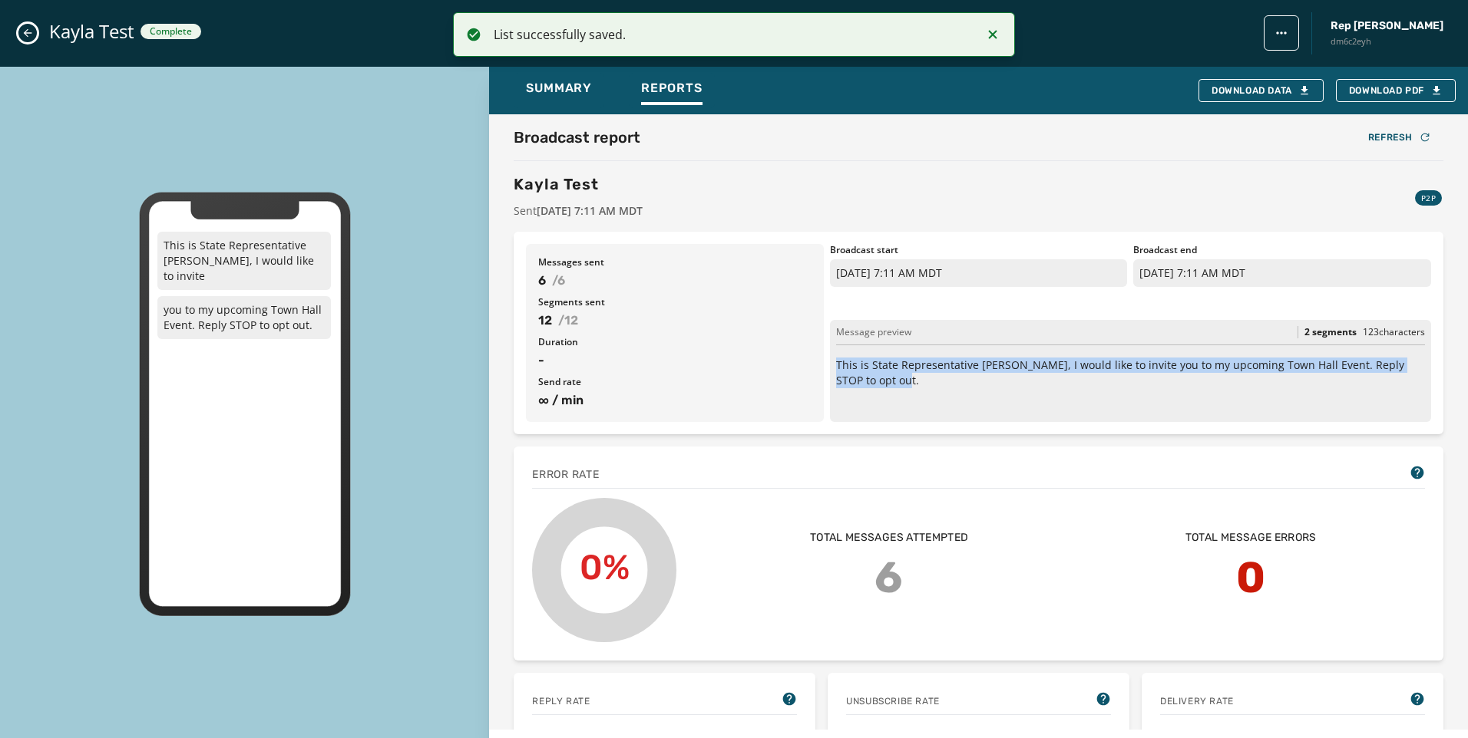
drag, startPoint x: 884, startPoint y: 388, endPoint x: 831, endPoint y: 365, distance: 58.2
click at [831, 365] on div "Message preview 2 segments 123 characters This is State Representative Joe D’Or…" at bounding box center [1130, 371] width 601 height 102
copy p "This is State Representative Joe D’Orsie, I would like to invite you to my upco…"
click at [28, 29] on icon "Close admin drawer" at bounding box center [28, 33] width 8 height 8
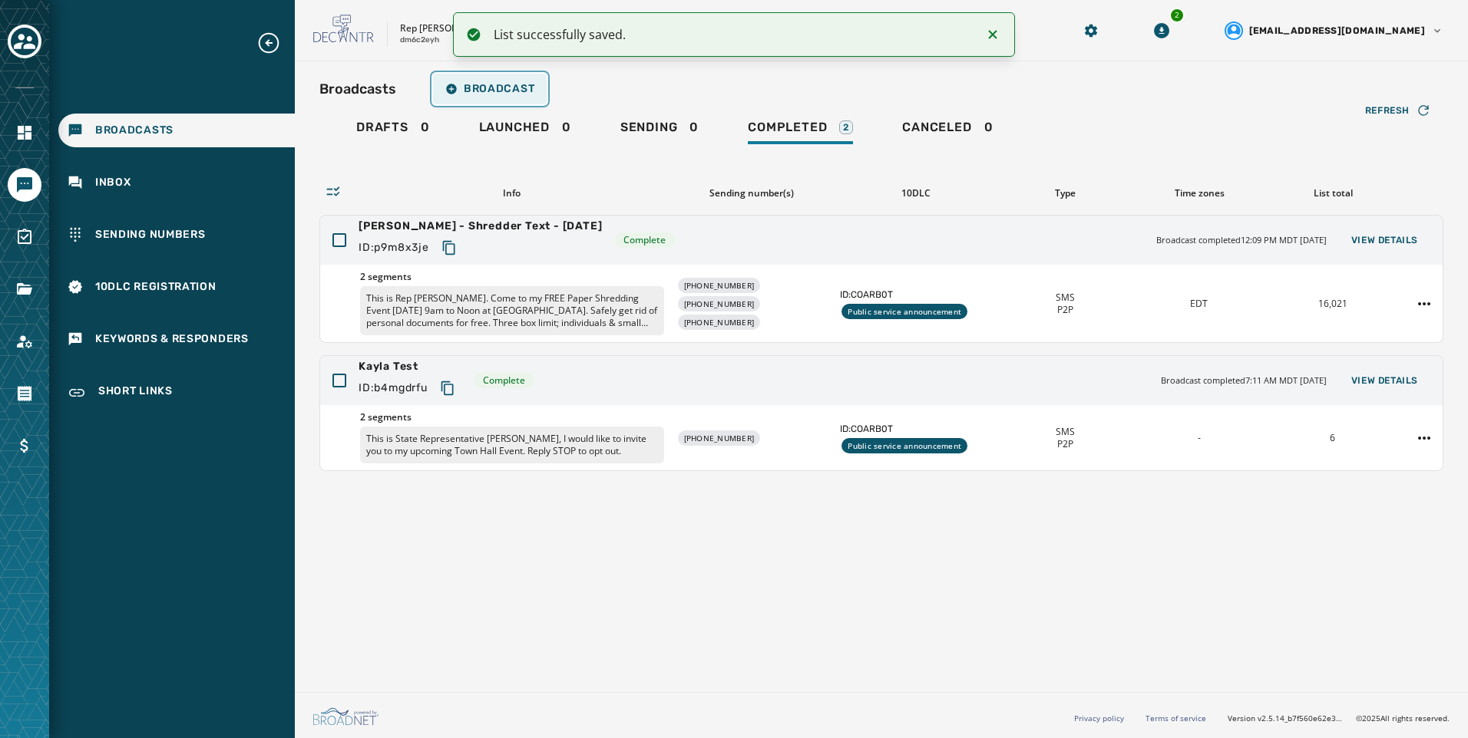
click at [484, 85] on span "Broadcast" at bounding box center [489, 89] width 89 height 12
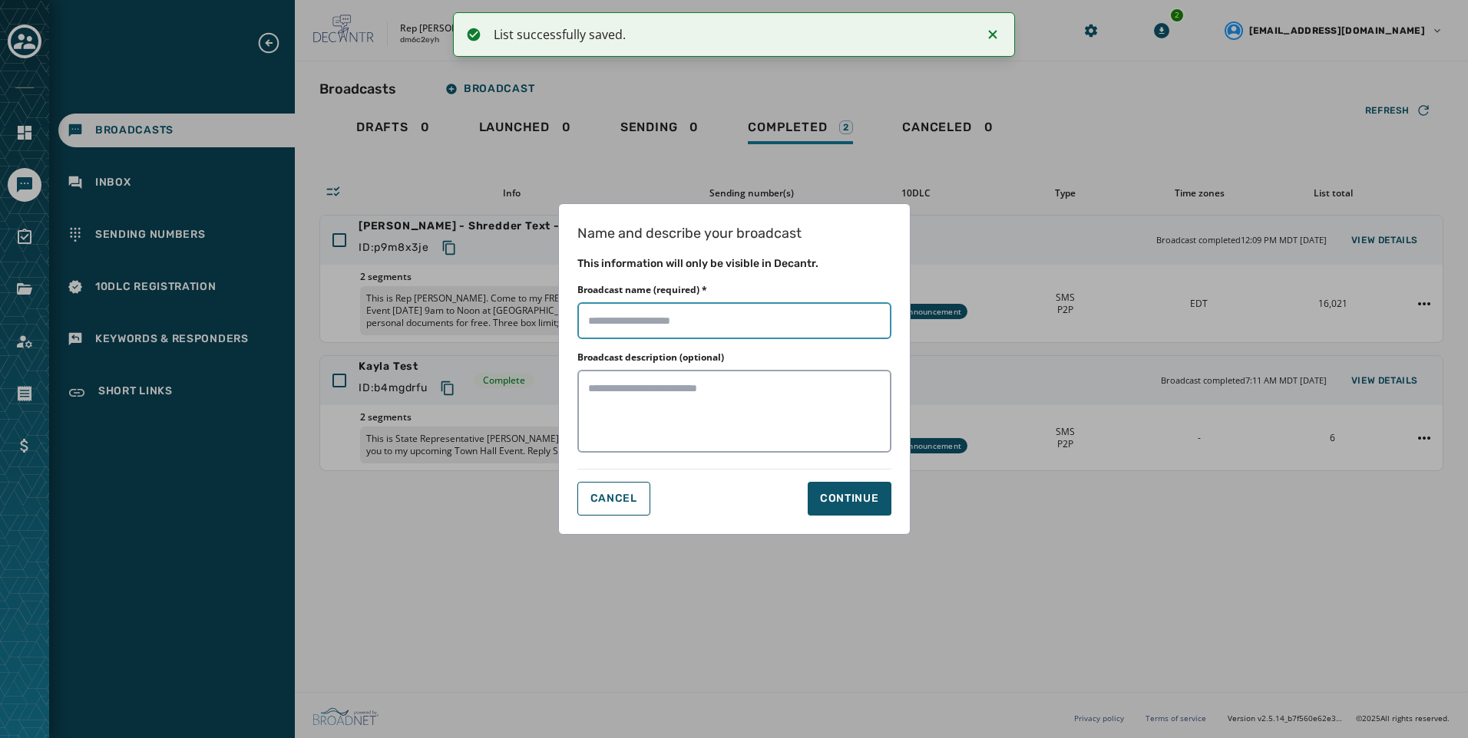
click at [778, 324] on input "Broadcast name (required) *" at bounding box center [734, 320] width 314 height 37
type input "**********"
click at [808, 492] on button "Continue" at bounding box center [850, 499] width 84 height 34
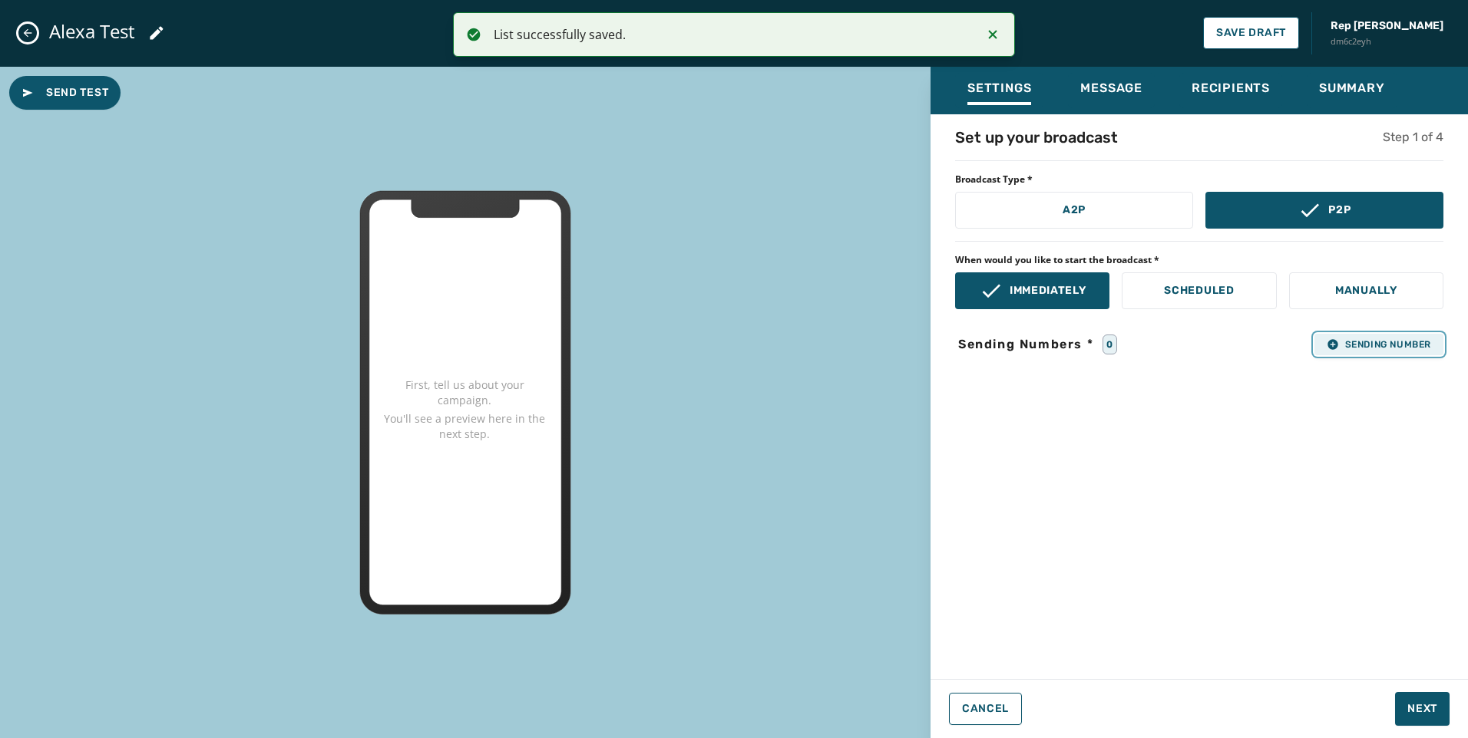
click at [1404, 352] on button "Sending Number" at bounding box center [1378, 344] width 129 height 21
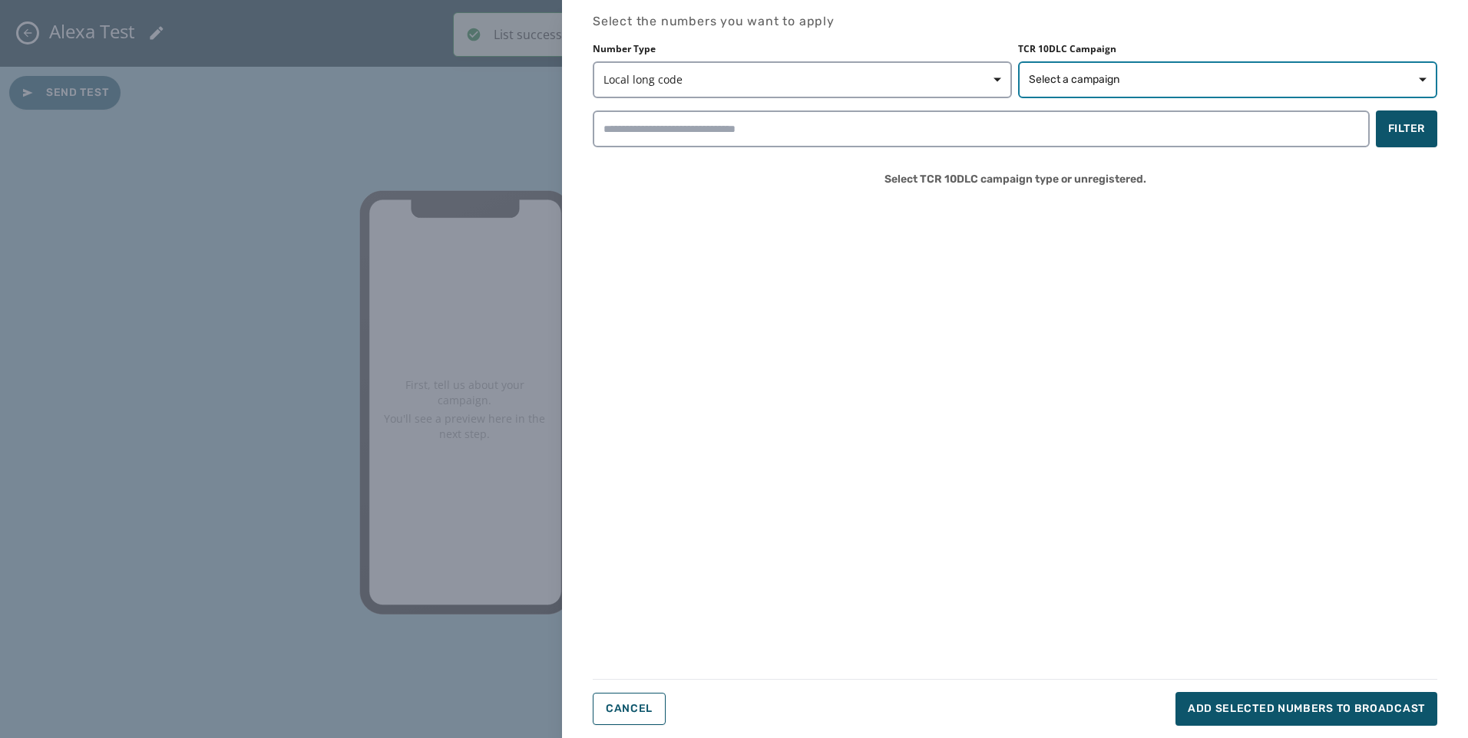
click at [1121, 88] on button "Select a campaign" at bounding box center [1227, 79] width 419 height 37
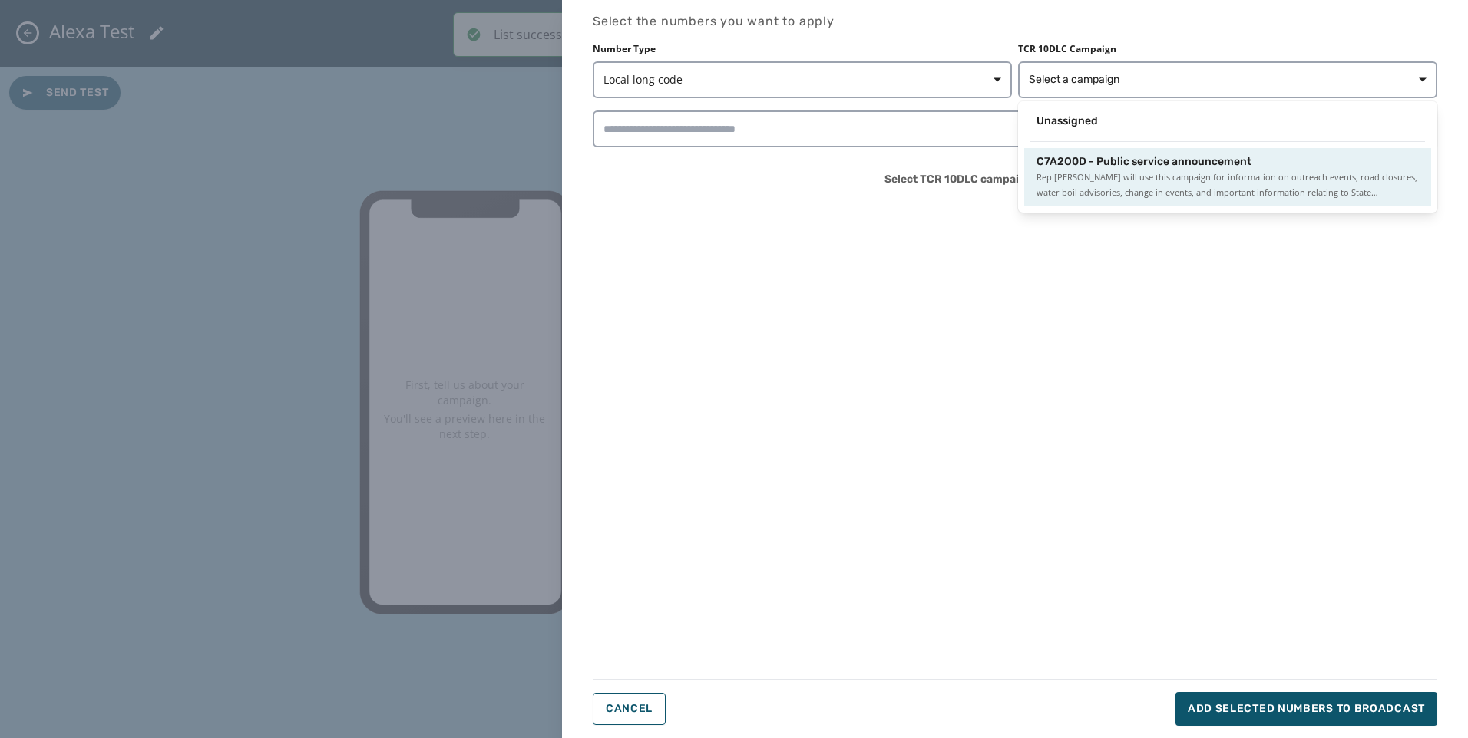
click at [1101, 169] on span "C7A2O0D - Public service announcement" at bounding box center [1143, 161] width 215 height 15
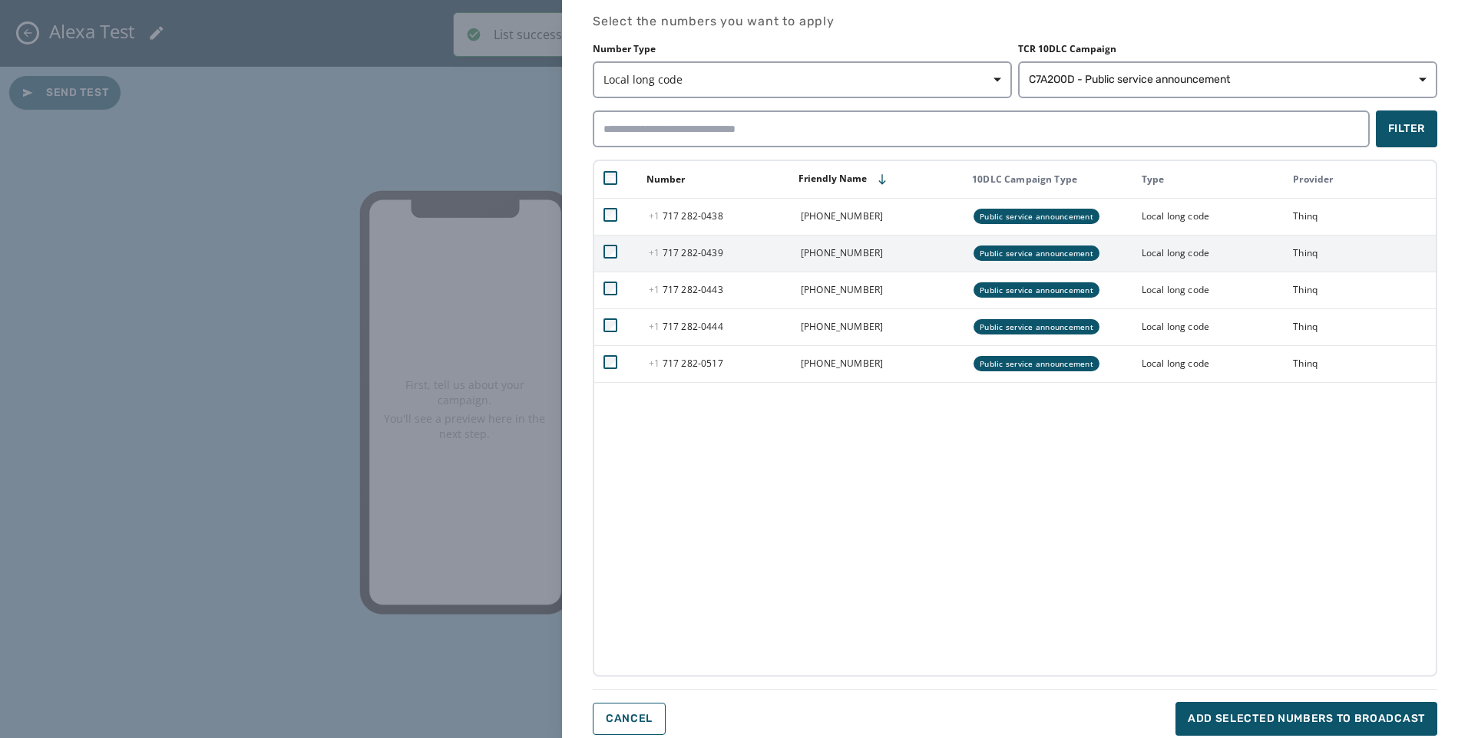
click at [611, 243] on td at bounding box center [616, 253] width 45 height 37
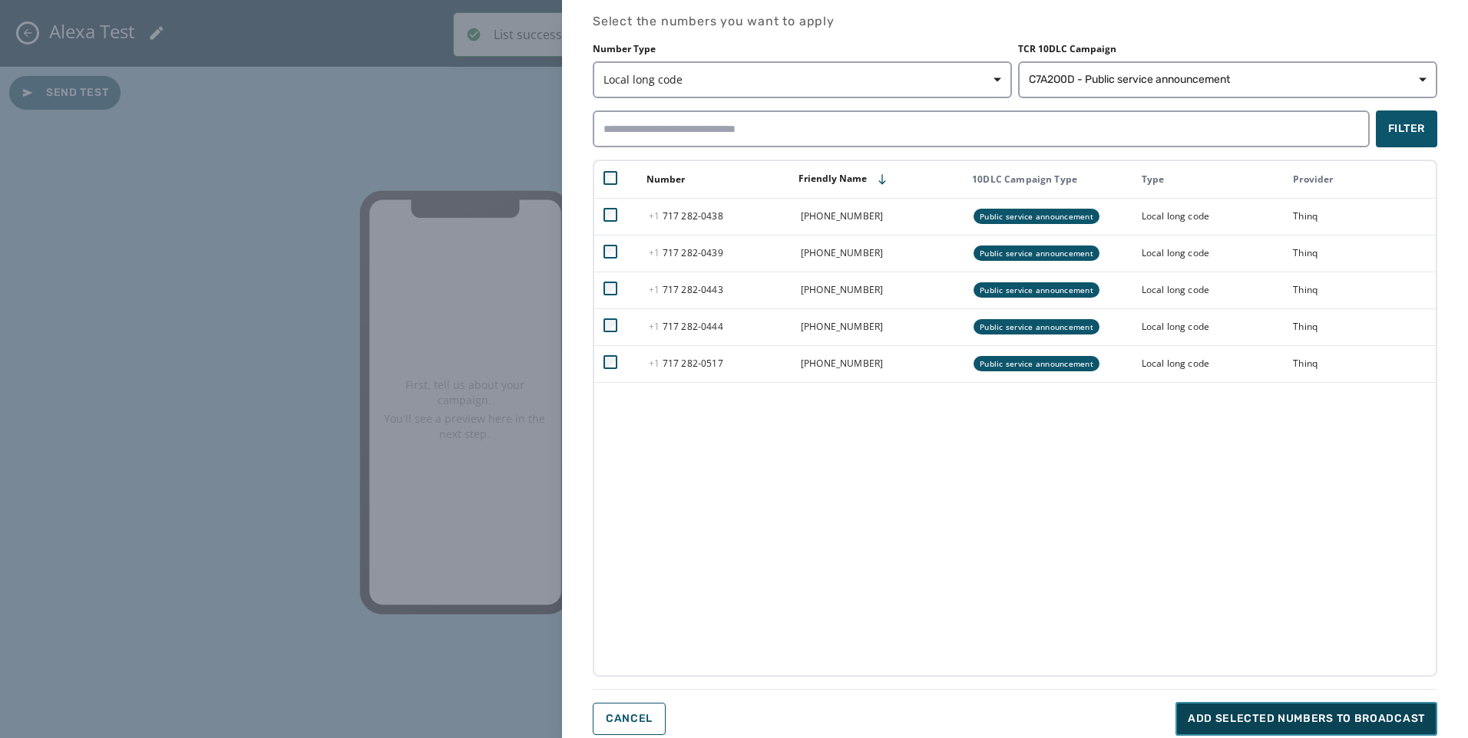
click at [1406, 705] on button "Add selected numbers to broadcast" at bounding box center [1306, 719] width 262 height 34
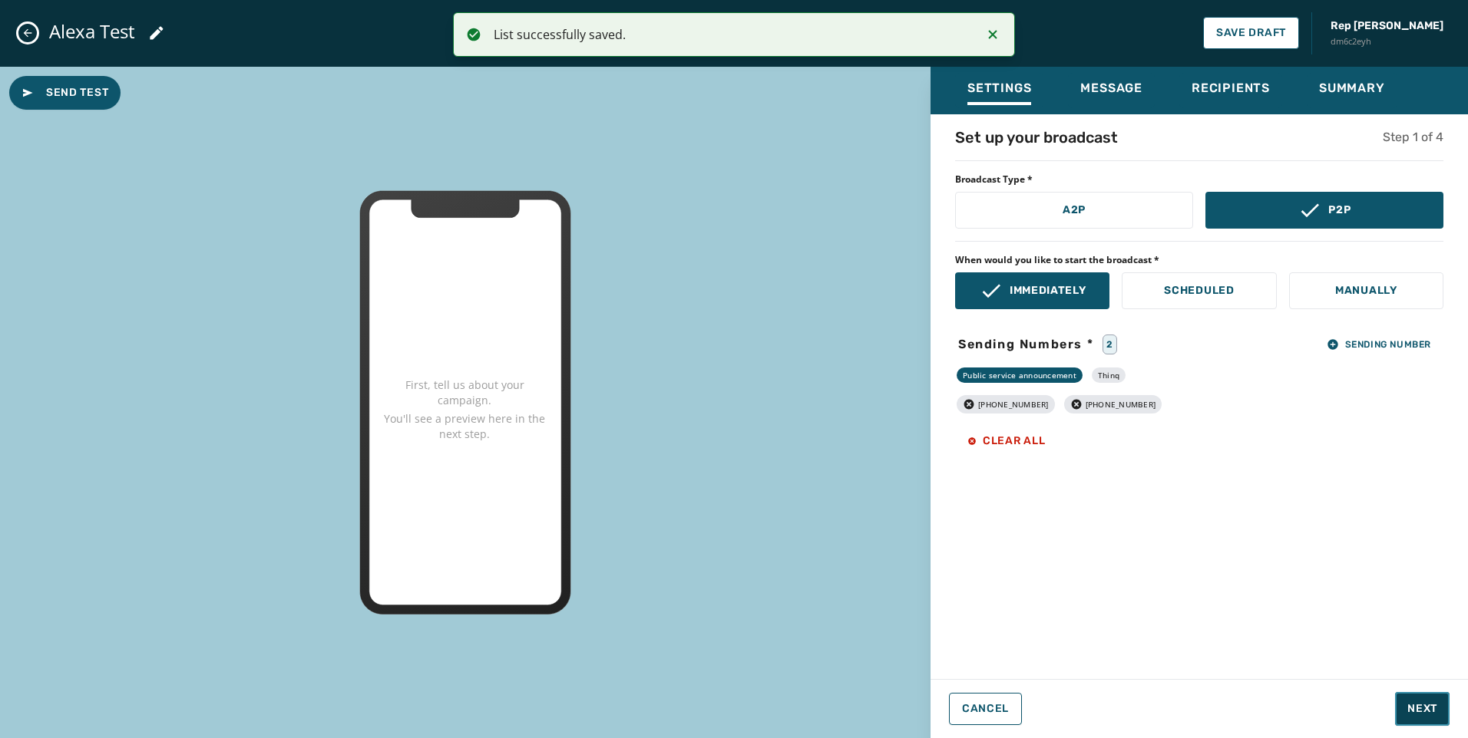
click at [1412, 706] on span "Next" at bounding box center [1422, 709] width 30 height 15
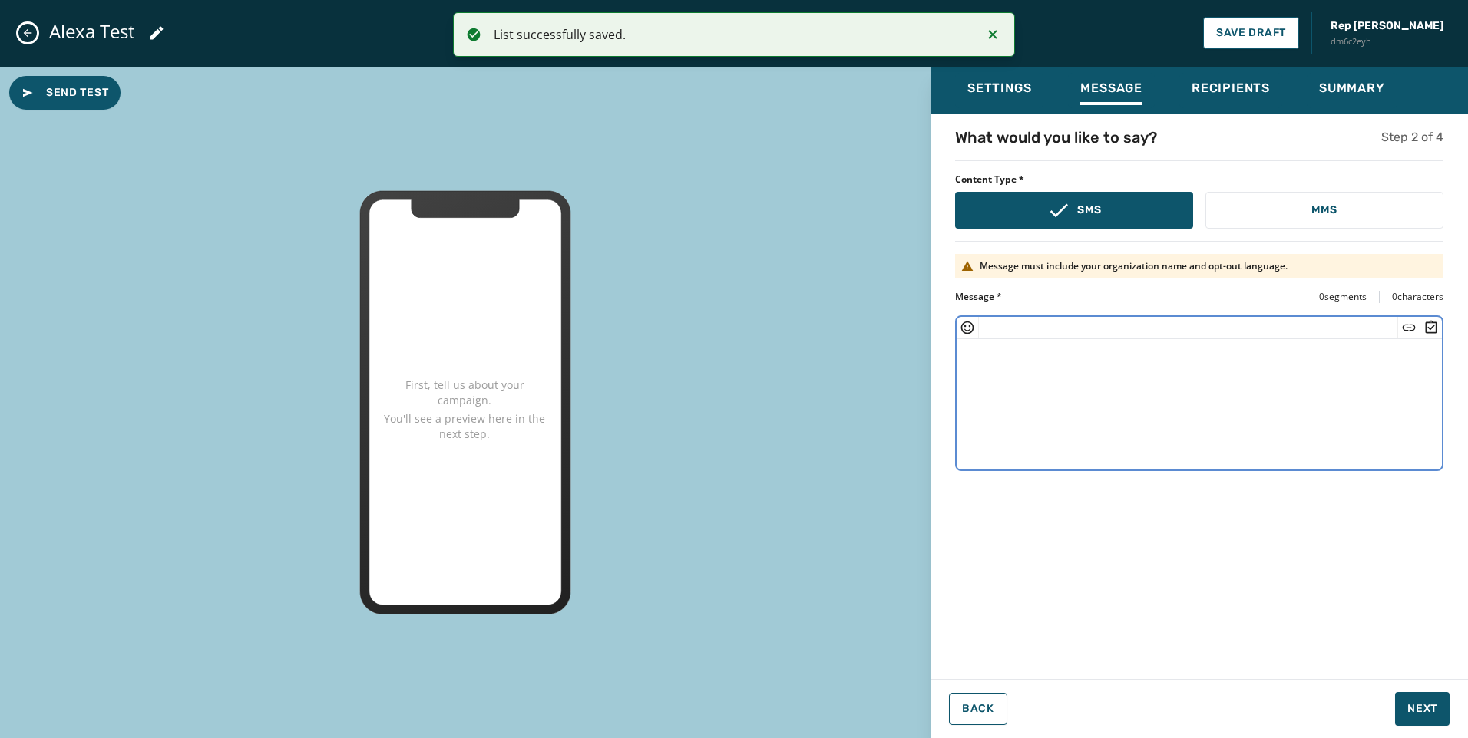
paste textarea "**********"
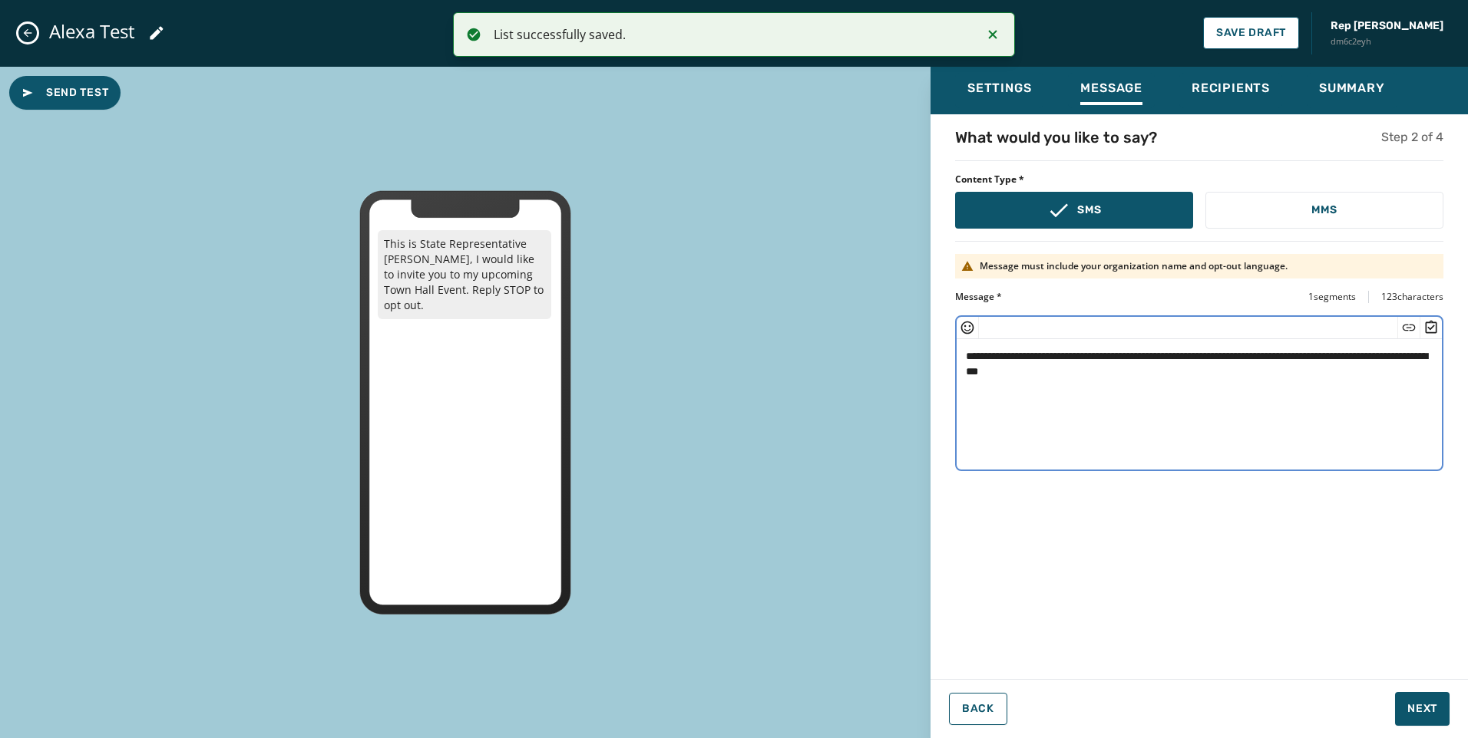
click at [1250, 372] on textarea "**********" at bounding box center [1199, 402] width 485 height 126
type textarea "**********"
click at [1418, 709] on span "Next" at bounding box center [1422, 709] width 30 height 15
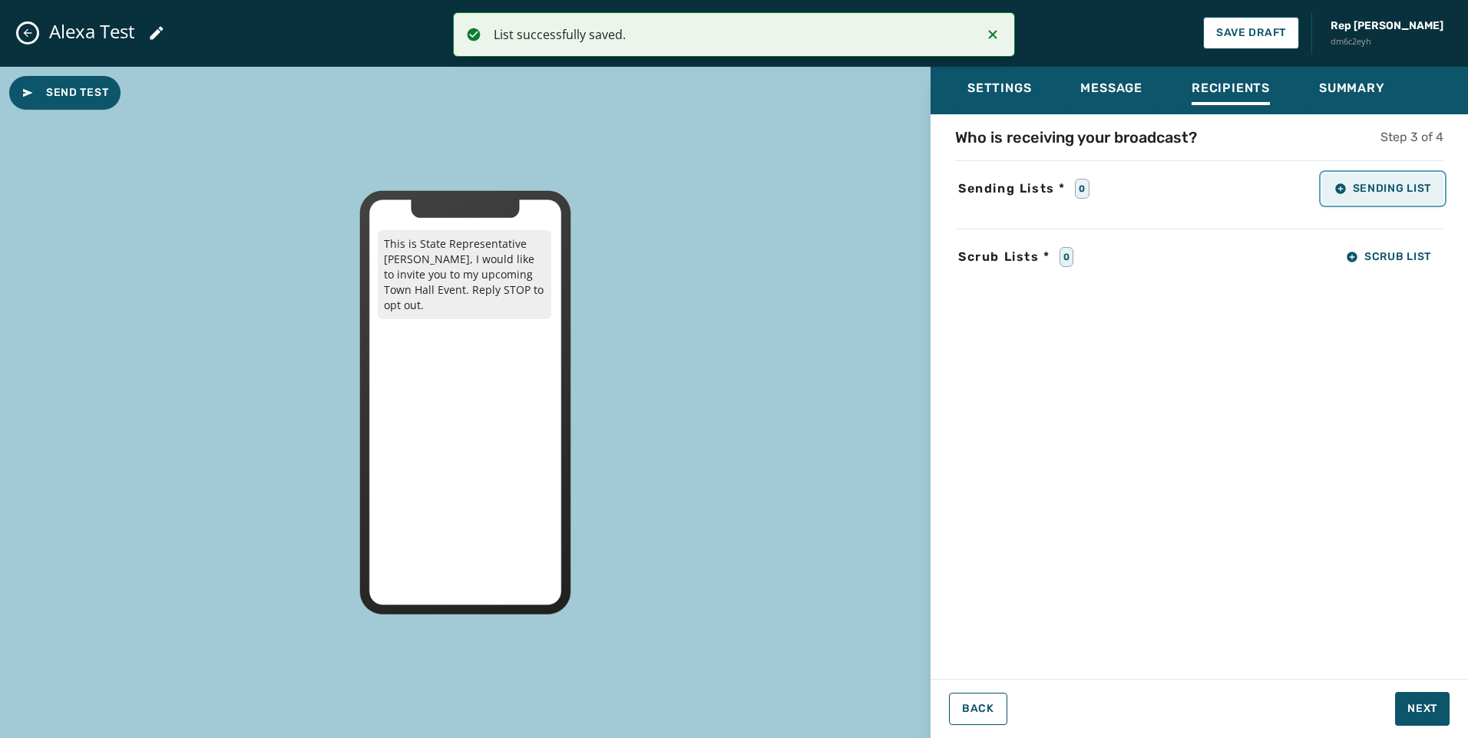
click at [1366, 203] on button "Sending List" at bounding box center [1382, 188] width 121 height 31
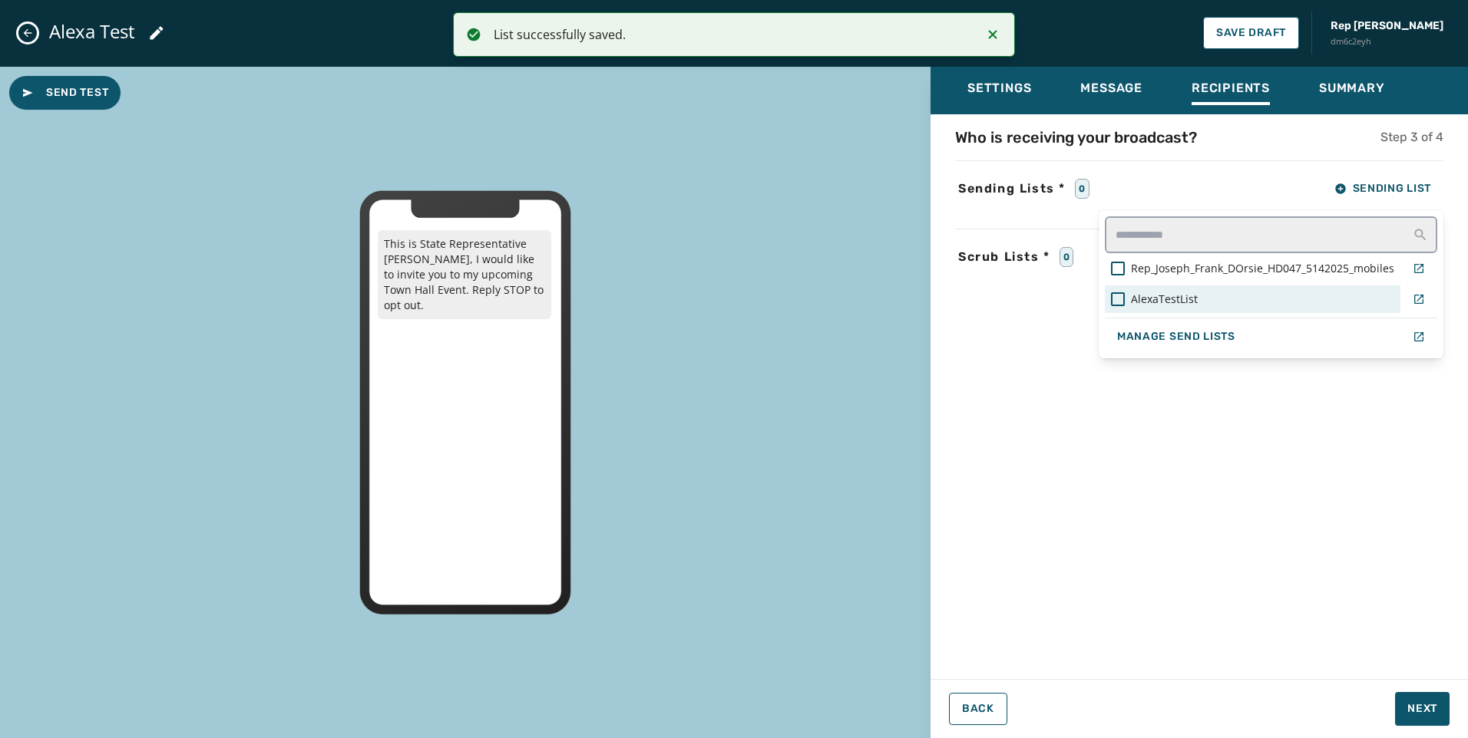
click at [1148, 306] on span "AlexaTestList" at bounding box center [1164, 299] width 67 height 15
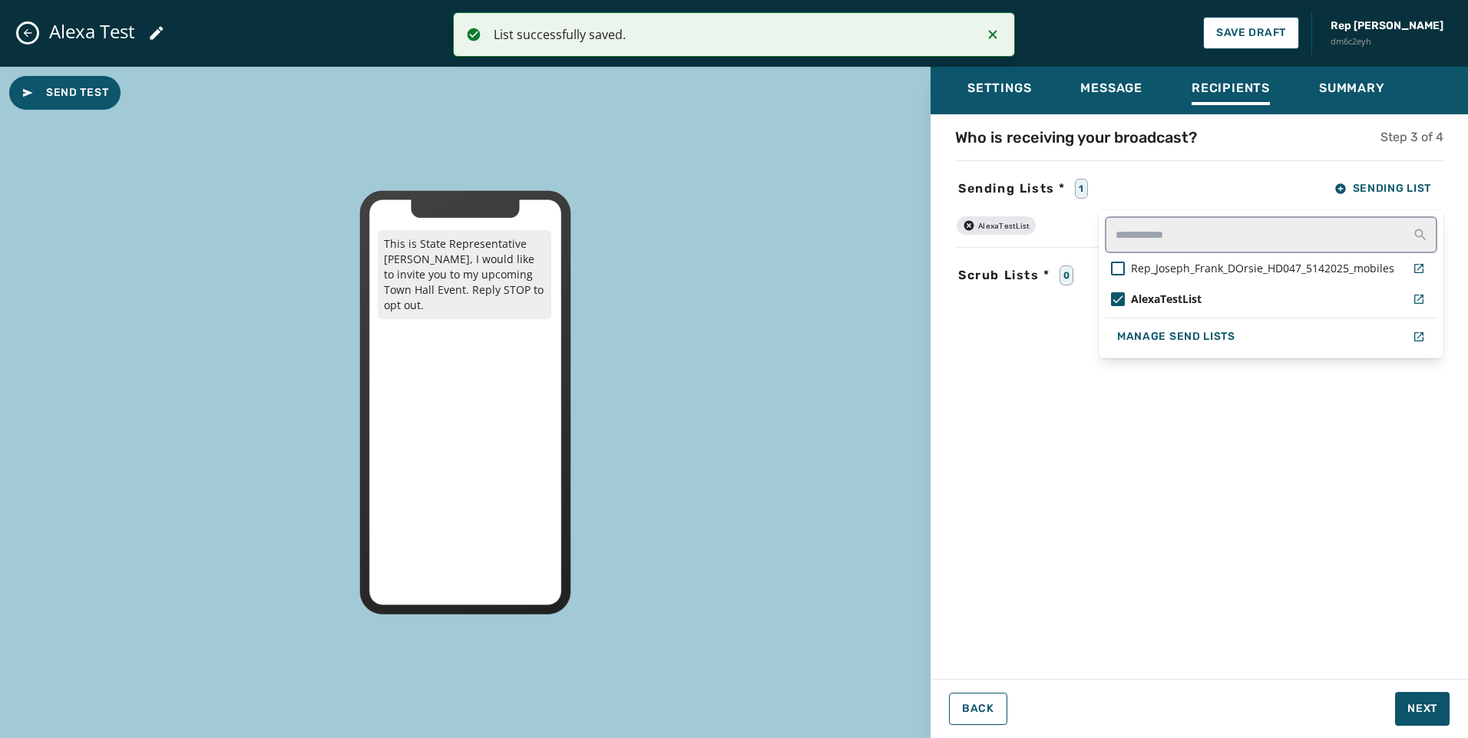
click at [1404, 712] on div "Settings Message Recipients Summary Who is receiving your broadcast? Step 3 of …" at bounding box center [1198, 397] width 537 height 660
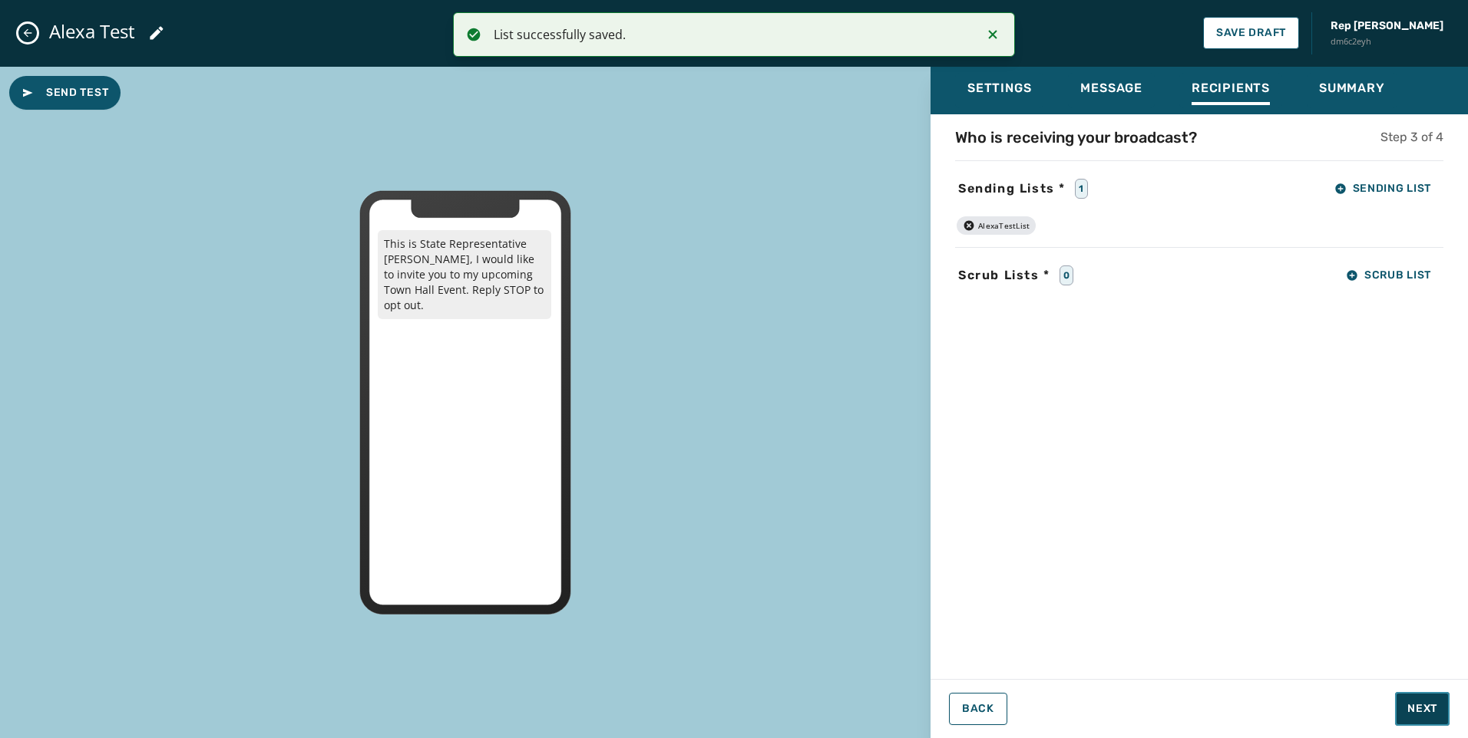
click at [1416, 710] on span "Next" at bounding box center [1422, 709] width 30 height 15
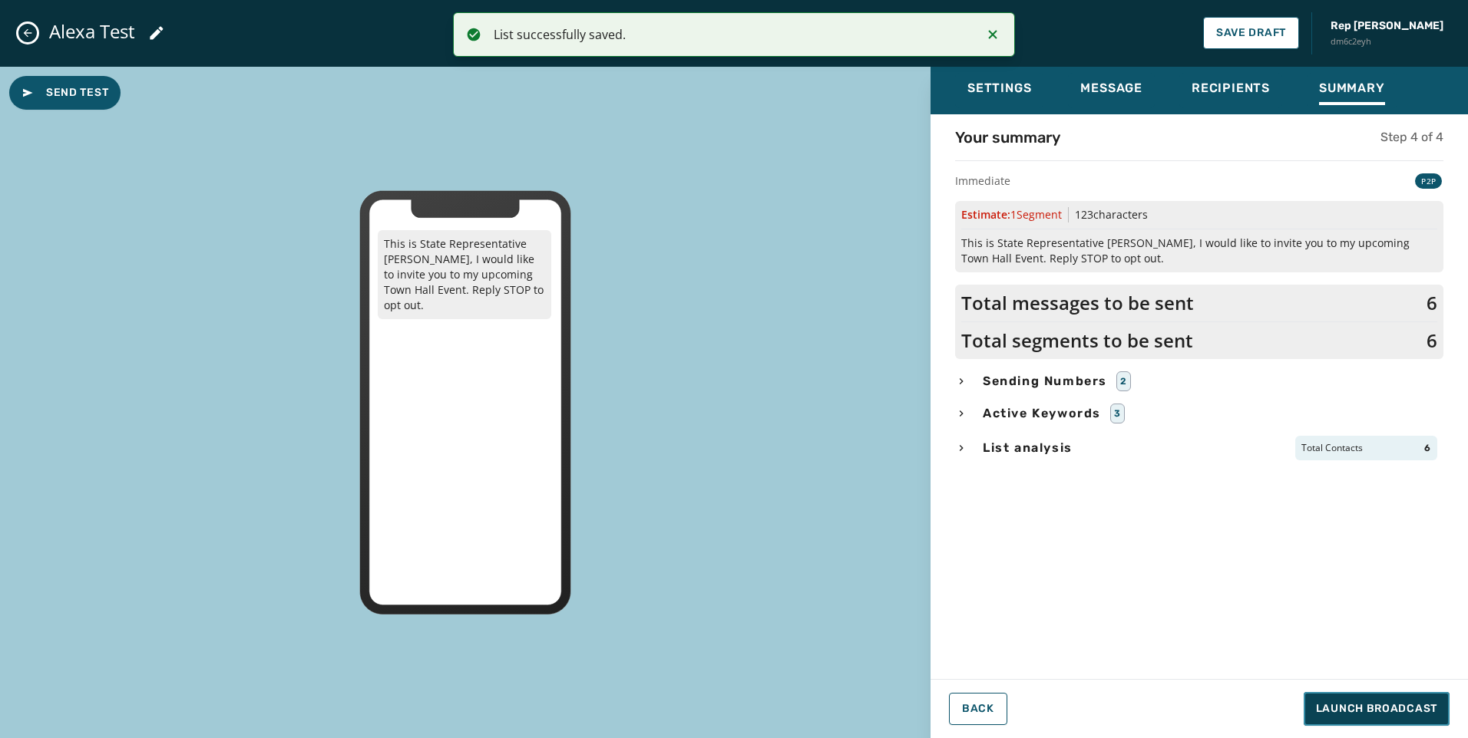
click at [1416, 710] on span "Launch Broadcast" at bounding box center [1376, 709] width 121 height 15
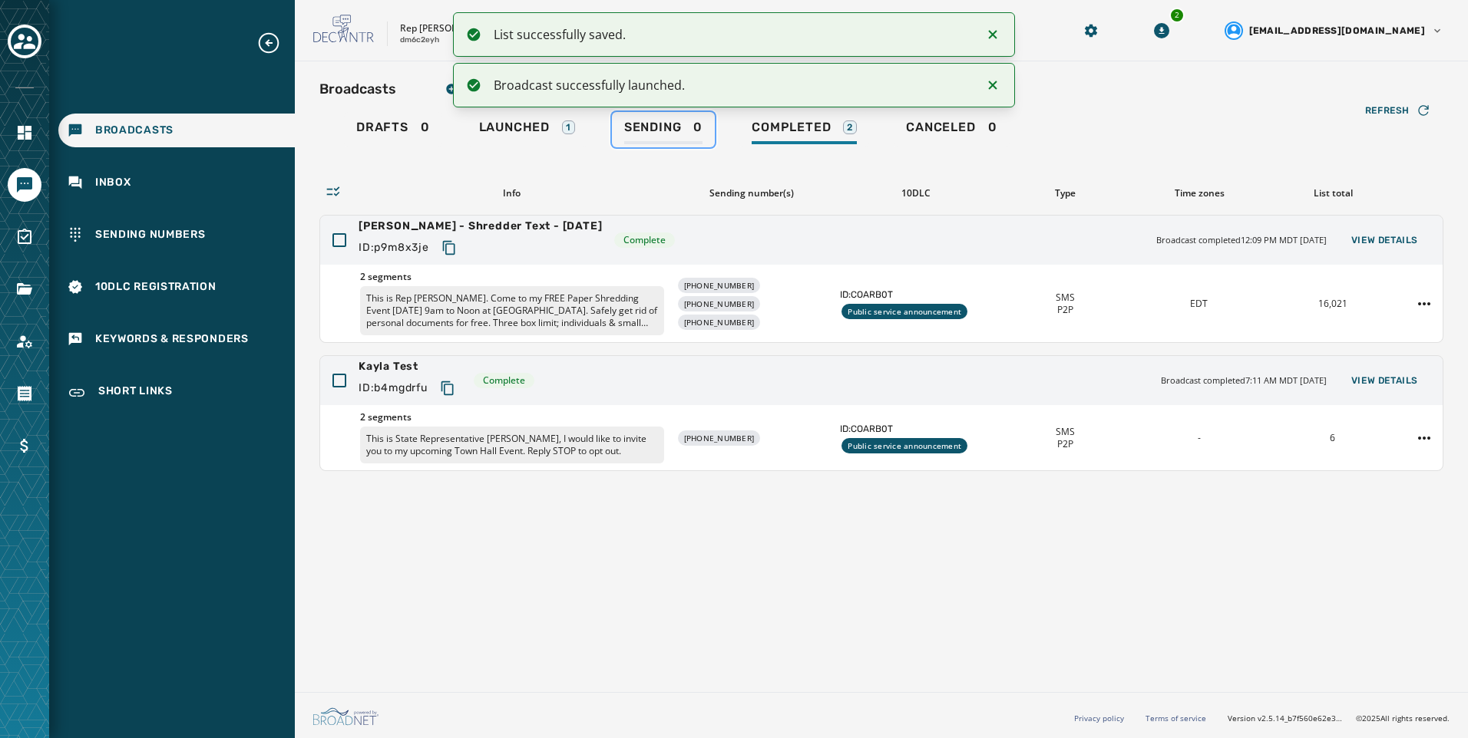
click at [665, 138] on div "Sending 0" at bounding box center [663, 132] width 78 height 25
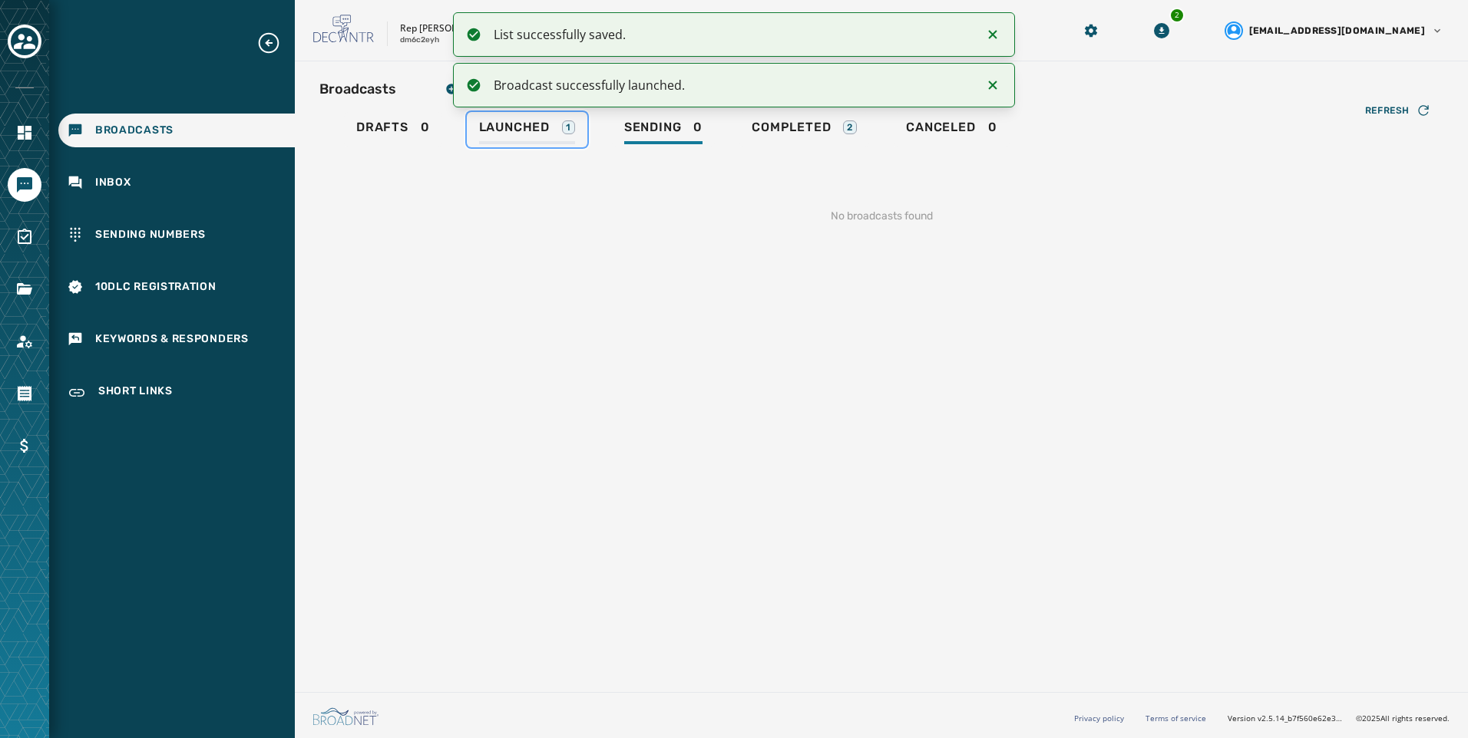
click at [577, 131] on link "Launched 1" at bounding box center [527, 129] width 121 height 35
click at [667, 133] on span "Sending" at bounding box center [649, 127] width 58 height 15
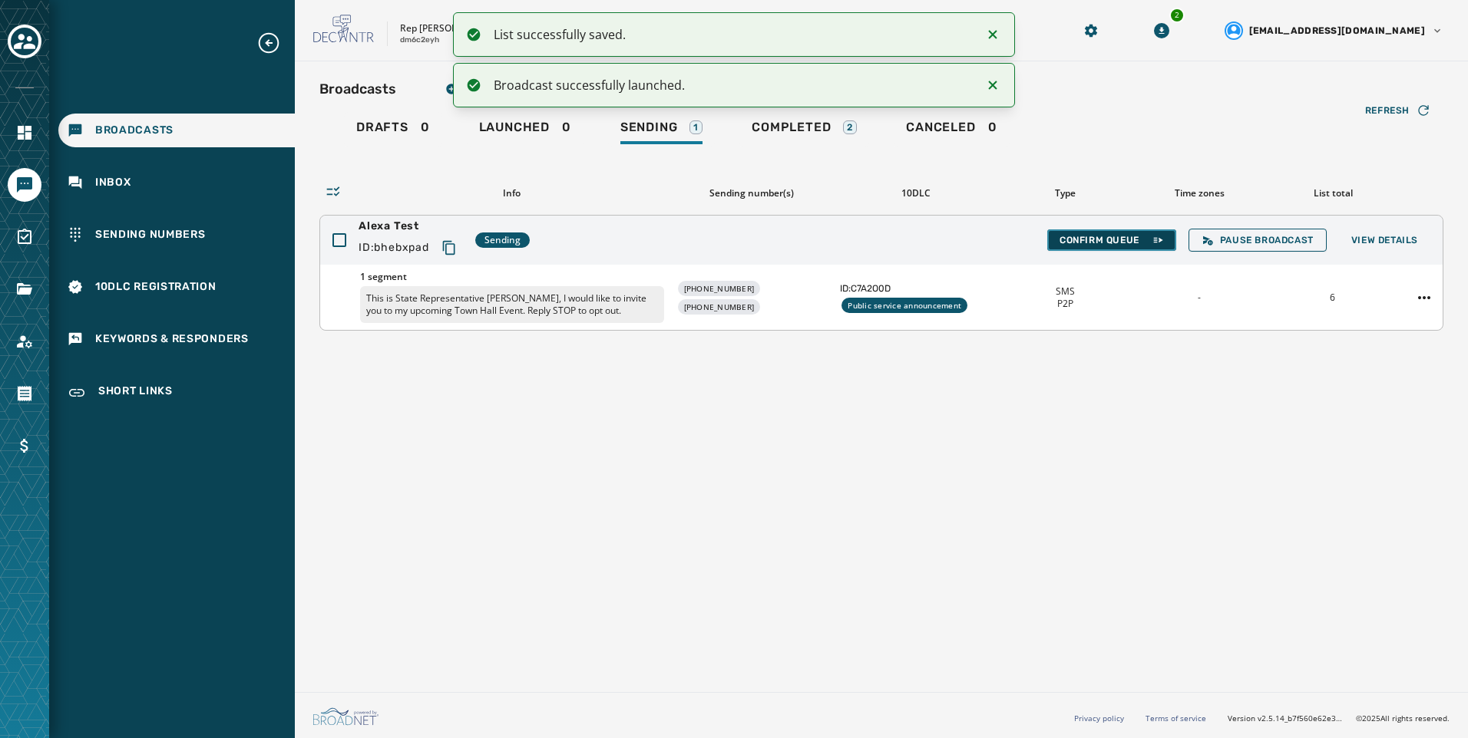
click at [1154, 236] on icon at bounding box center [1157, 240] width 12 height 12
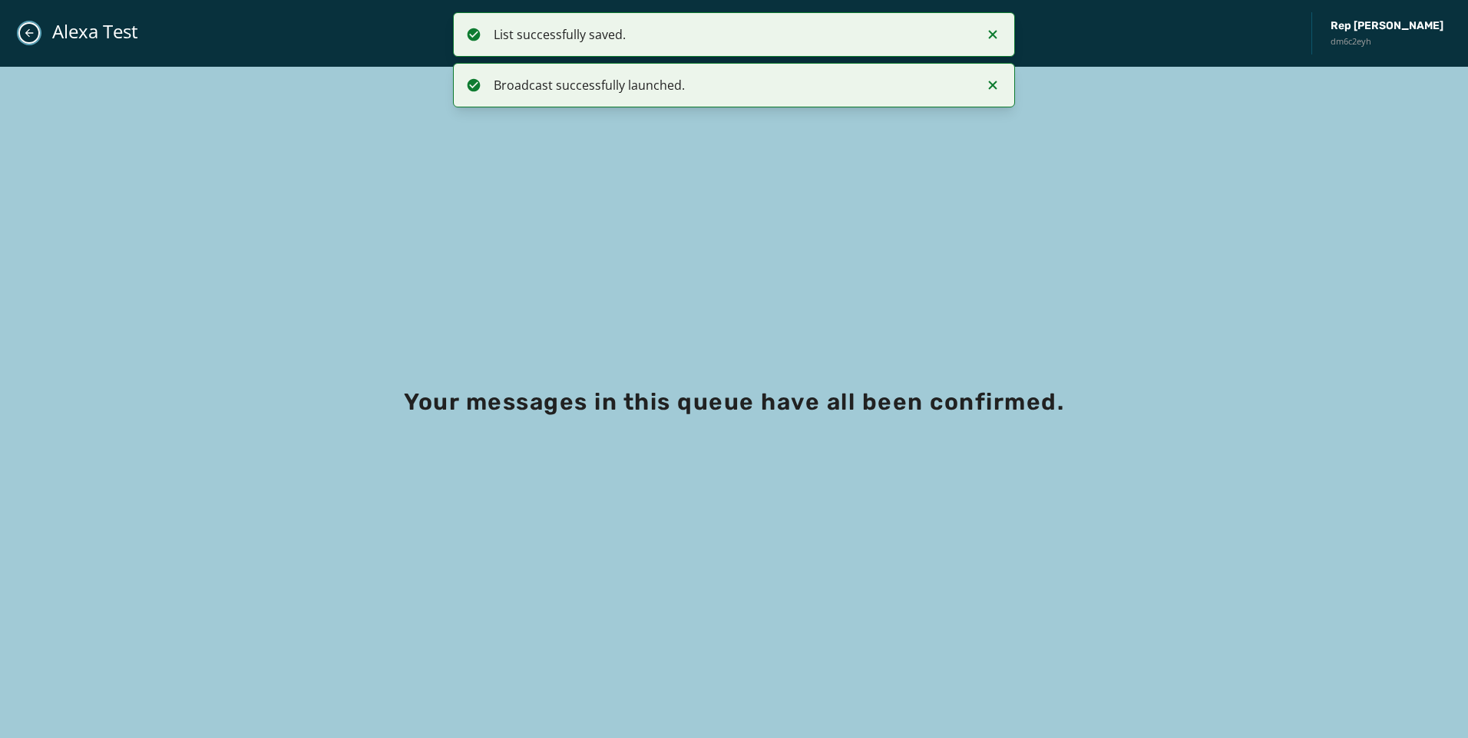
click at [33, 32] on icon "Close admin drawer" at bounding box center [29, 33] width 12 height 12
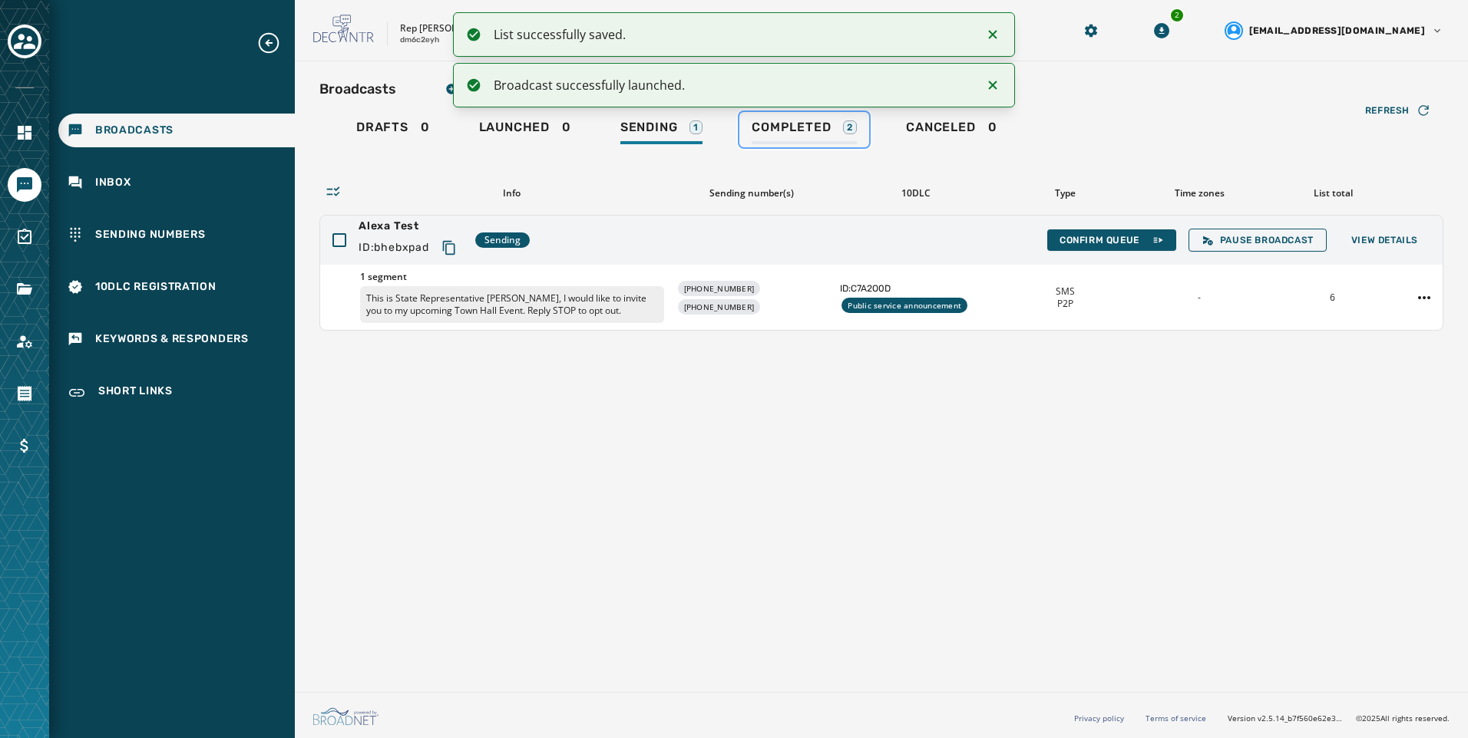
click at [785, 120] on span "Completed" at bounding box center [791, 127] width 79 height 15
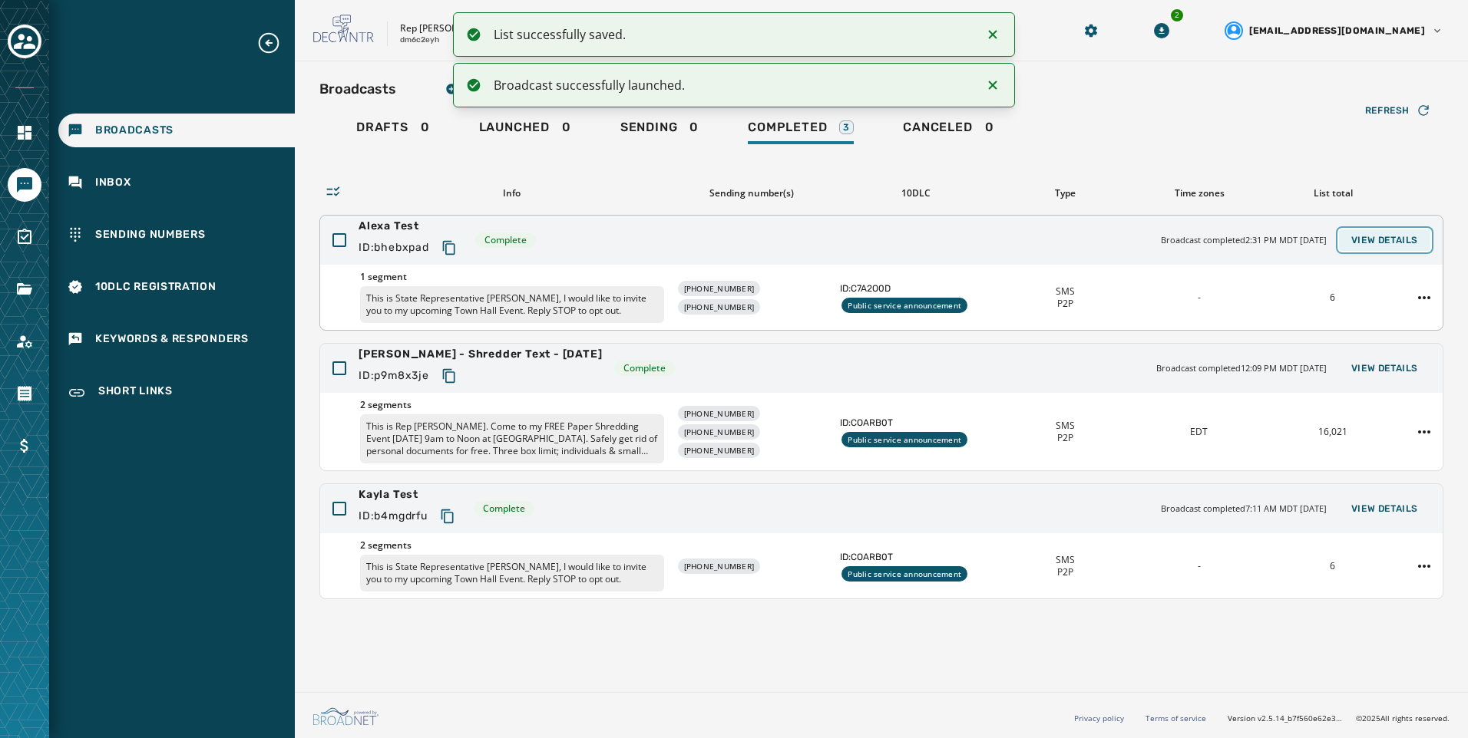
click at [1414, 236] on span "View Details" at bounding box center [1384, 240] width 67 height 12
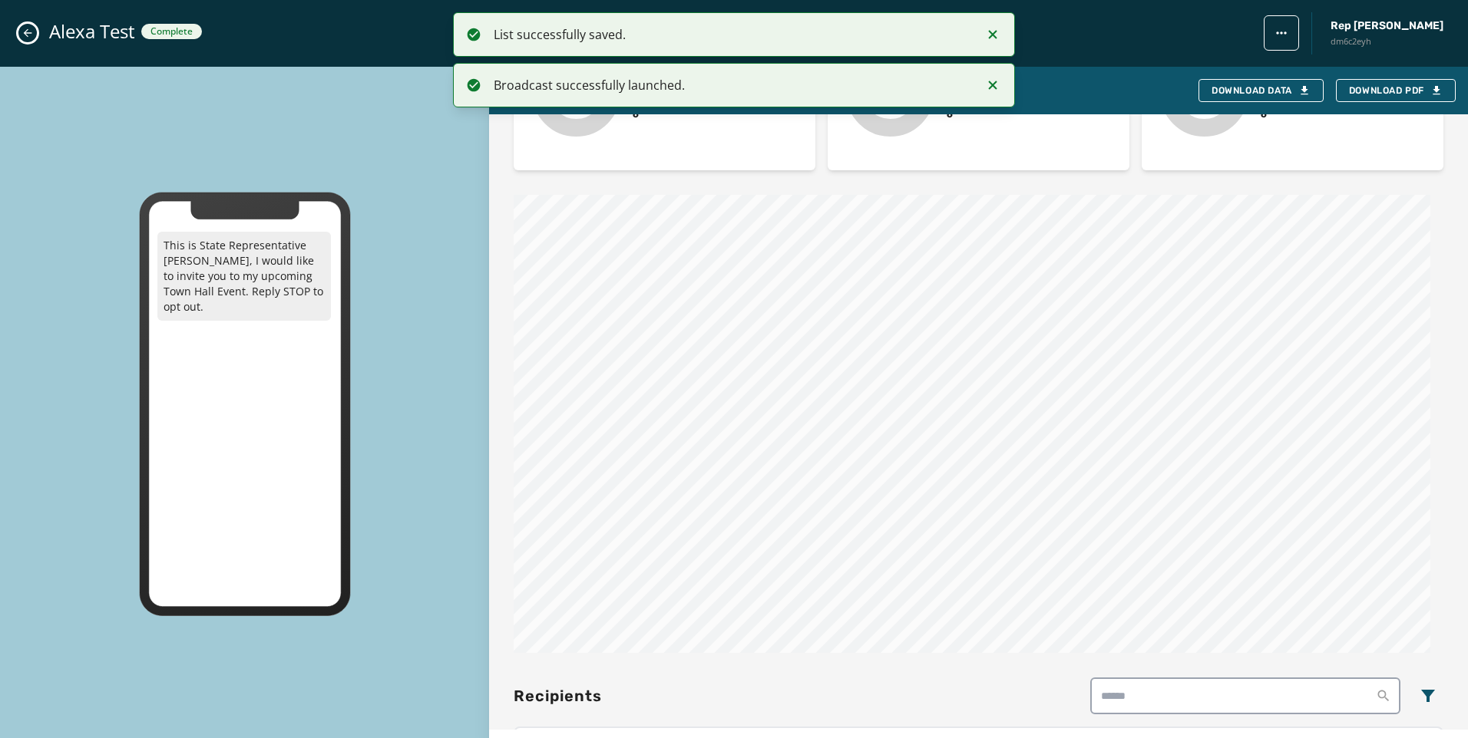
scroll to position [999, 0]
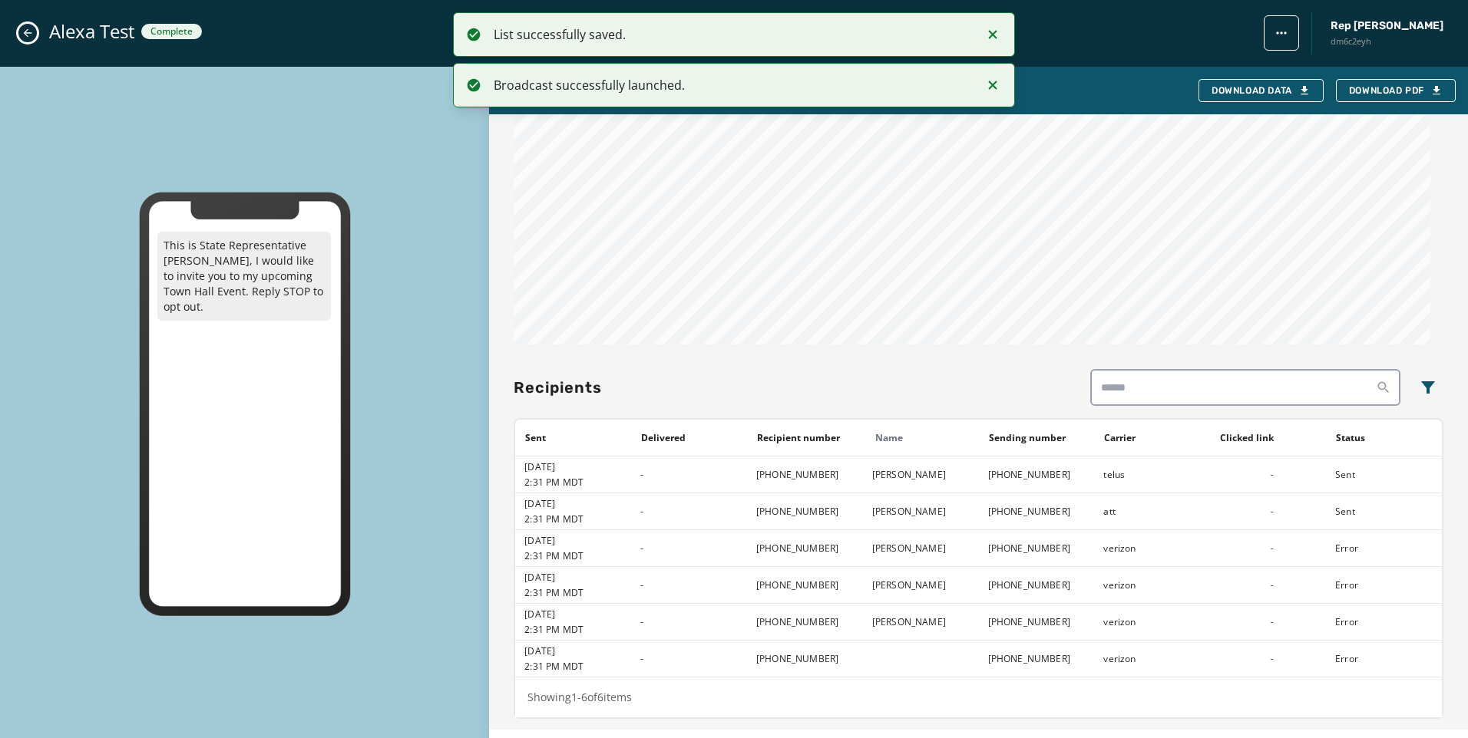
click at [15, 31] on div "Alexa Test Complete Rep Joe D'Orsie dm6c2eyh" at bounding box center [734, 33] width 1468 height 67
click at [29, 36] on icon "Close admin drawer" at bounding box center [27, 33] width 12 height 12
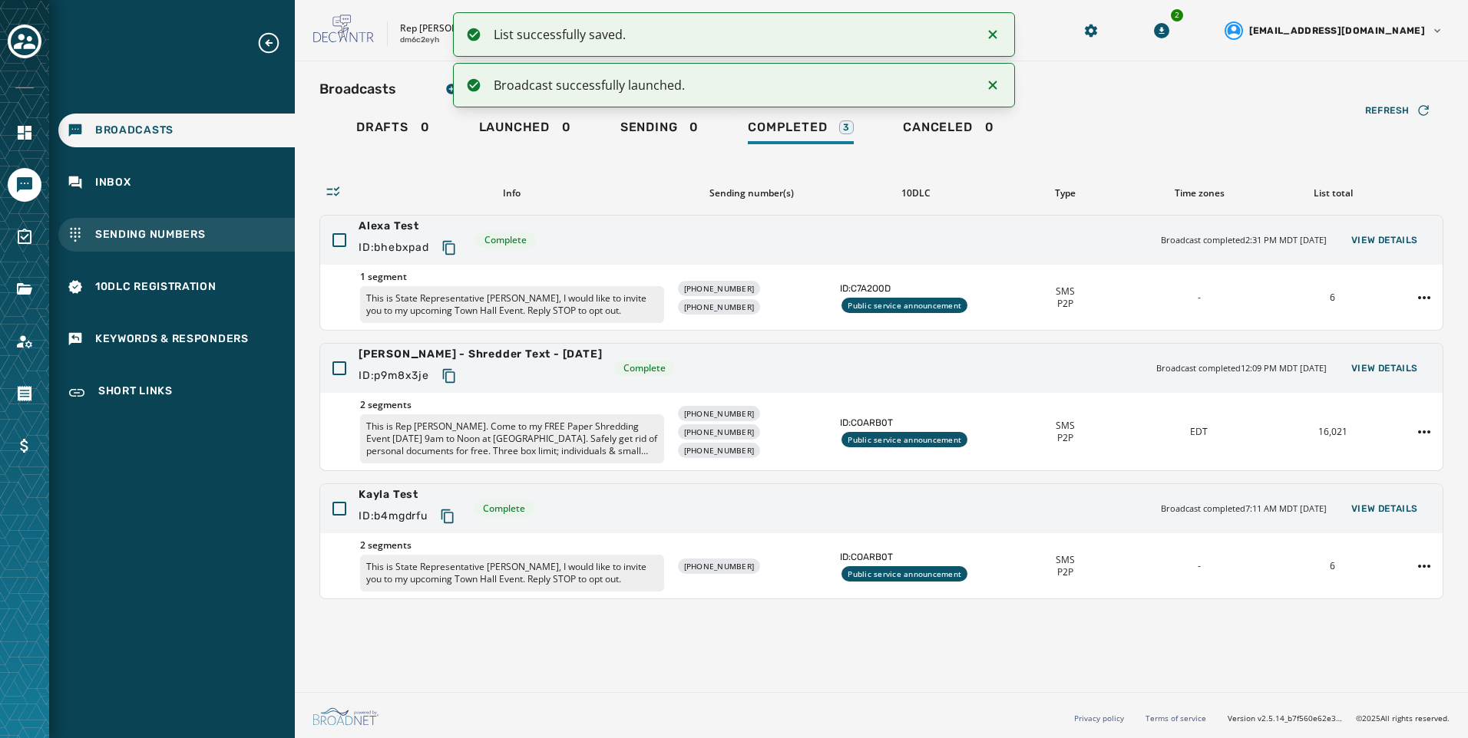
click at [190, 243] on div "Sending Numbers" at bounding box center [176, 235] width 236 height 34
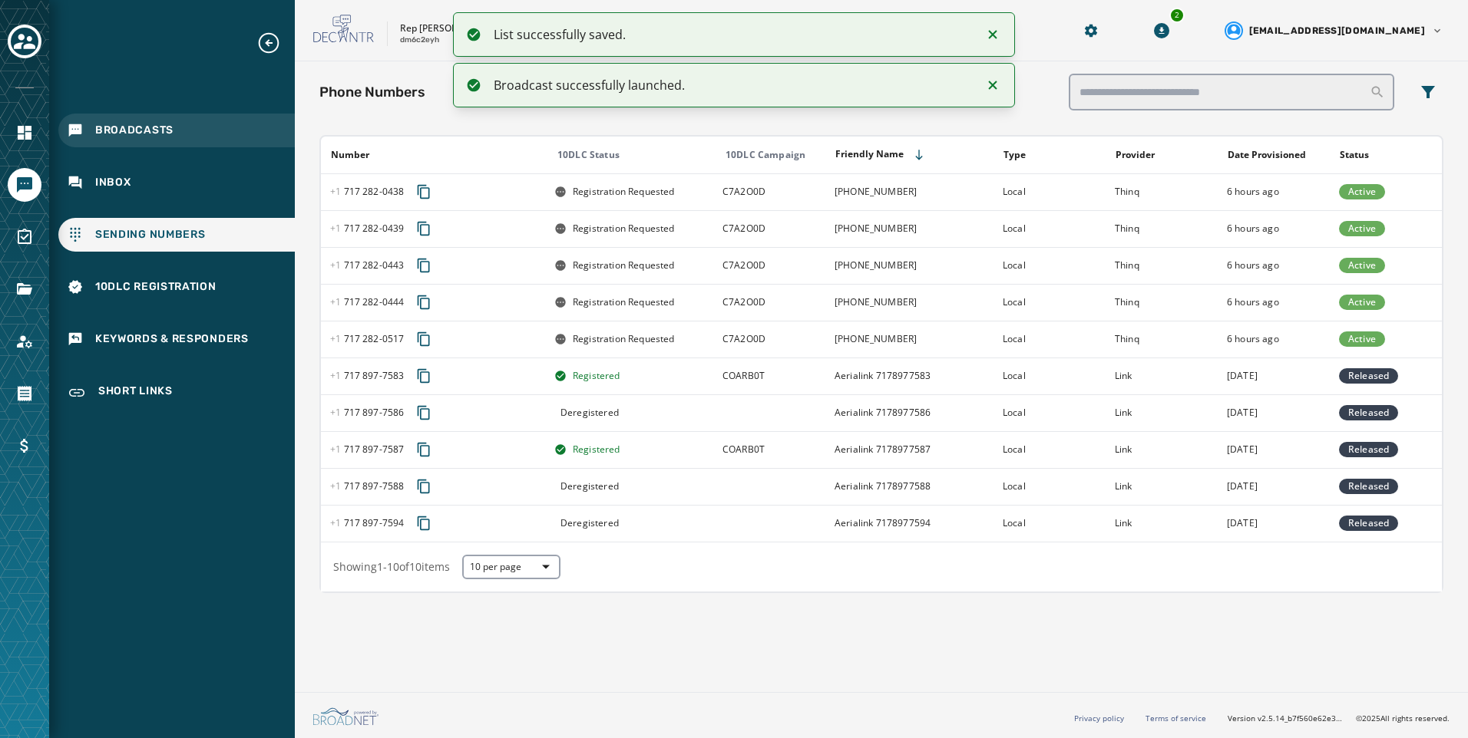
click at [216, 135] on div "Broadcasts" at bounding box center [176, 131] width 236 height 34
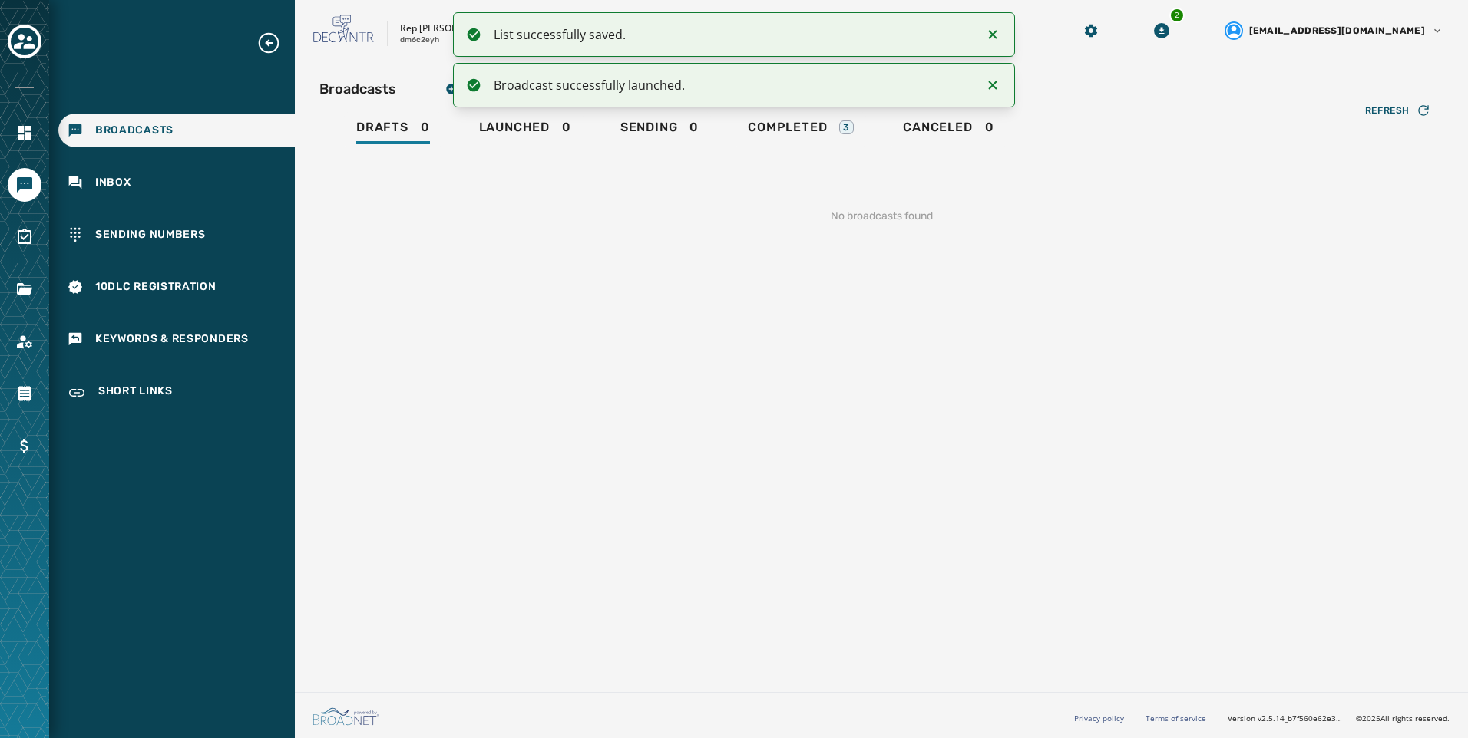
click at [804, 152] on div "Refresh No broadcasts found" at bounding box center [881, 197] width 1124 height 101
click at [815, 133] on span "Completed" at bounding box center [787, 127] width 79 height 15
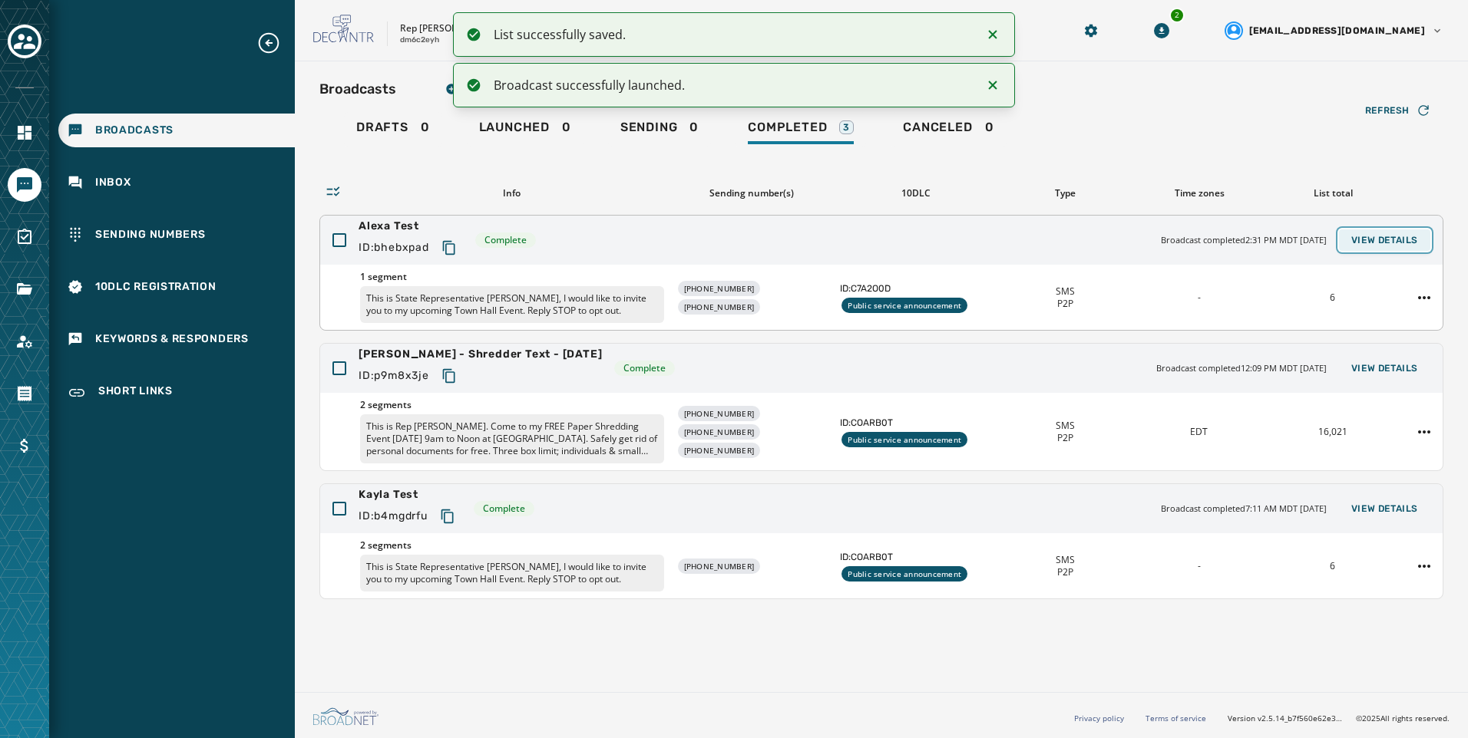
click at [1392, 248] on button "View Details" at bounding box center [1384, 240] width 91 height 21
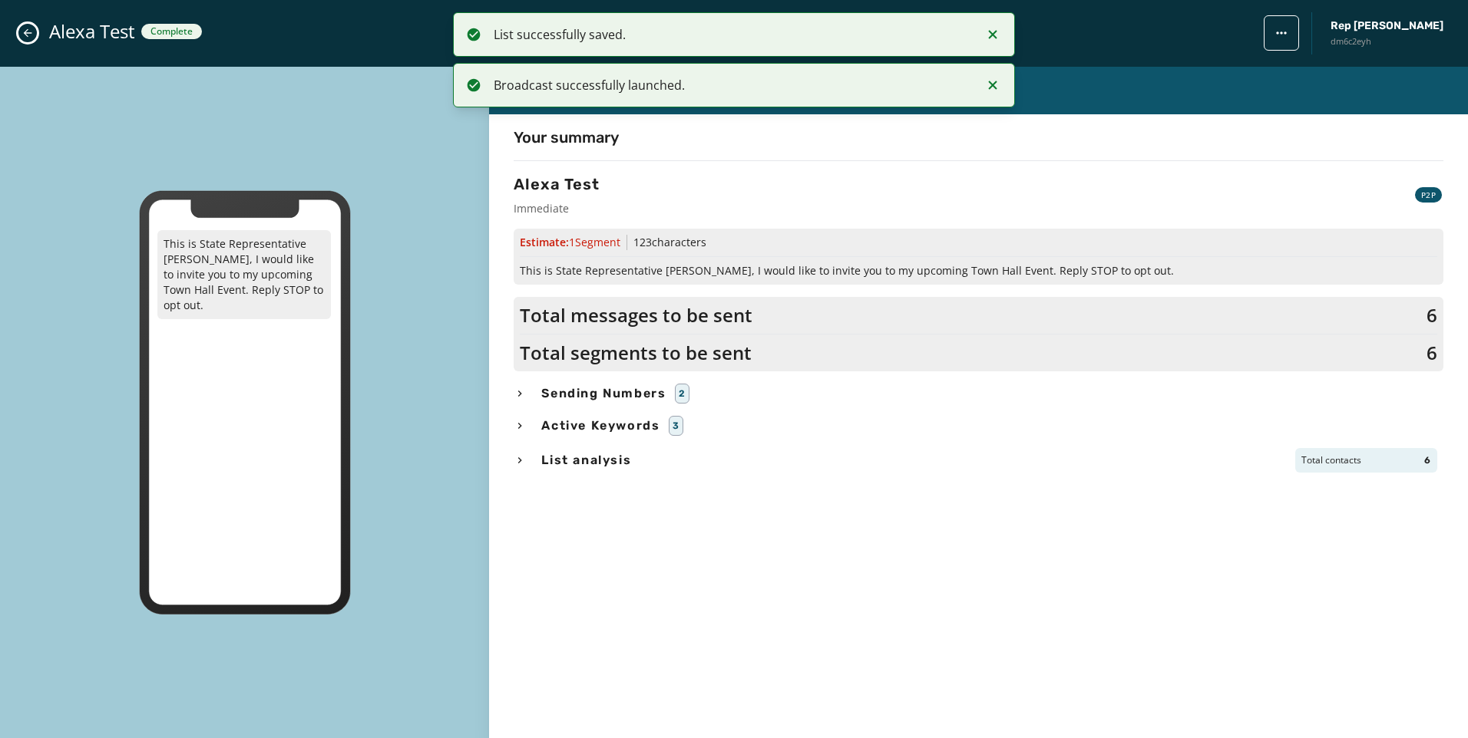
click at [993, 37] on icon "Notifications (F8)" at bounding box center [992, 34] width 18 height 18
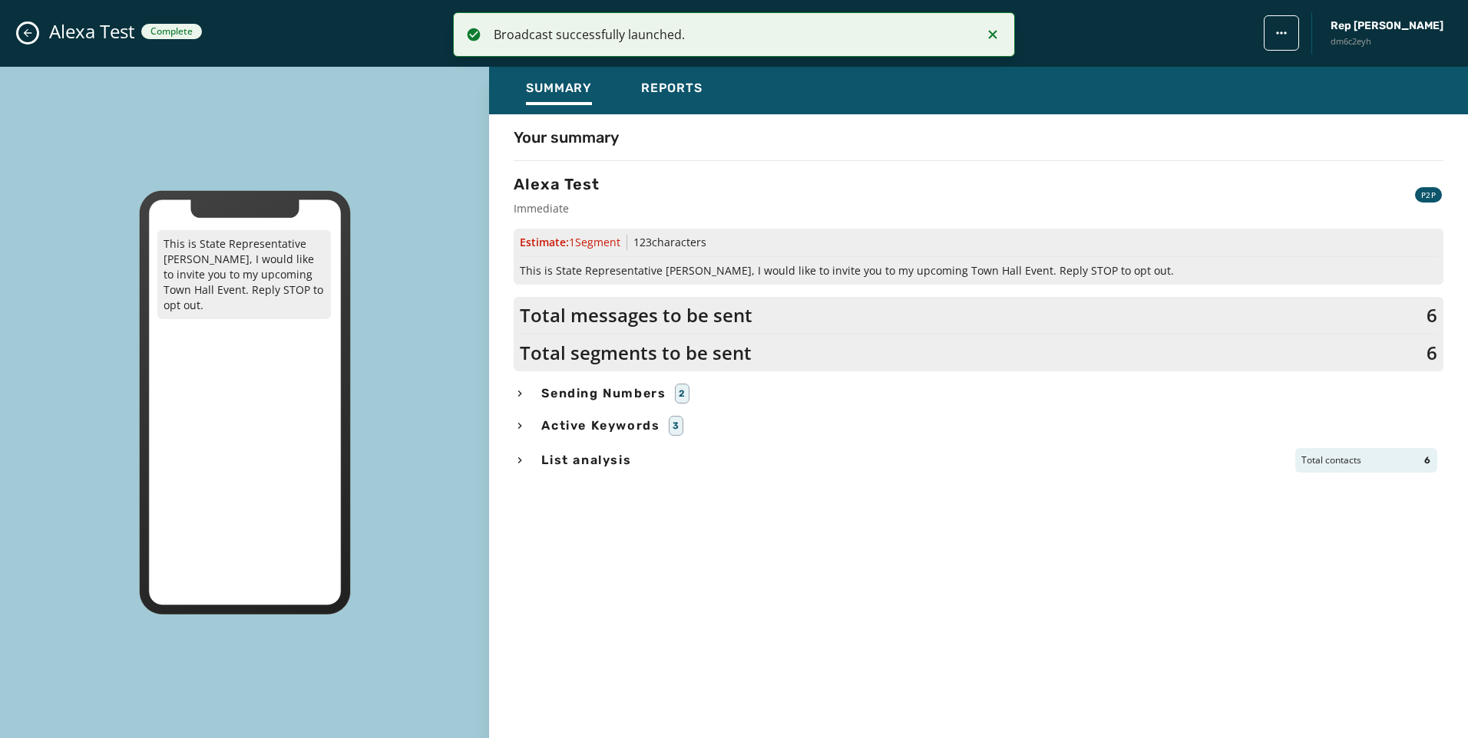
click at [993, 37] on icon "Notifications (F8)" at bounding box center [992, 34] width 18 height 18
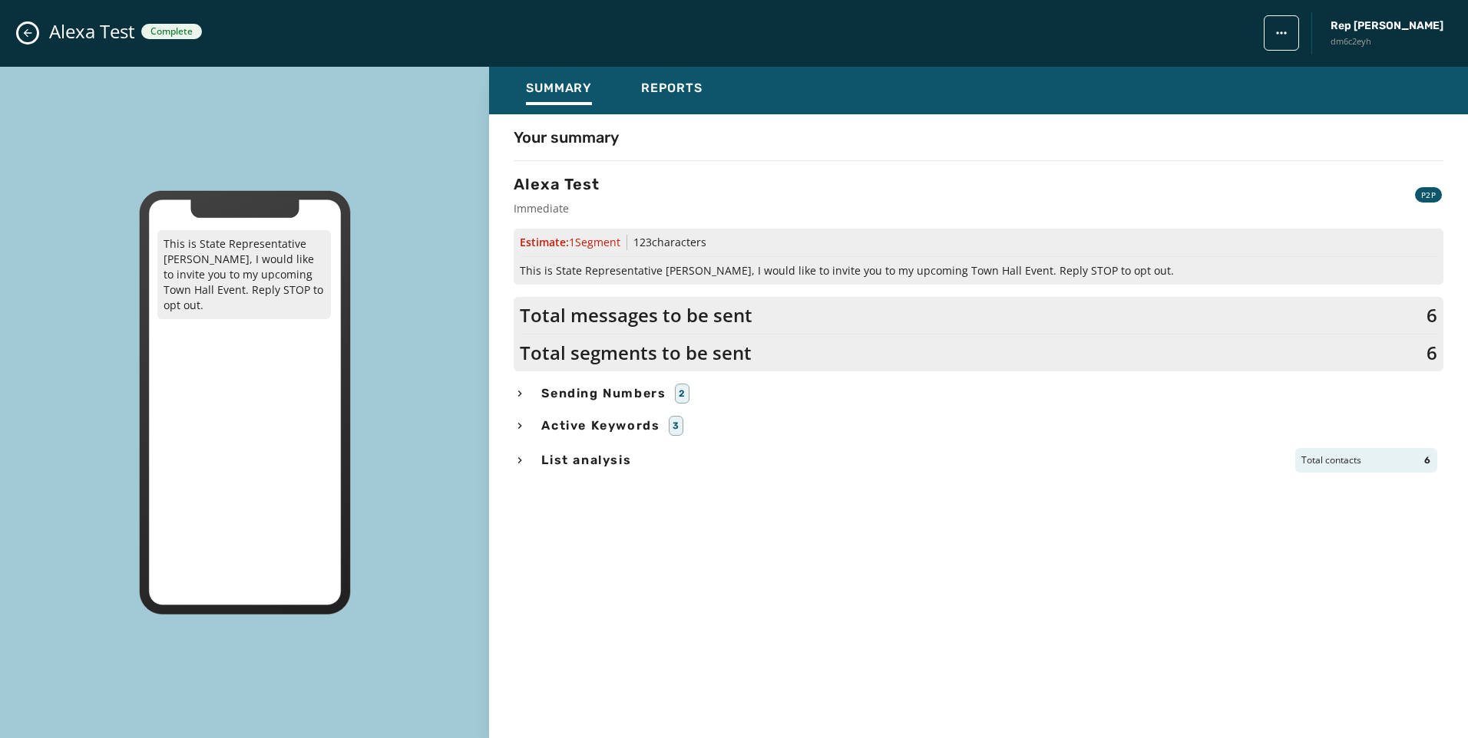
click at [721, 89] on div "Summary Reports" at bounding box center [978, 91] width 979 height 48
click at [699, 91] on span "Reports" at bounding box center [671, 88] width 61 height 15
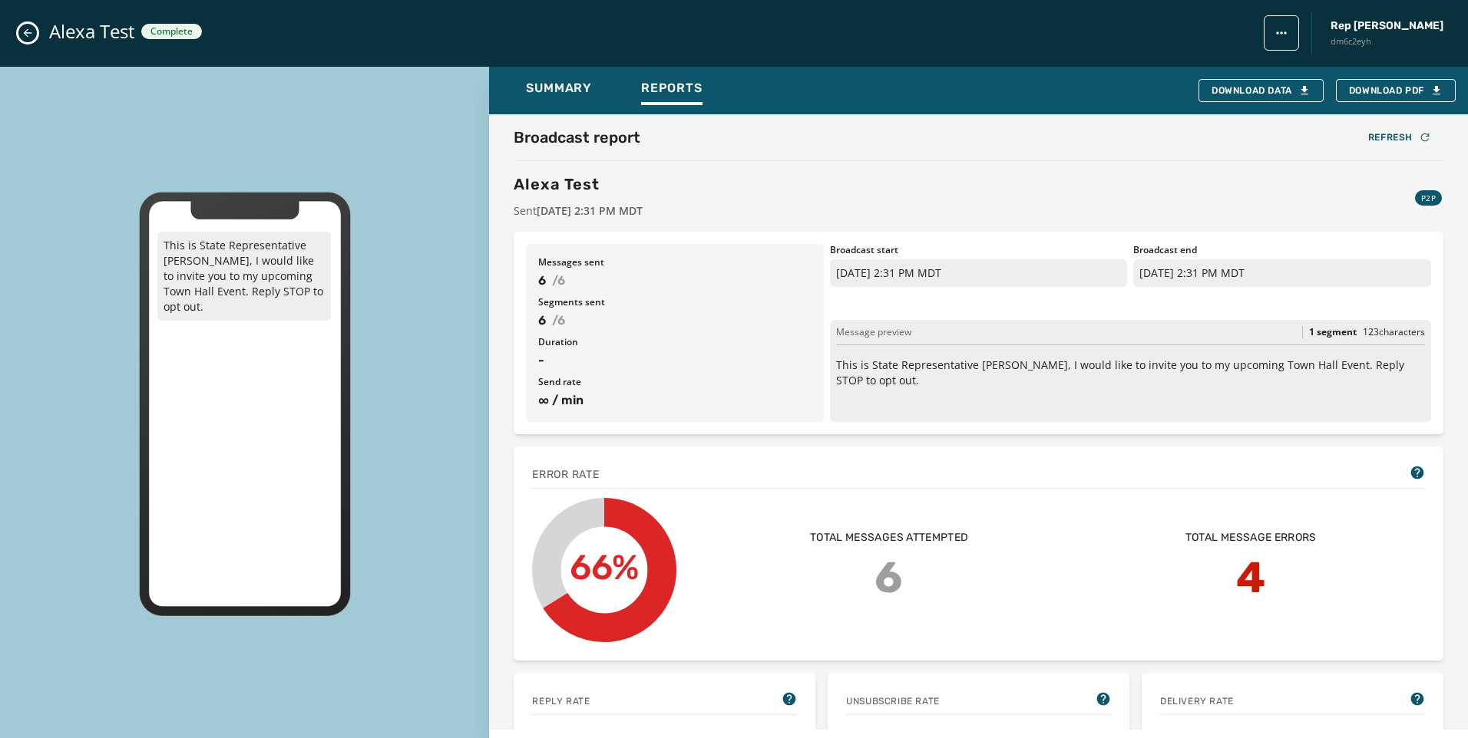
click at [32, 35] on icon "Close admin drawer" at bounding box center [27, 33] width 12 height 12
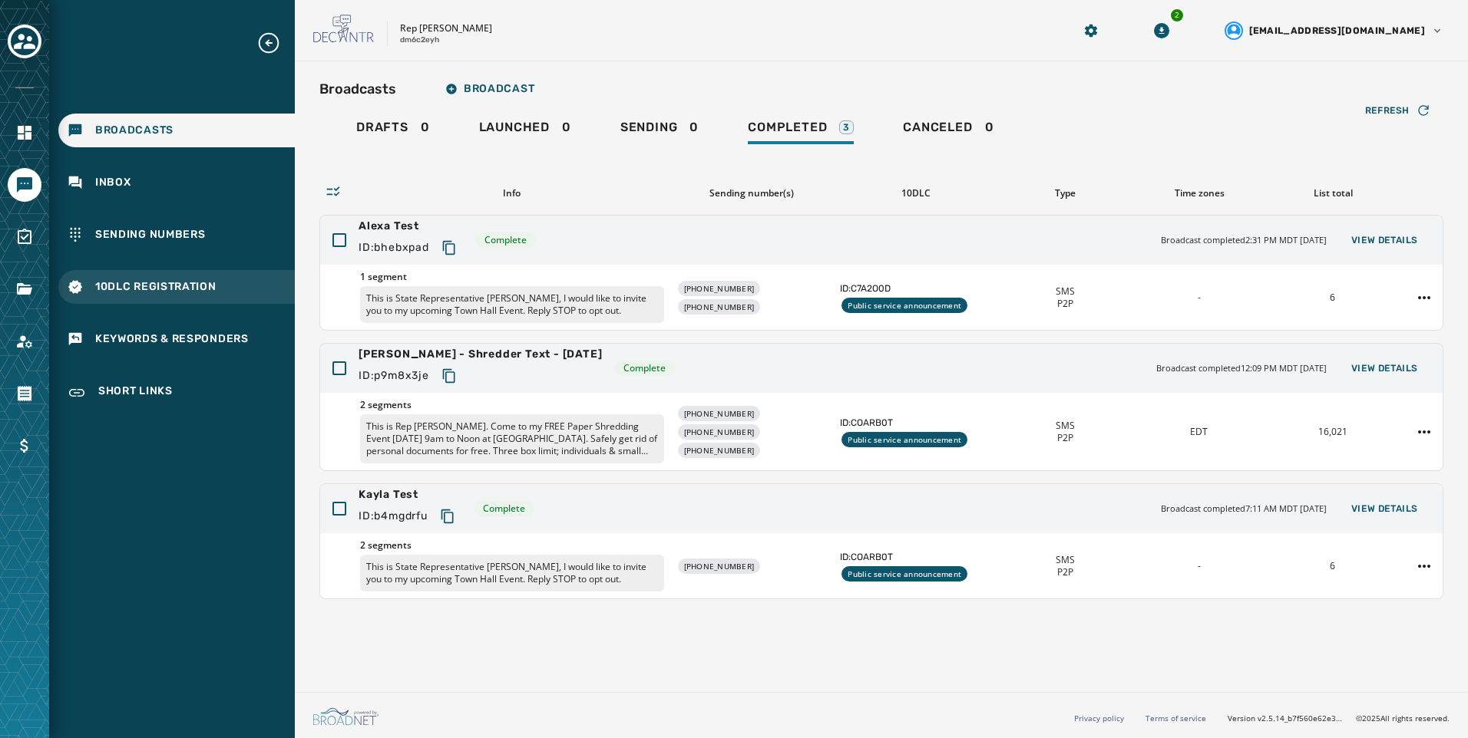
click at [211, 292] on span "10DLC Registration" at bounding box center [155, 286] width 121 height 15
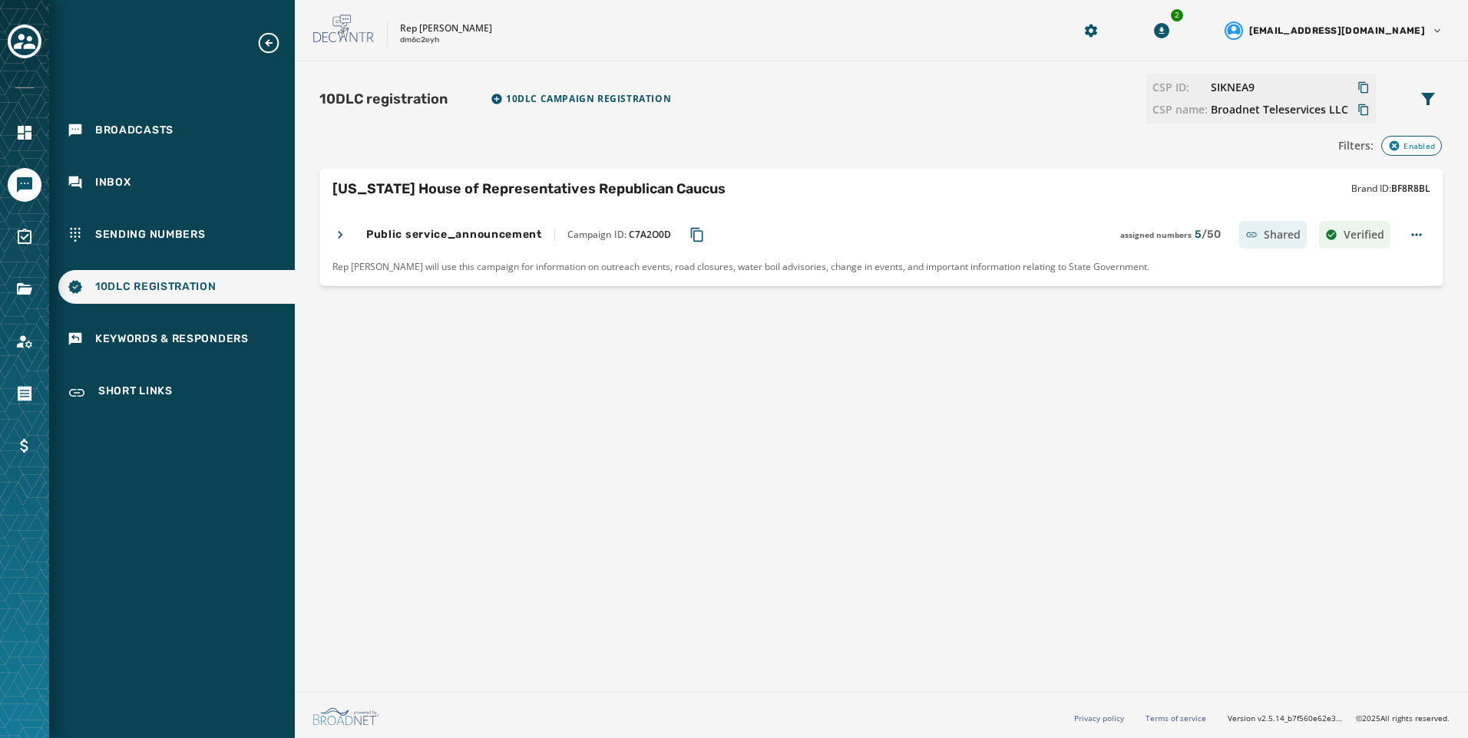
click at [698, 238] on icon "Copy Campaign ID to clipboard" at bounding box center [696, 234] width 15 height 15
click at [276, 244] on div "Sending Numbers" at bounding box center [176, 235] width 236 height 34
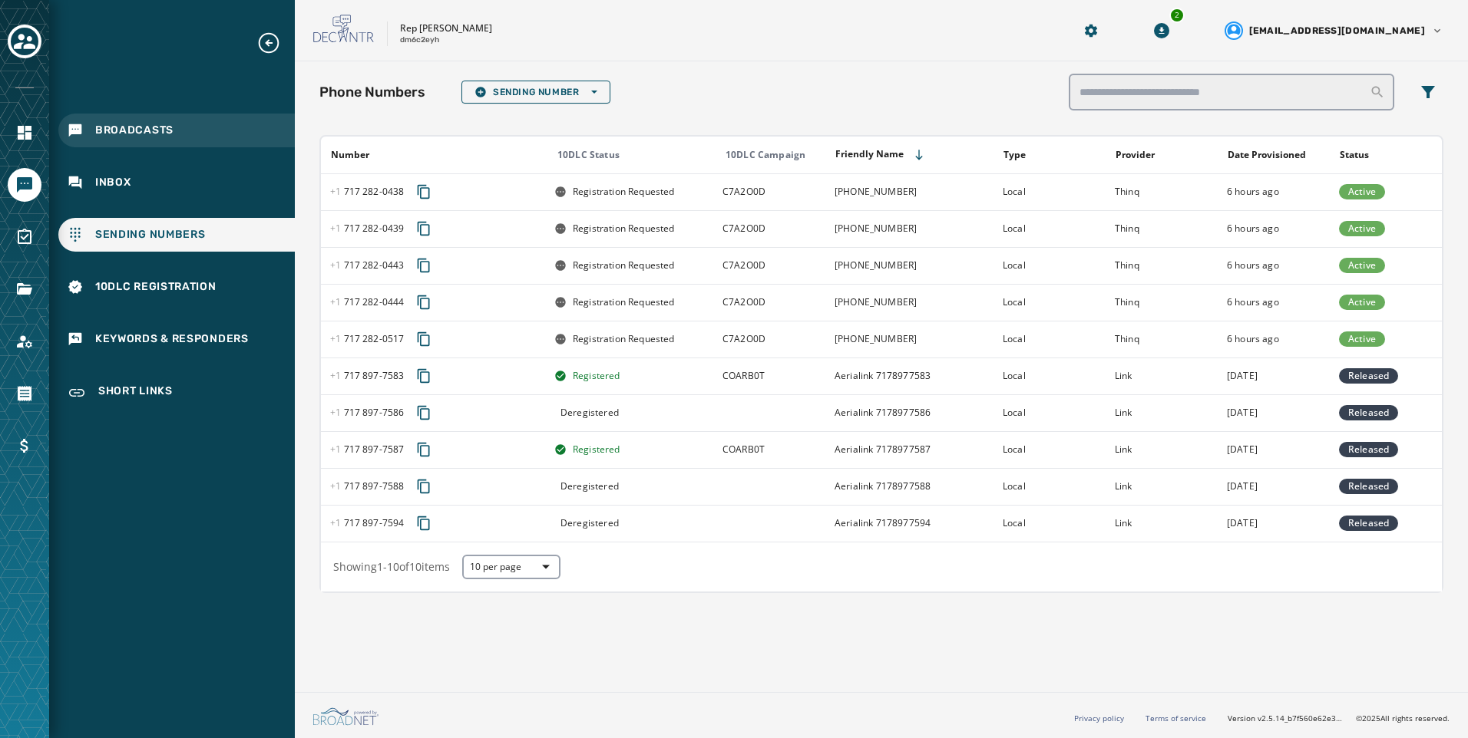
click at [170, 137] on span "Broadcasts" at bounding box center [134, 130] width 78 height 15
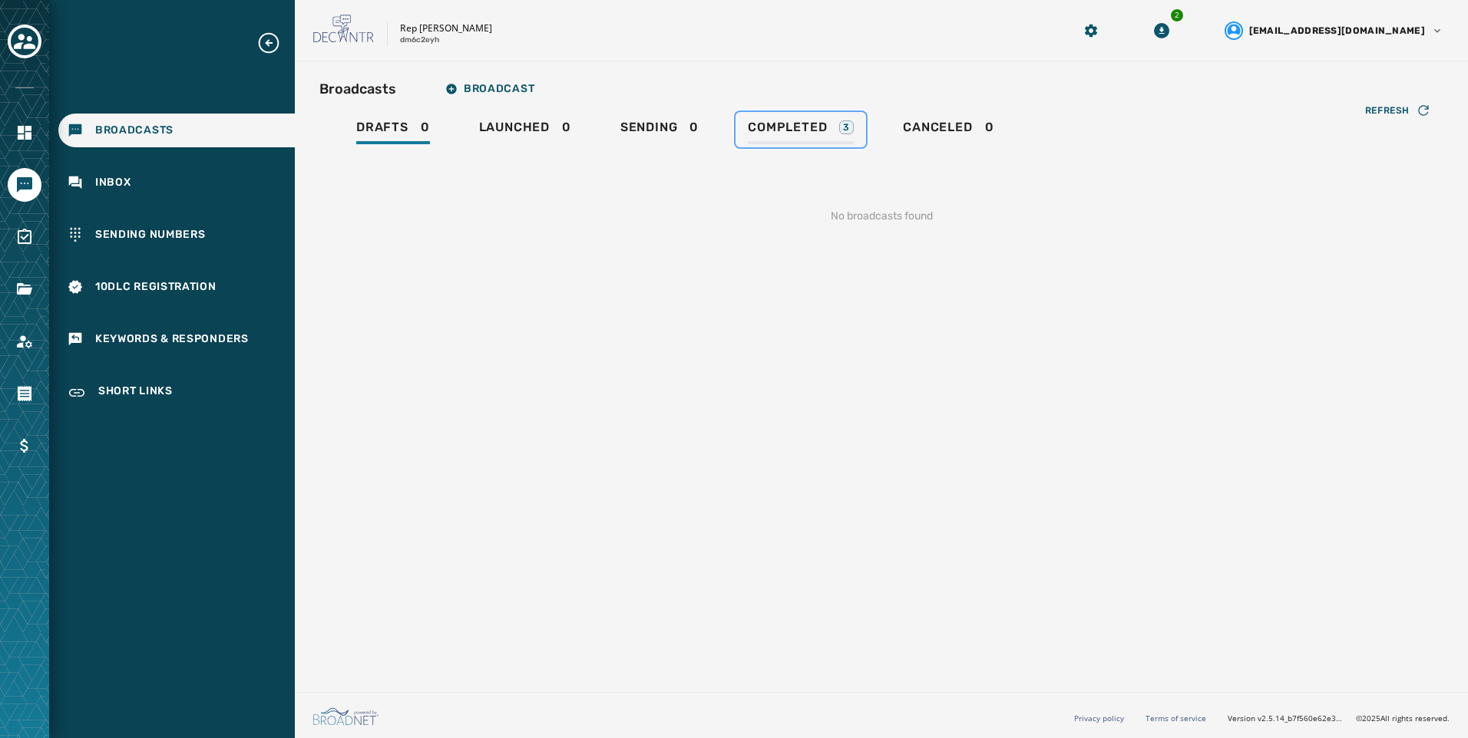
click at [821, 124] on span "Completed" at bounding box center [787, 127] width 79 height 15
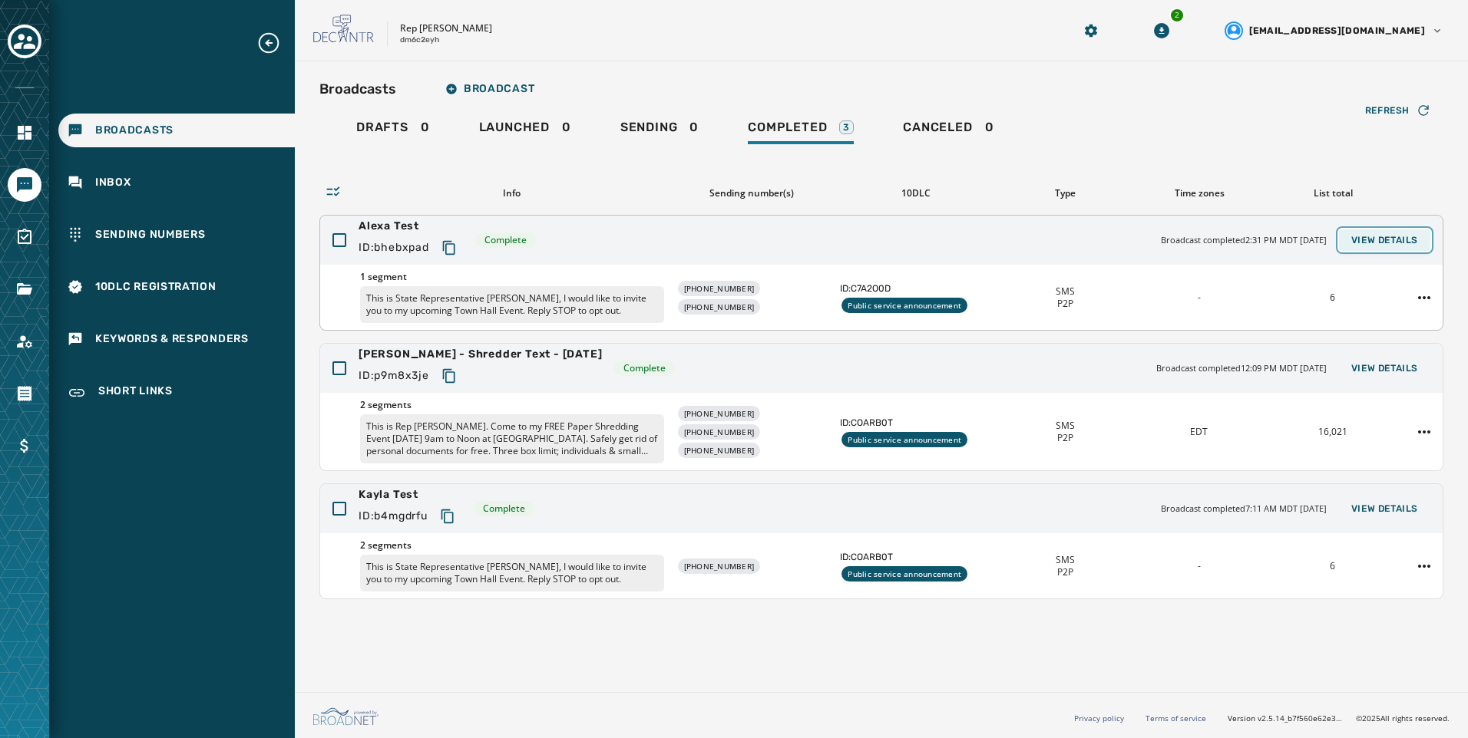
click at [1360, 244] on span "View Details" at bounding box center [1384, 240] width 67 height 12
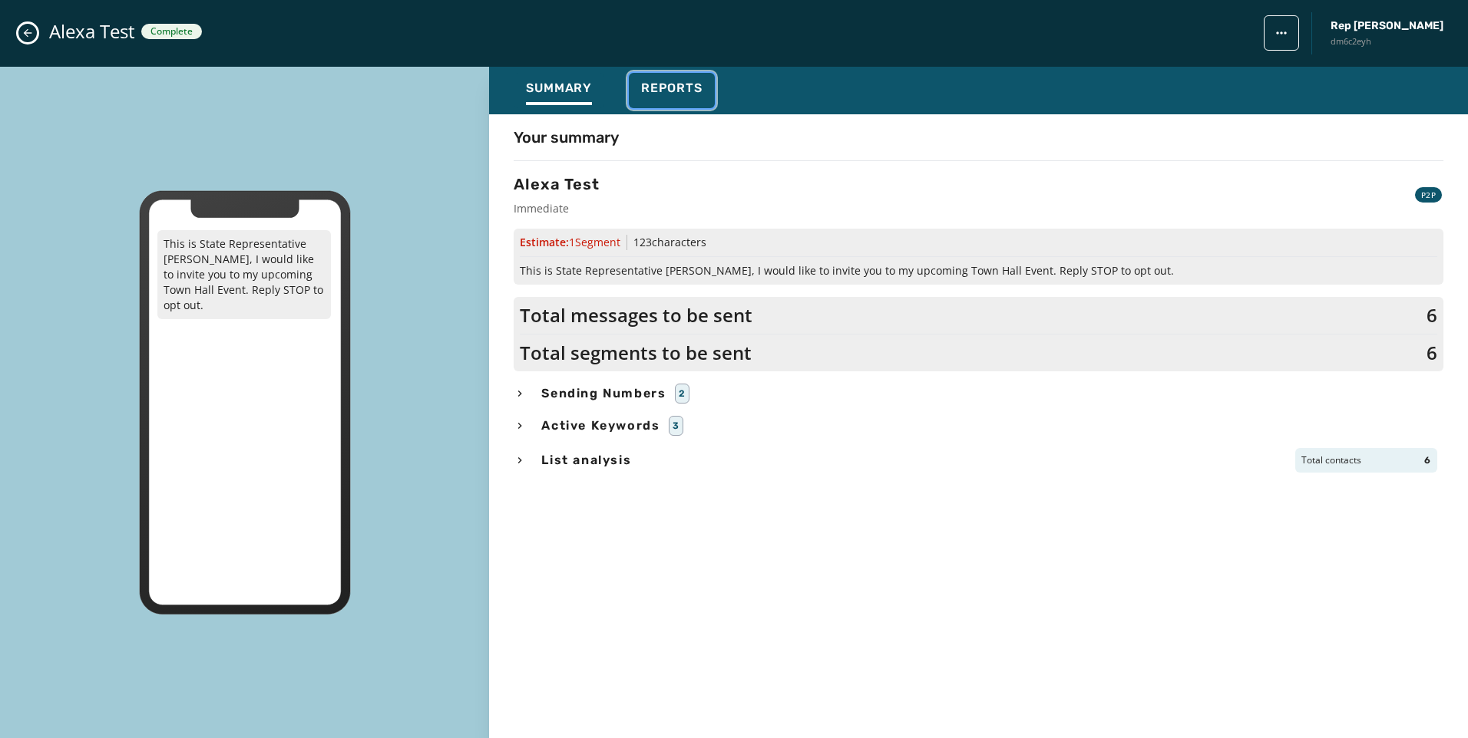
click at [671, 106] on button "Reports" at bounding box center [672, 90] width 86 height 35
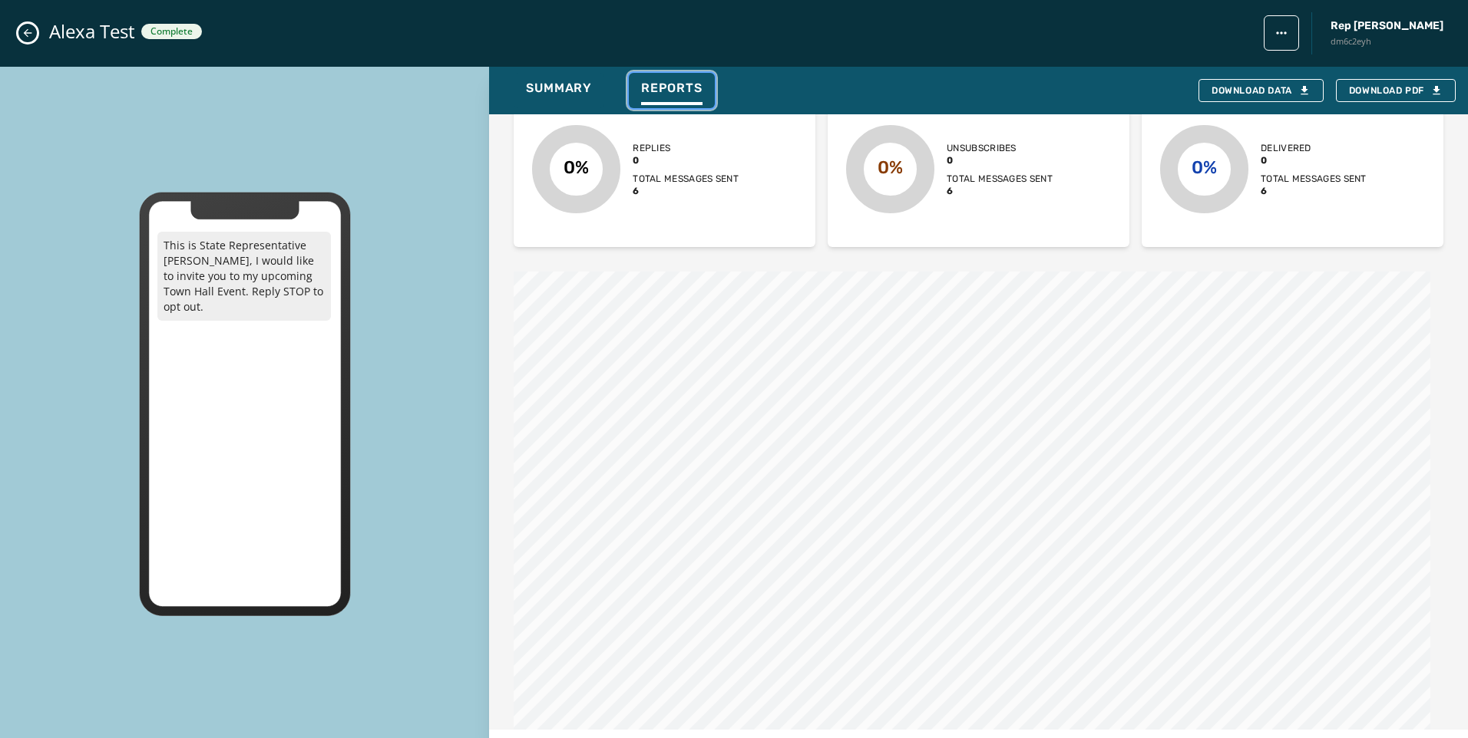
scroll to position [998, 0]
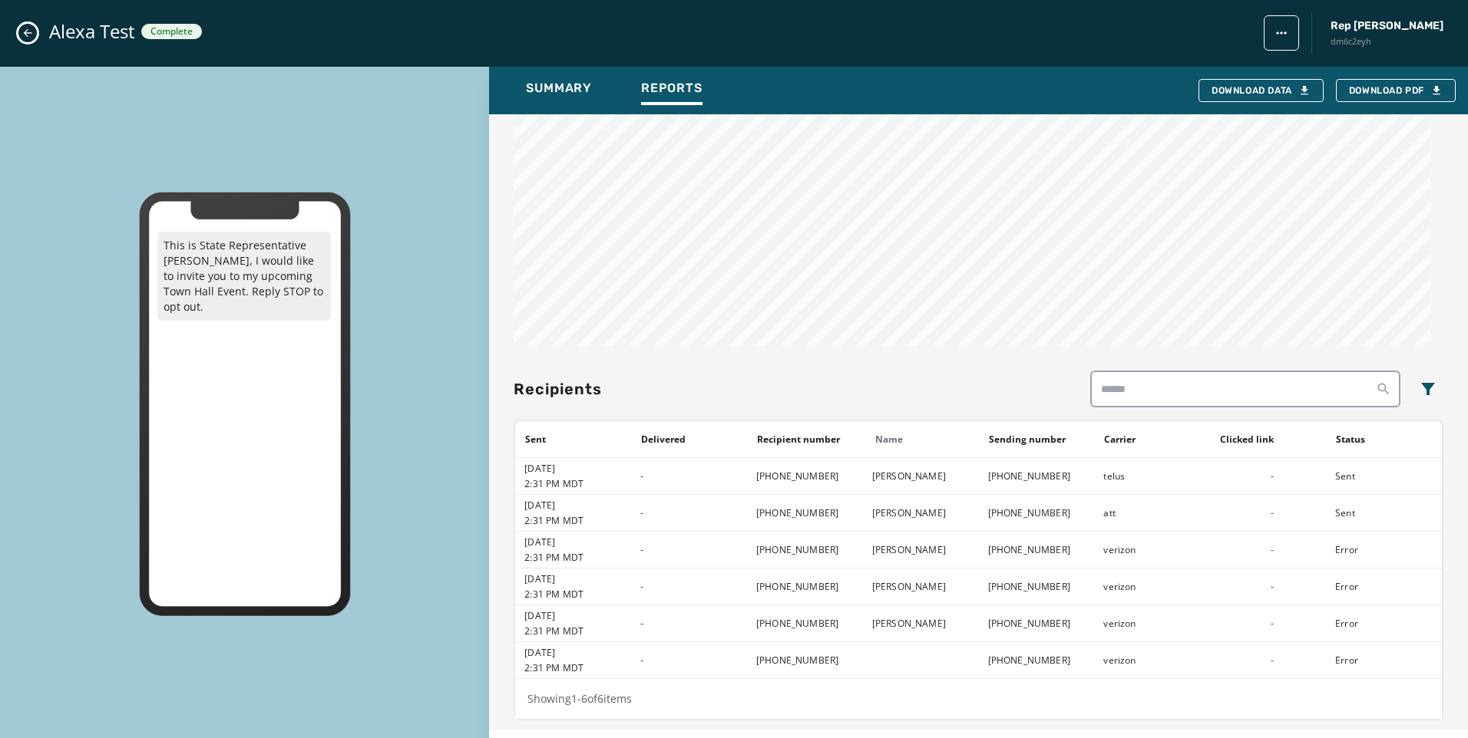
click at [25, 38] on icon "Close admin drawer" at bounding box center [27, 33] width 12 height 12
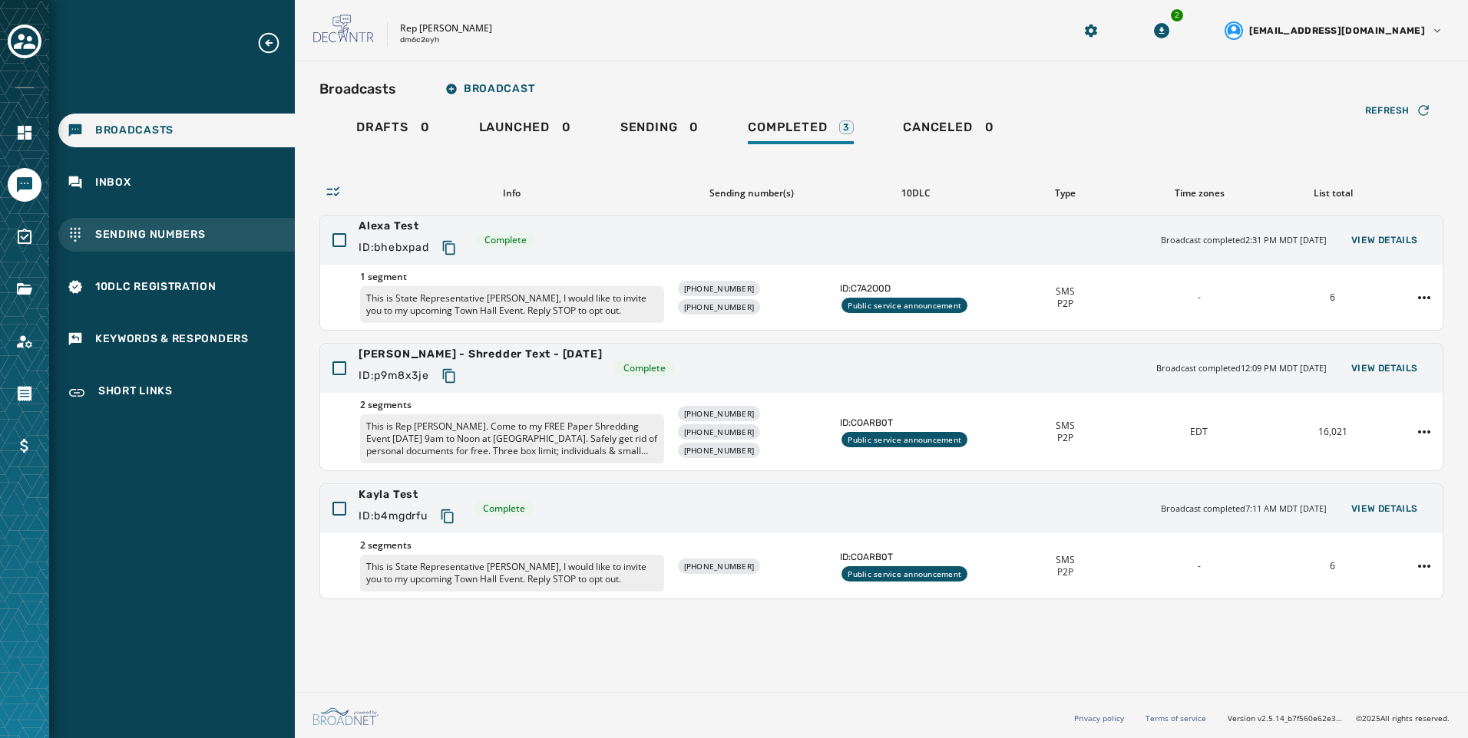
click at [206, 233] on div "Sending Numbers" at bounding box center [176, 235] width 236 height 34
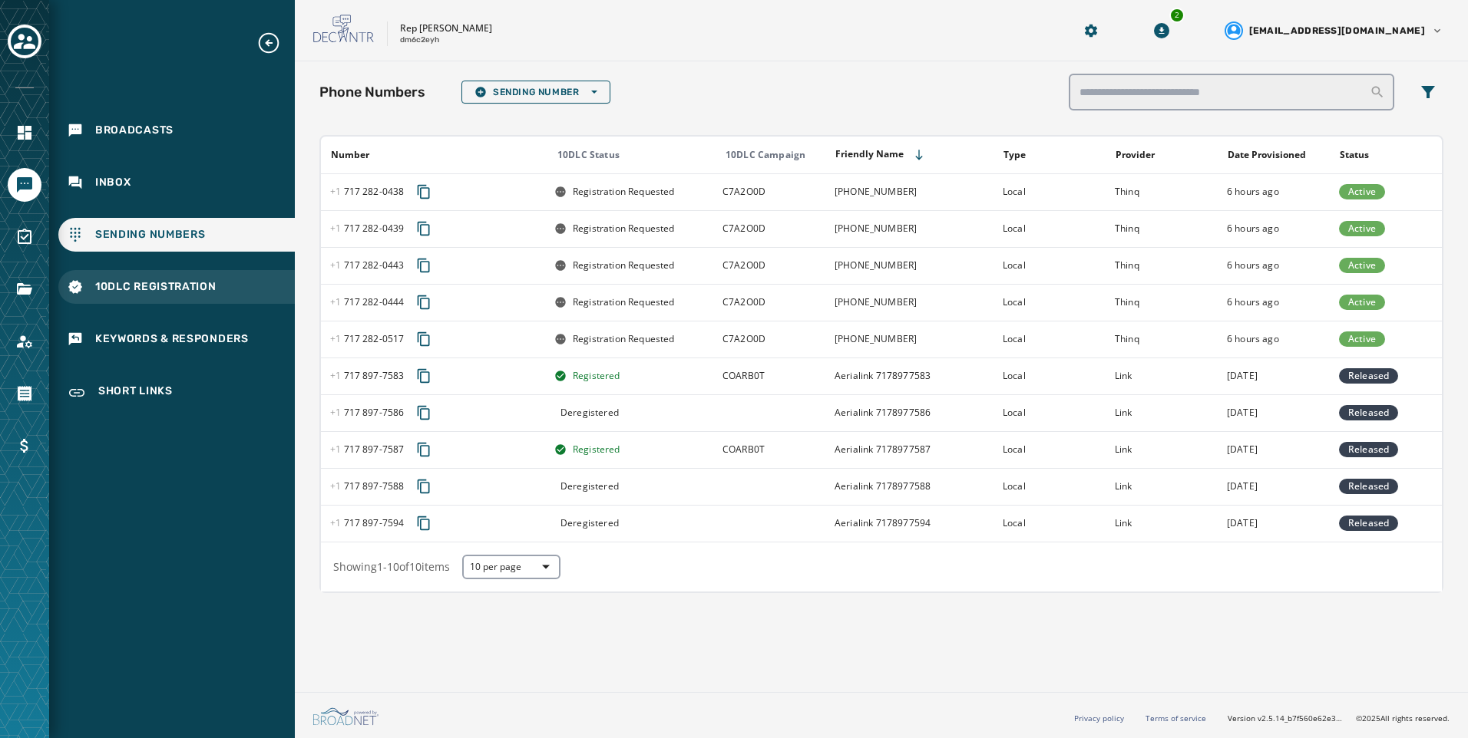
click at [217, 289] on div "10DLC Registration" at bounding box center [176, 287] width 236 height 34
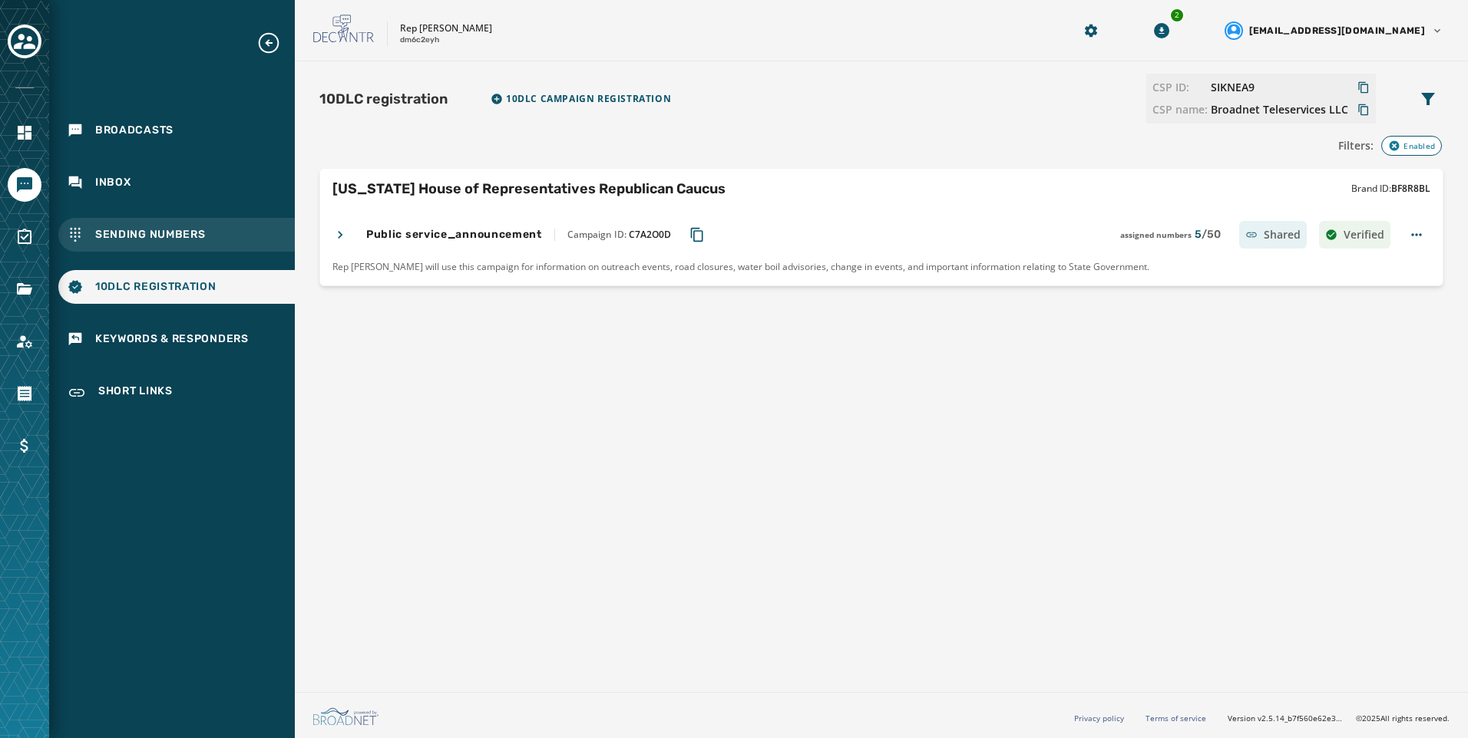
click at [241, 226] on div "Sending Numbers" at bounding box center [176, 235] width 236 height 34
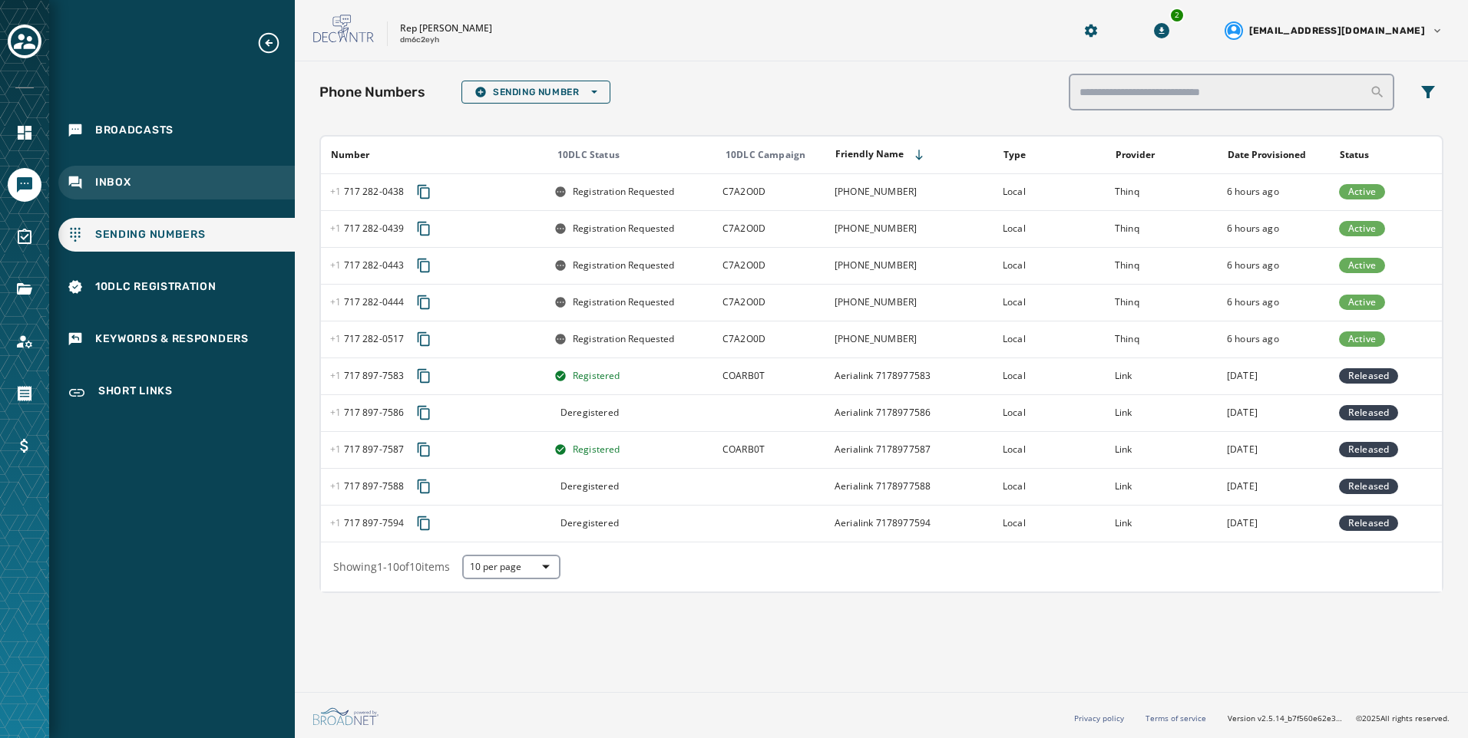
click at [236, 179] on div "Inbox" at bounding box center [176, 183] width 236 height 34
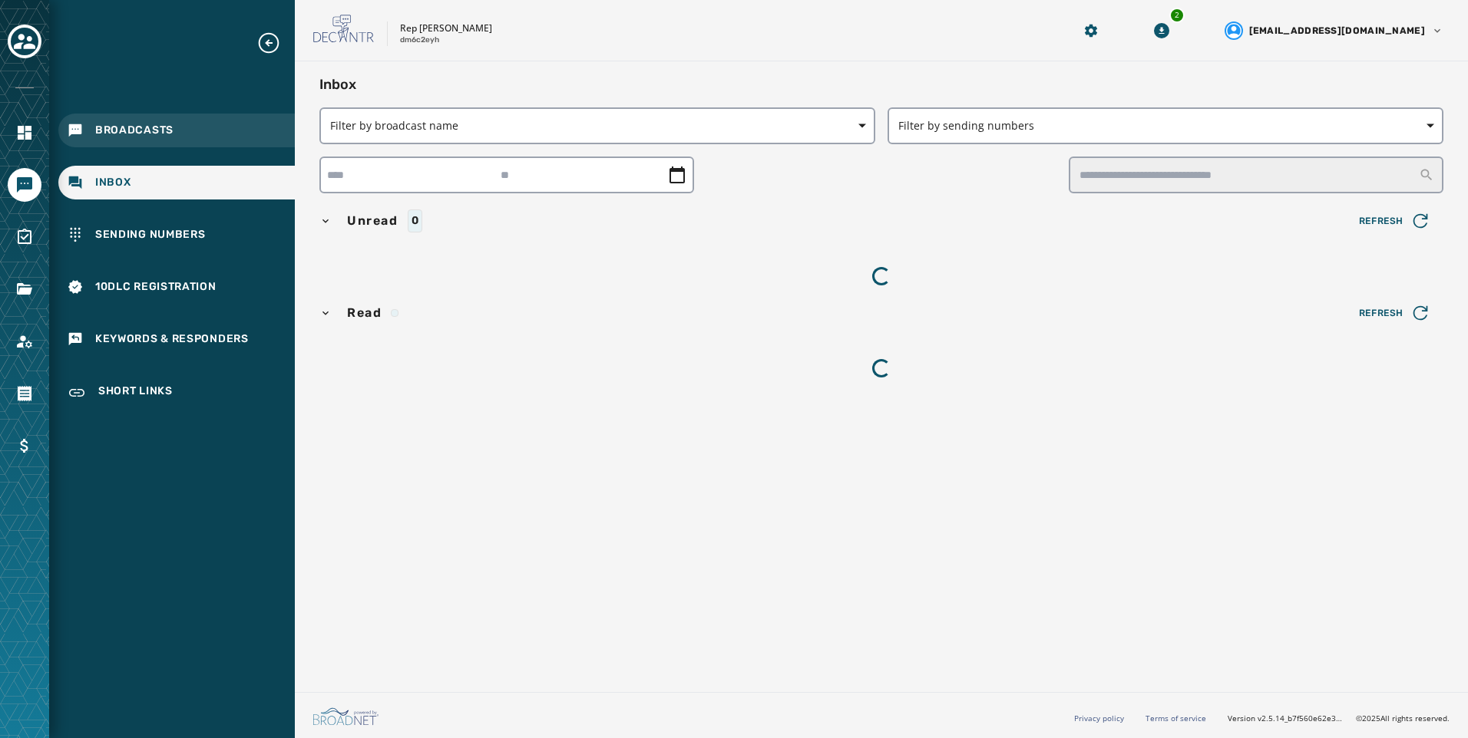
click at [239, 143] on div "Broadcasts" at bounding box center [176, 131] width 236 height 34
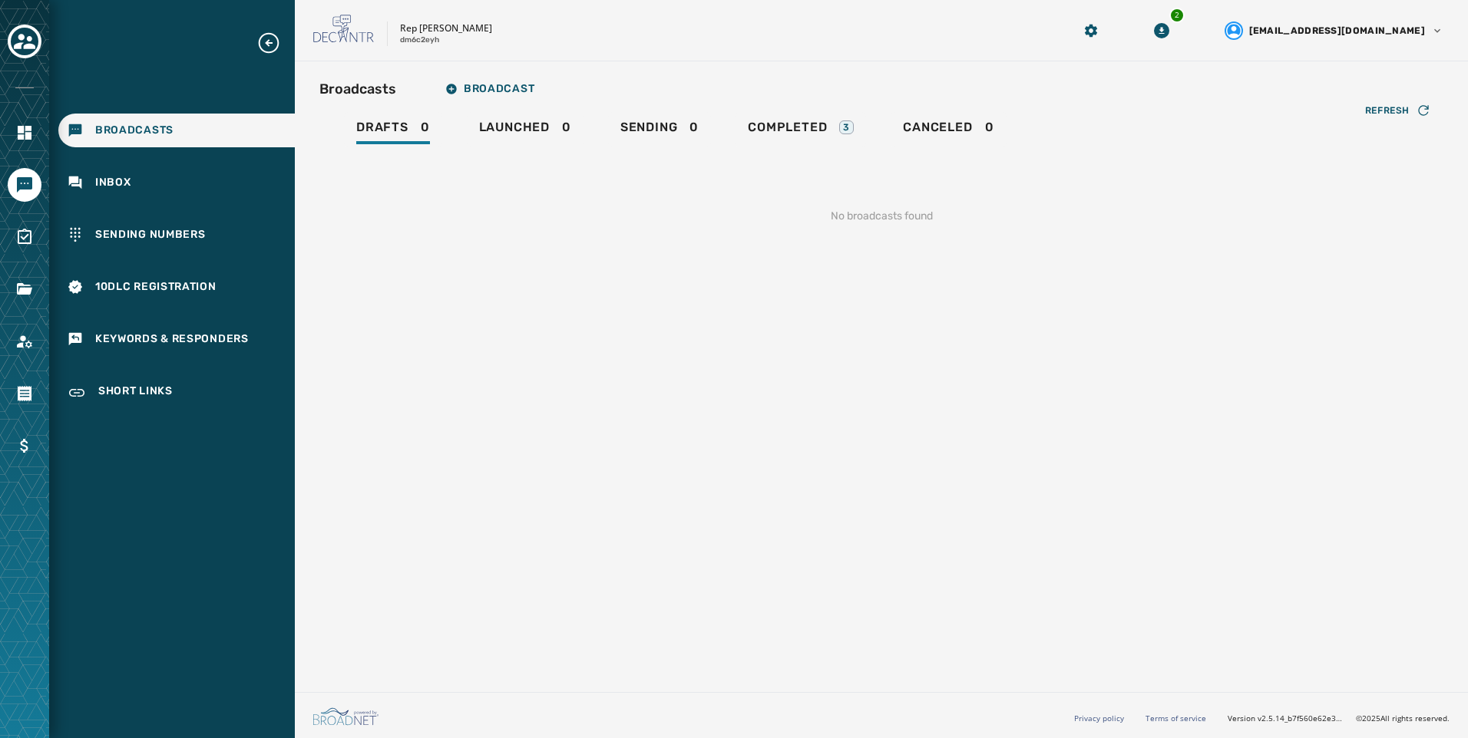
click at [785, 150] on div "Refresh No broadcasts found" at bounding box center [881, 197] width 1124 height 101
click at [805, 124] on span "Completed" at bounding box center [787, 127] width 79 height 15
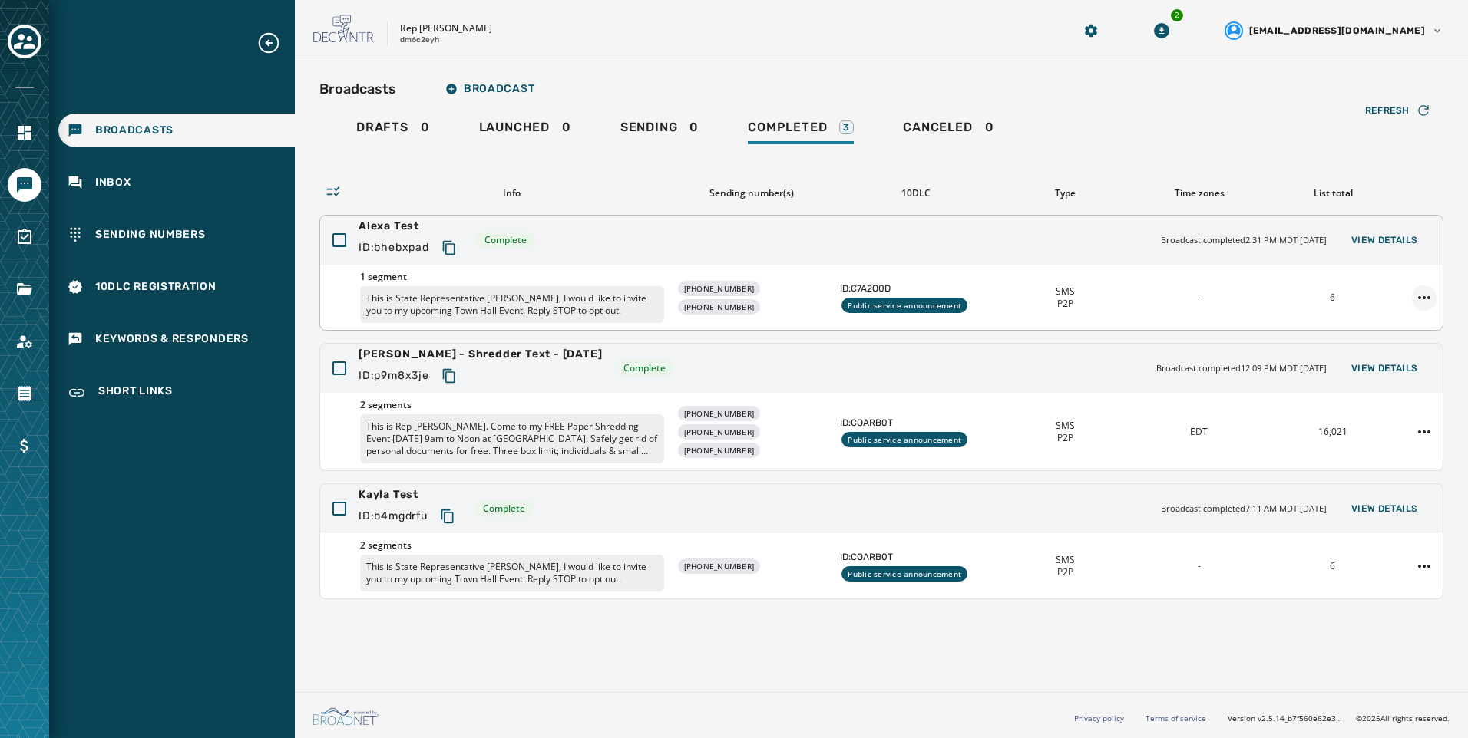
click at [1426, 297] on html "Broadcasts Inbox Sending Numbers 10DLC Registration Keywords & Responders Short…" at bounding box center [734, 369] width 1468 height 738
click at [1424, 321] on div "Duplicate Broadcast" at bounding box center [1381, 322] width 111 height 25
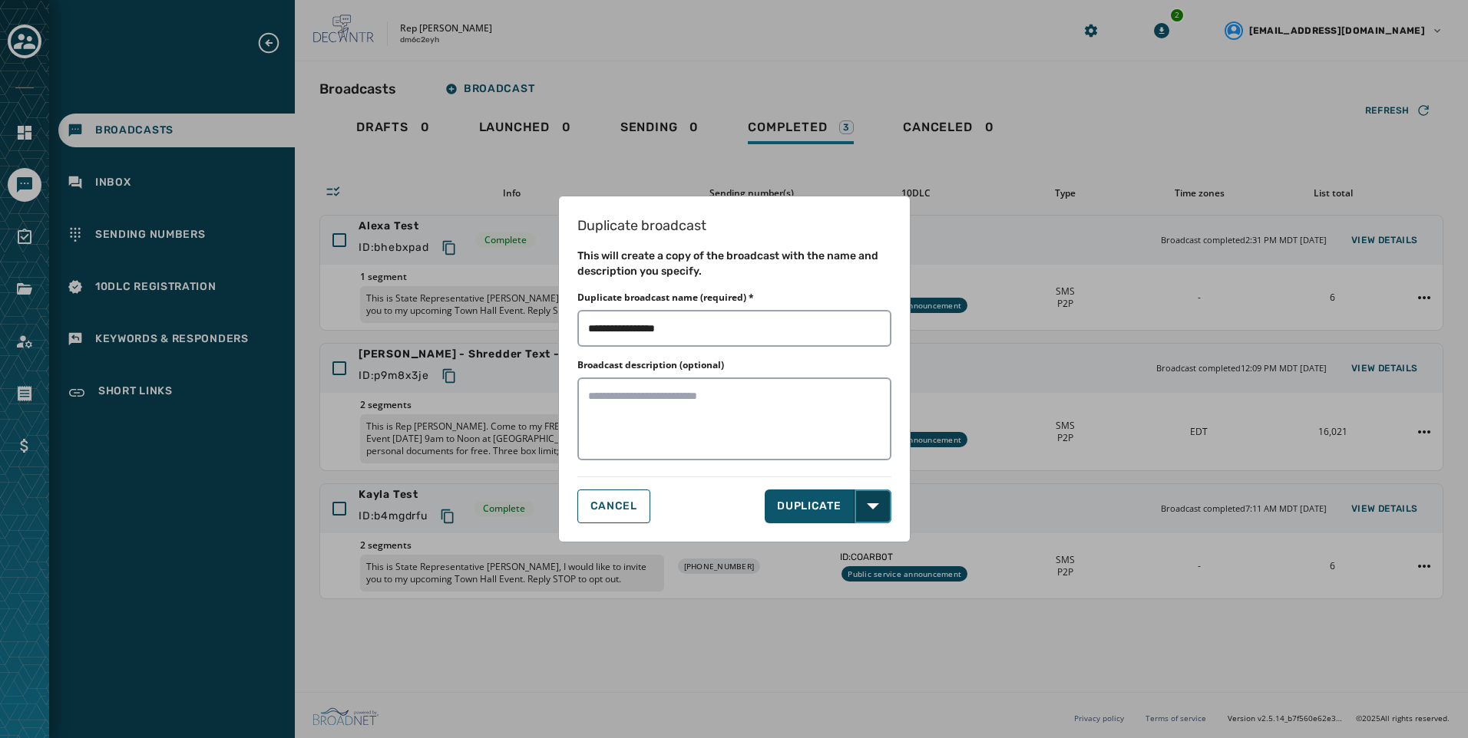
click at [870, 517] on button "Open options" at bounding box center [872, 507] width 37 height 34
click at [858, 545] on span "DUPLICATE & EDIT" at bounding box center [830, 540] width 104 height 15
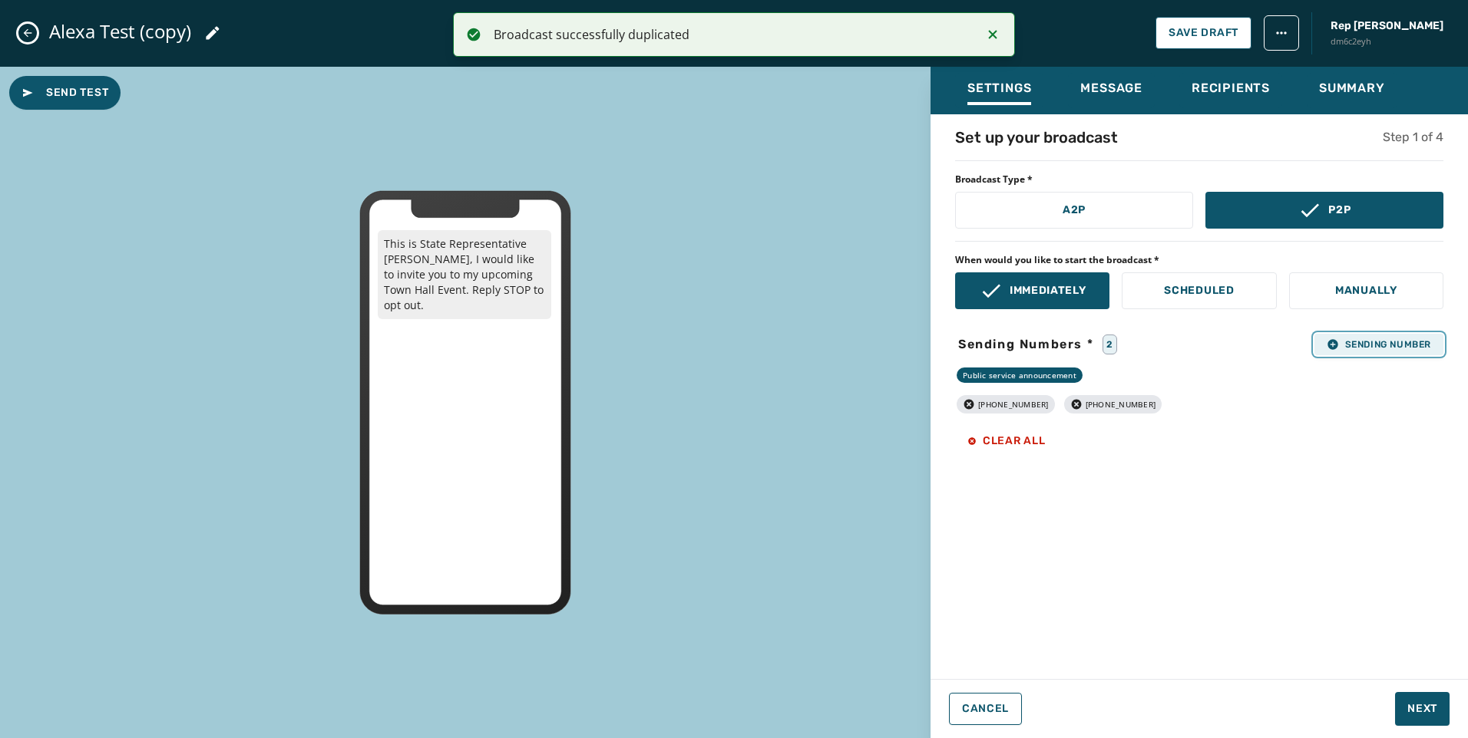
click at [1366, 347] on span "Sending Number" at bounding box center [1379, 345] width 104 height 12
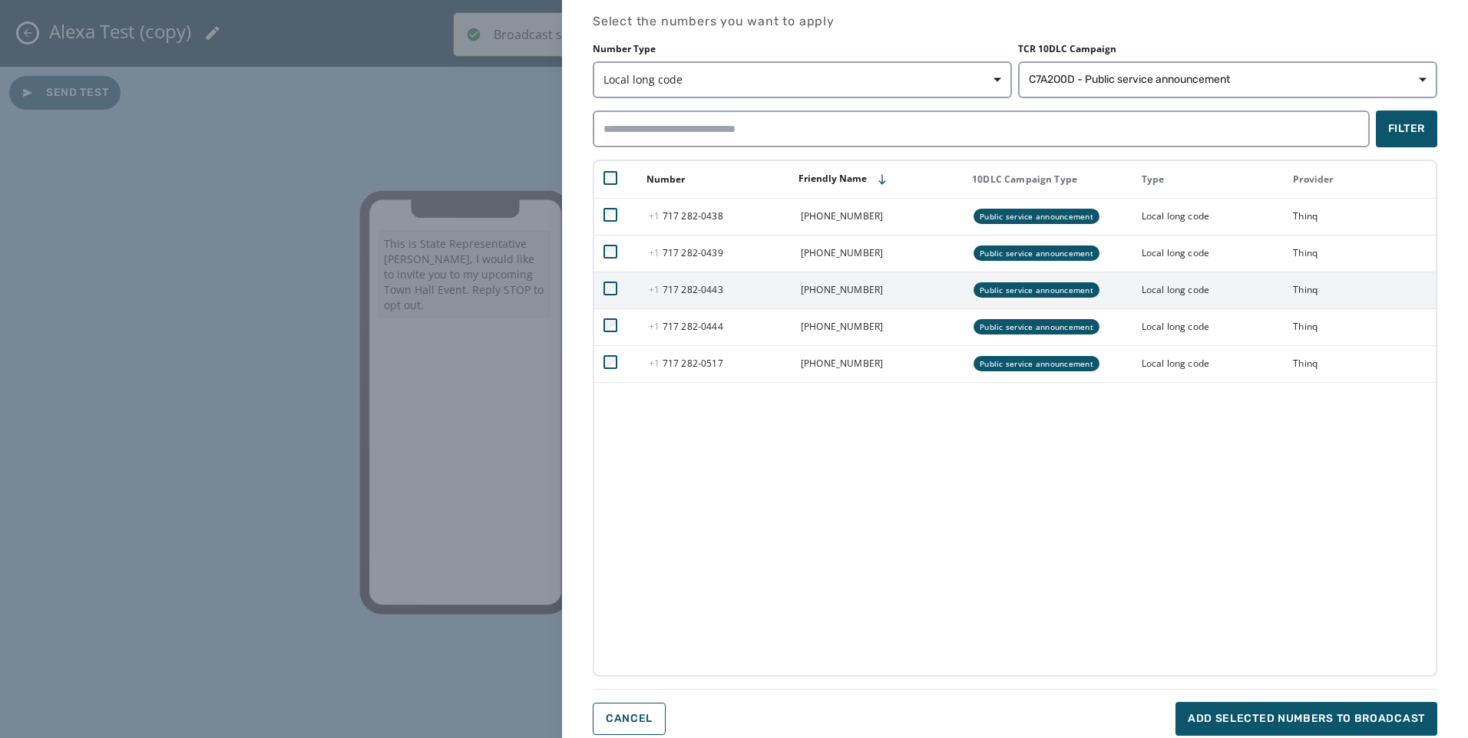
click at [612, 296] on td at bounding box center [616, 290] width 45 height 37
click at [607, 299] on td at bounding box center [616, 290] width 45 height 37
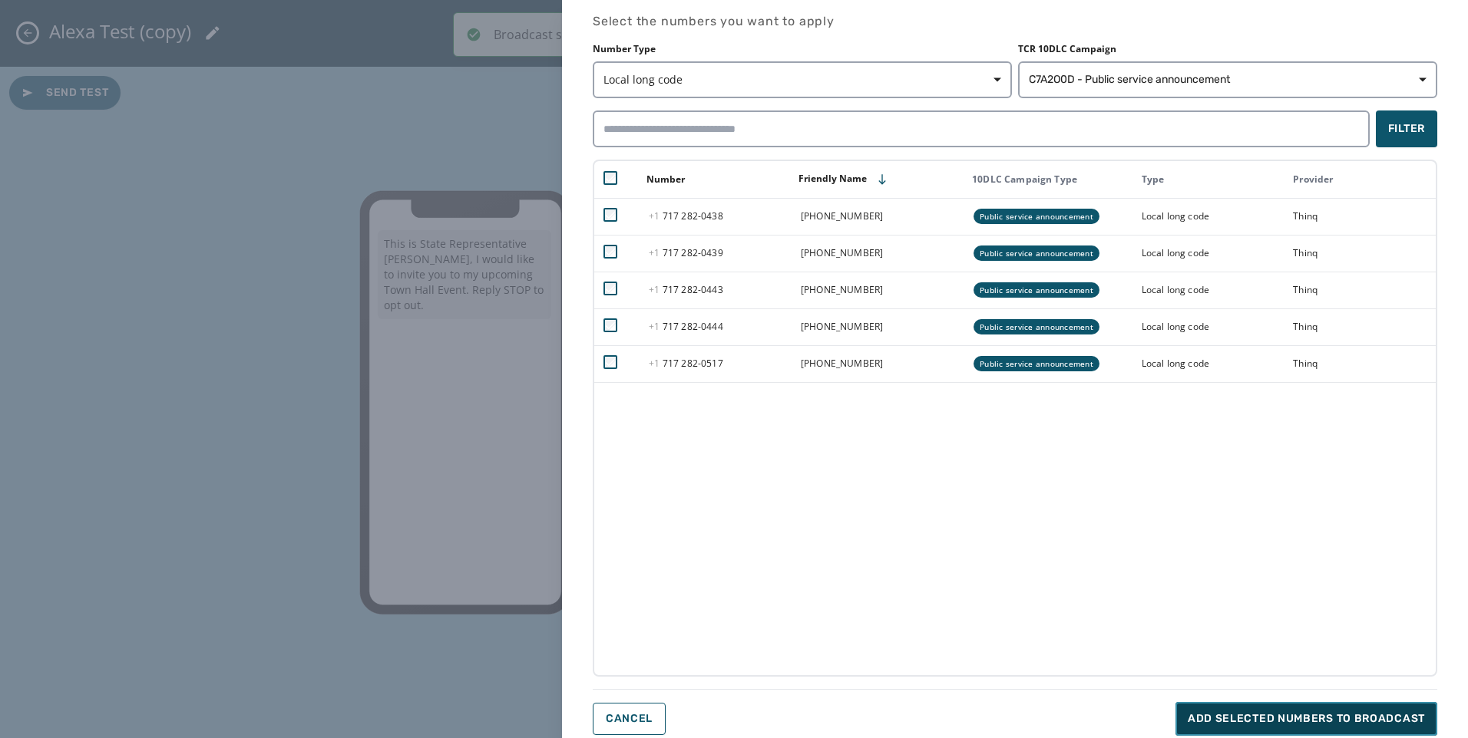
click at [1399, 715] on span "Add selected numbers to broadcast" at bounding box center [1306, 719] width 237 height 15
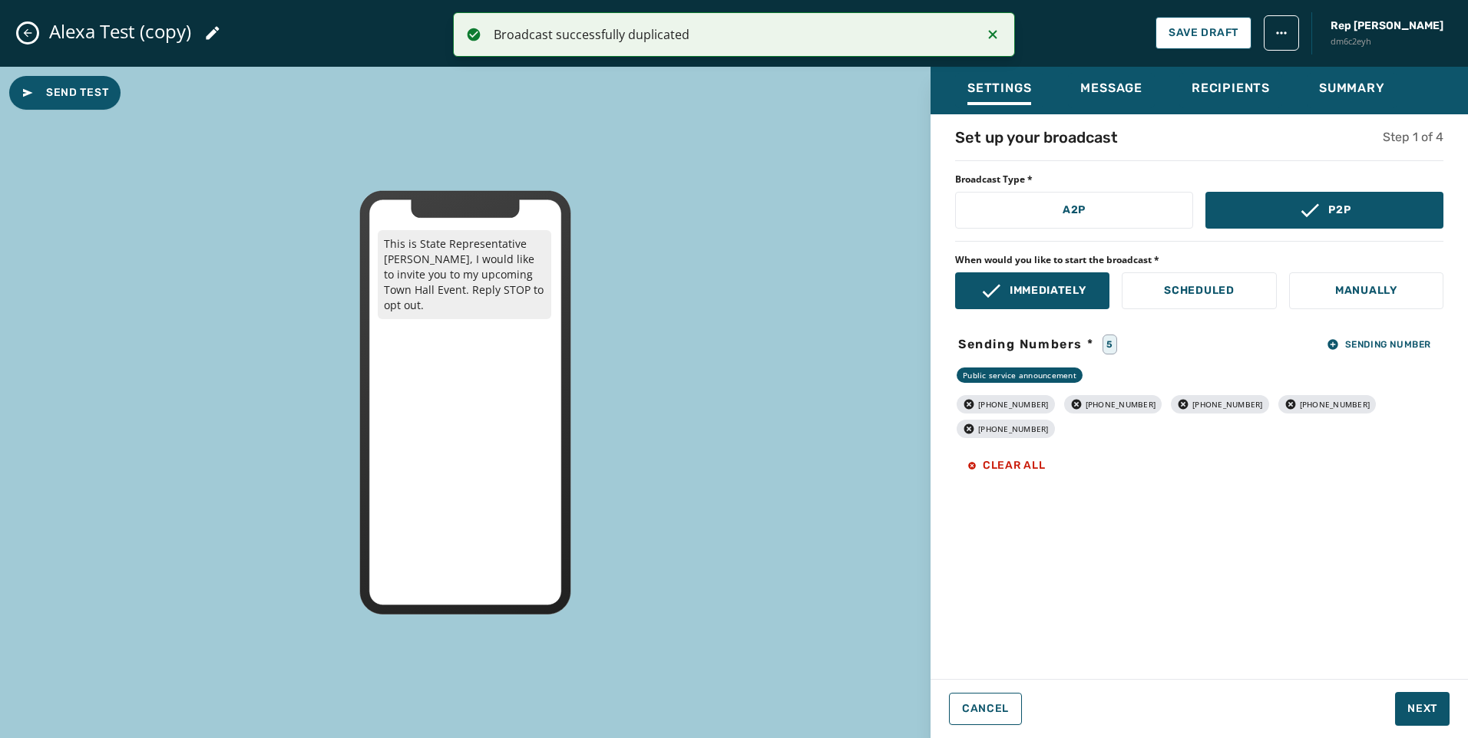
click at [29, 26] on button "Close admin drawer" at bounding box center [27, 33] width 18 height 18
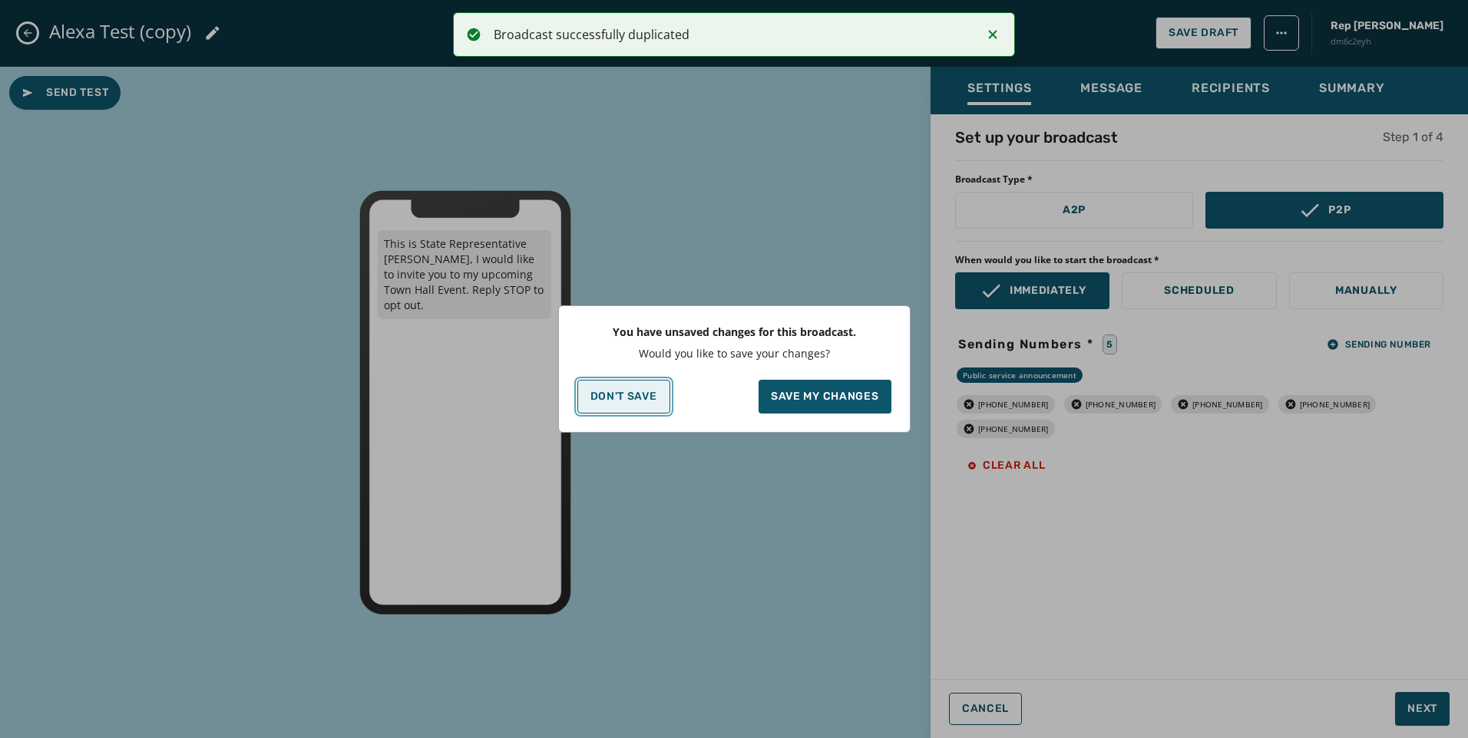
click at [606, 402] on p "Don't Save" at bounding box center [623, 397] width 67 height 12
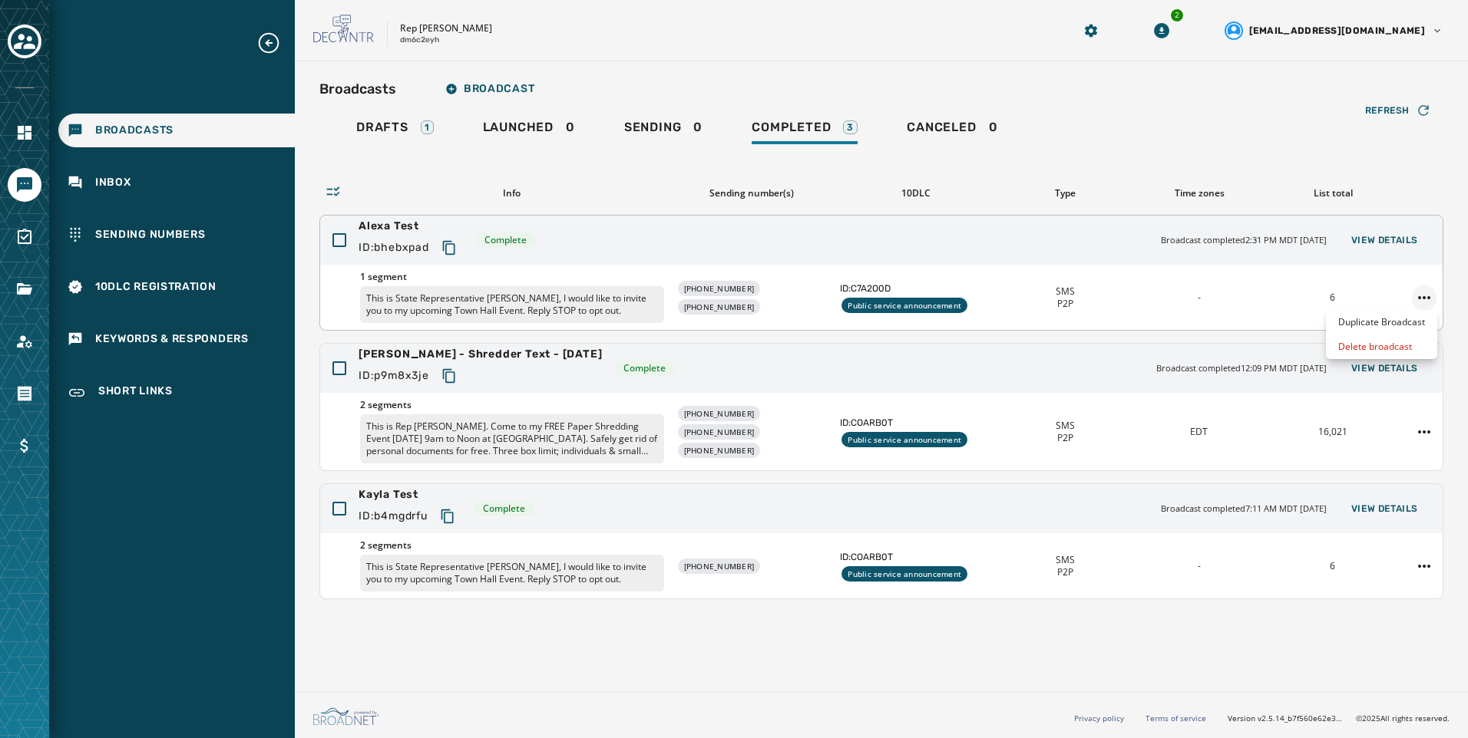
click at [1419, 294] on html "Broadcasts Inbox Sending Numbers 10DLC Registration Keywords & Responders Short…" at bounding box center [734, 369] width 1468 height 738
click at [1402, 342] on div "Delete broadcast" at bounding box center [1381, 347] width 111 height 25
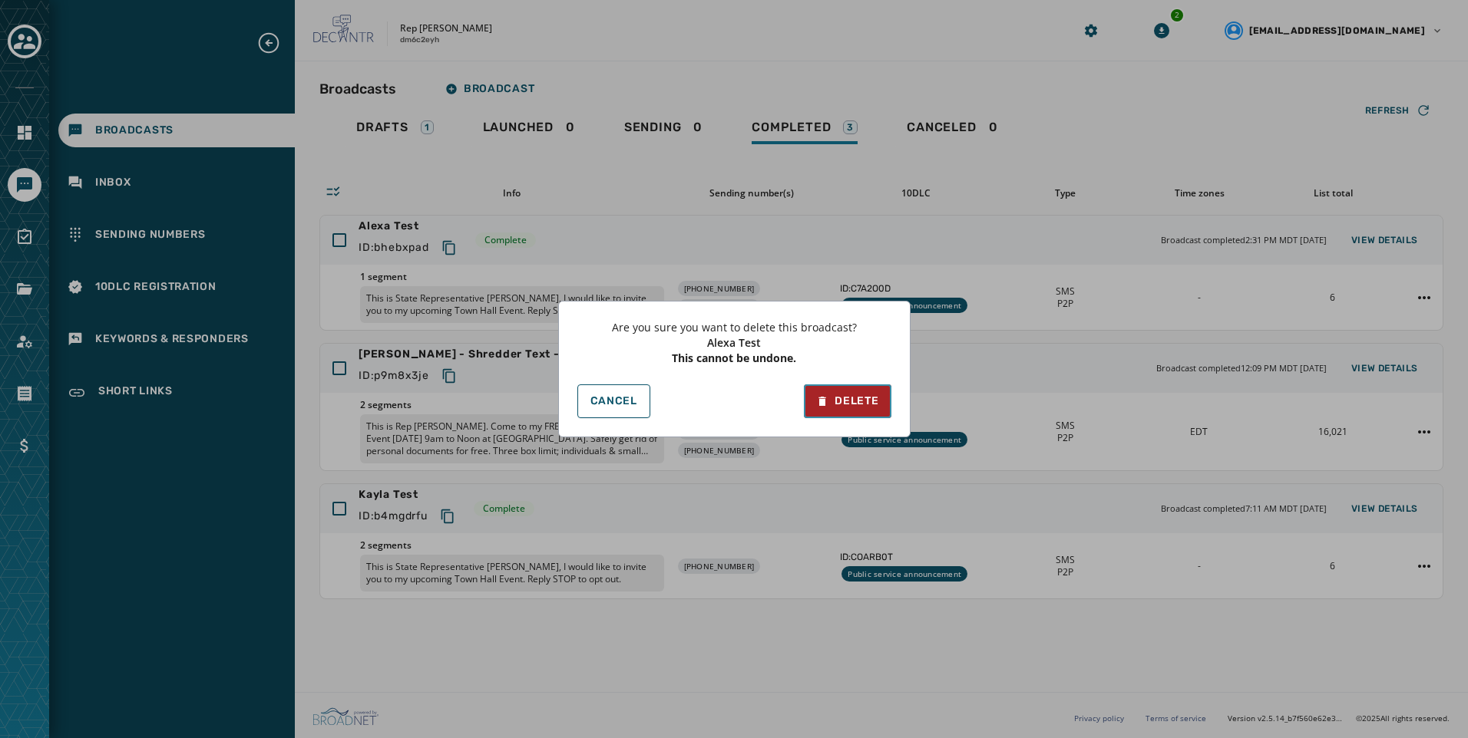
click at [837, 394] on div "Delete" at bounding box center [847, 401] width 62 height 15
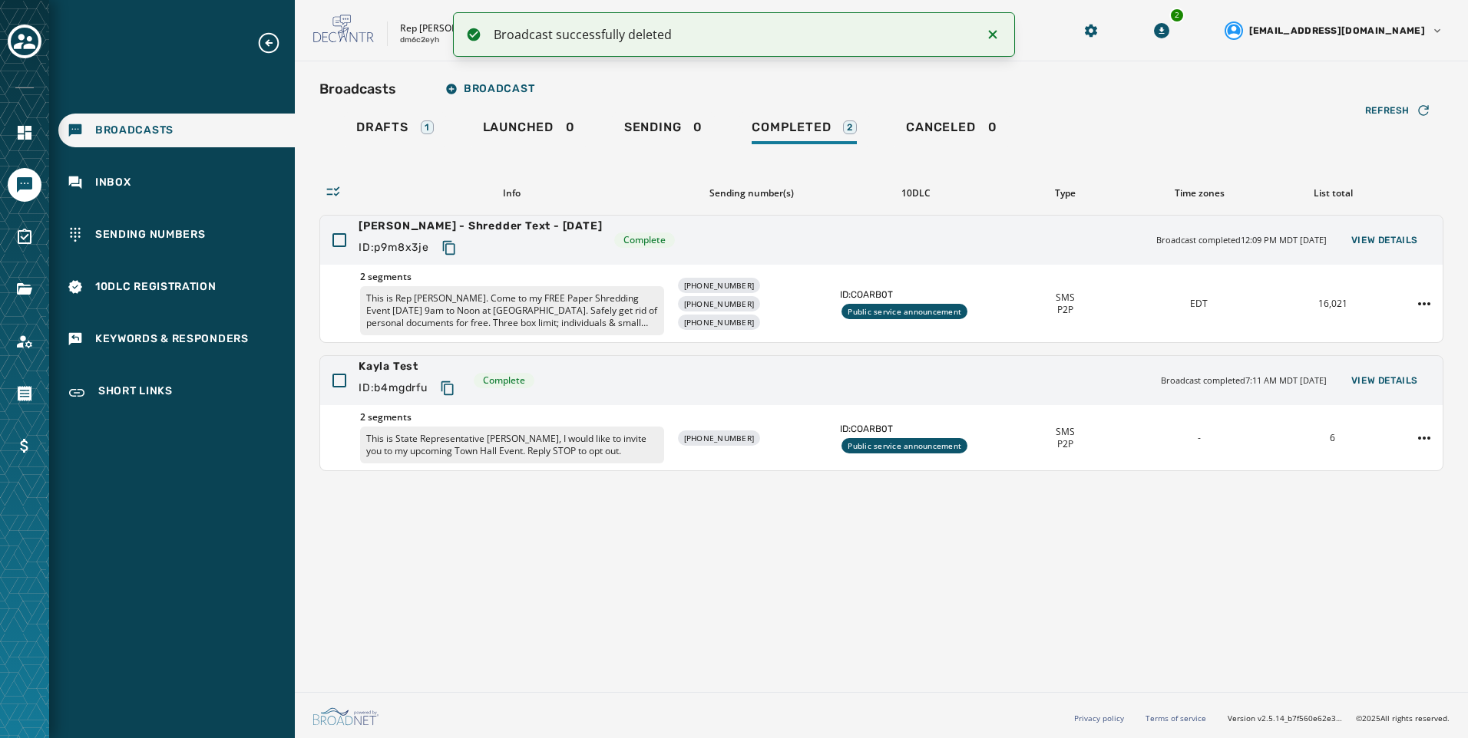
click at [668, 111] on div "Broadcasts Broadcast Drafts 1 Launched 0 Sending 0 Completed 2 Canceled 0 Refre…" at bounding box center [881, 273] width 1124 height 398
click at [684, 138] on div "Sending 0" at bounding box center [663, 132] width 78 height 25
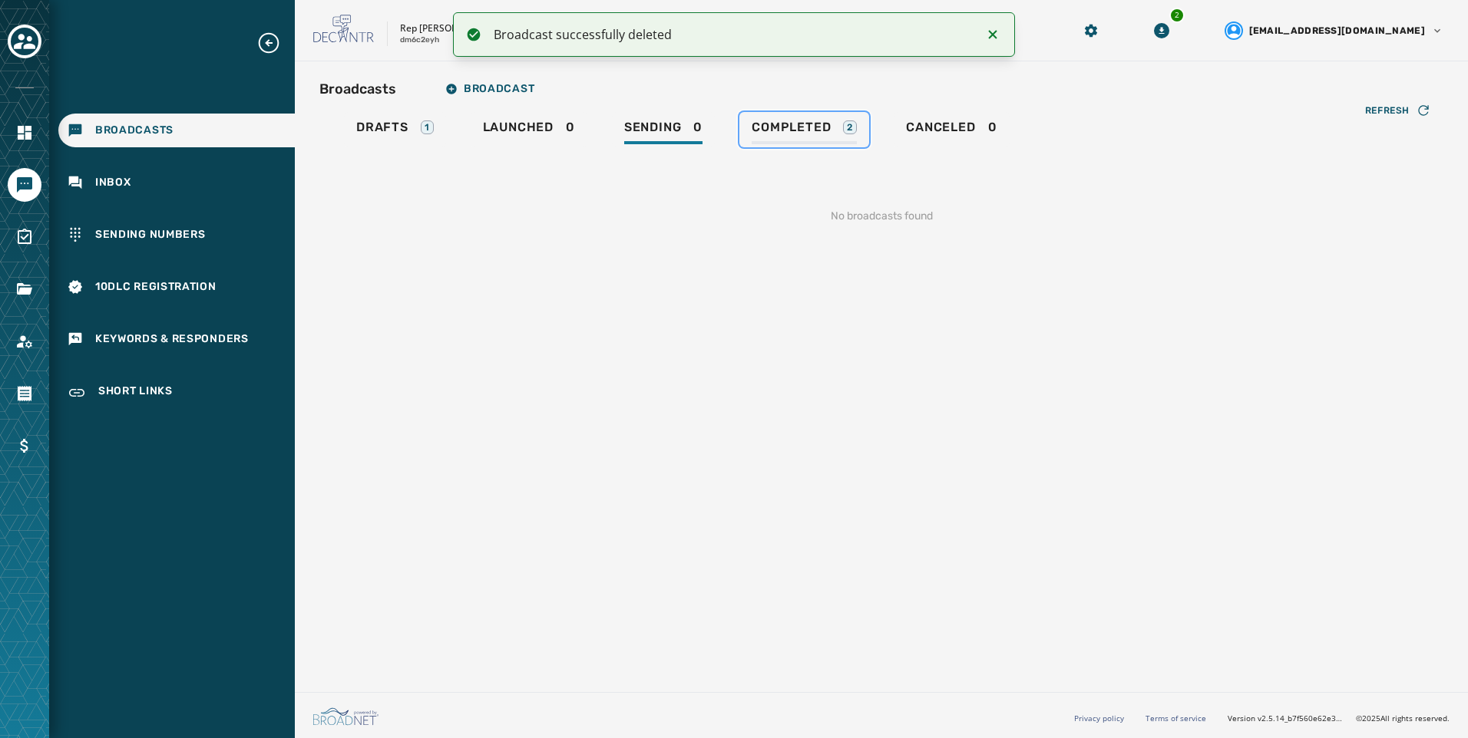
click at [798, 138] on div "Completed 2" at bounding box center [804, 132] width 105 height 25
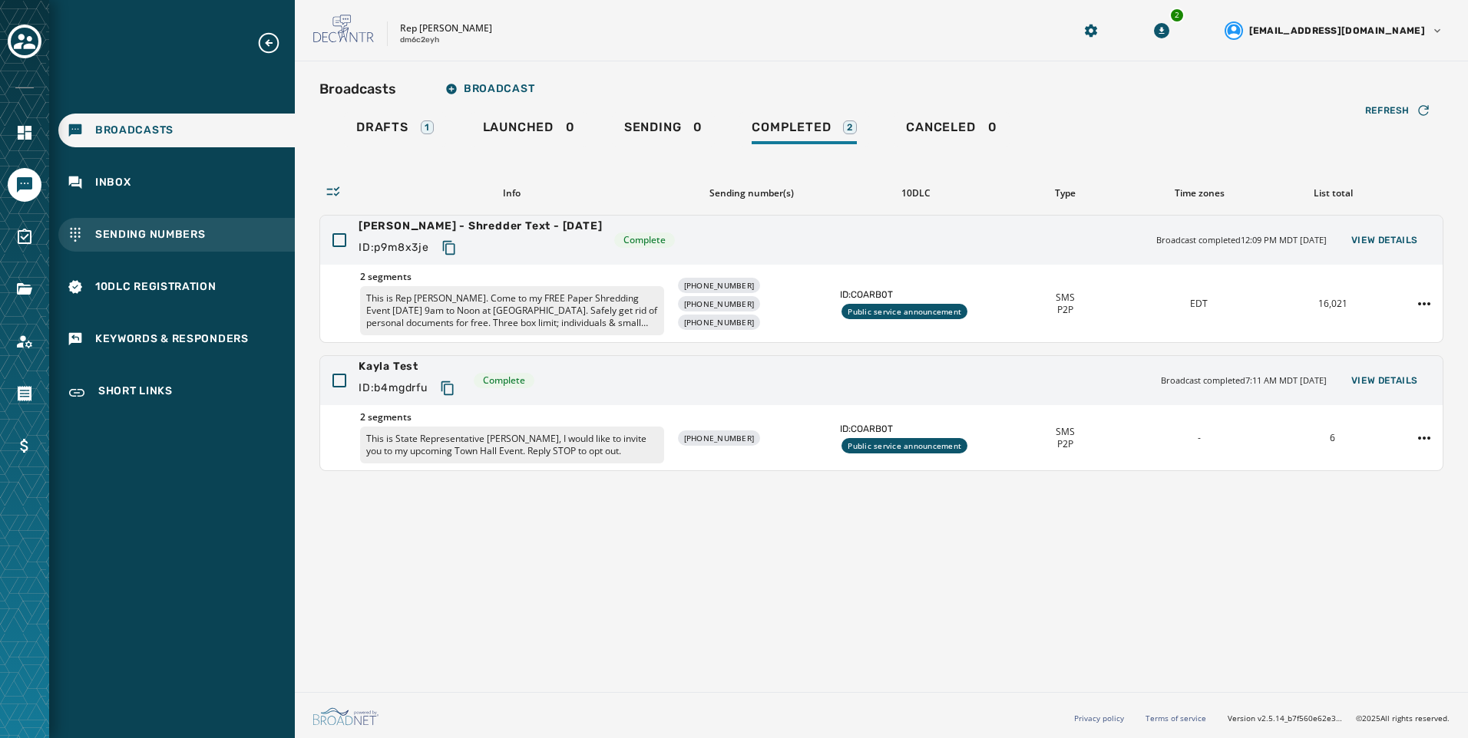
click at [200, 236] on span "Sending Numbers" at bounding box center [150, 234] width 111 height 15
